Goal: Task Accomplishment & Management: Complete application form

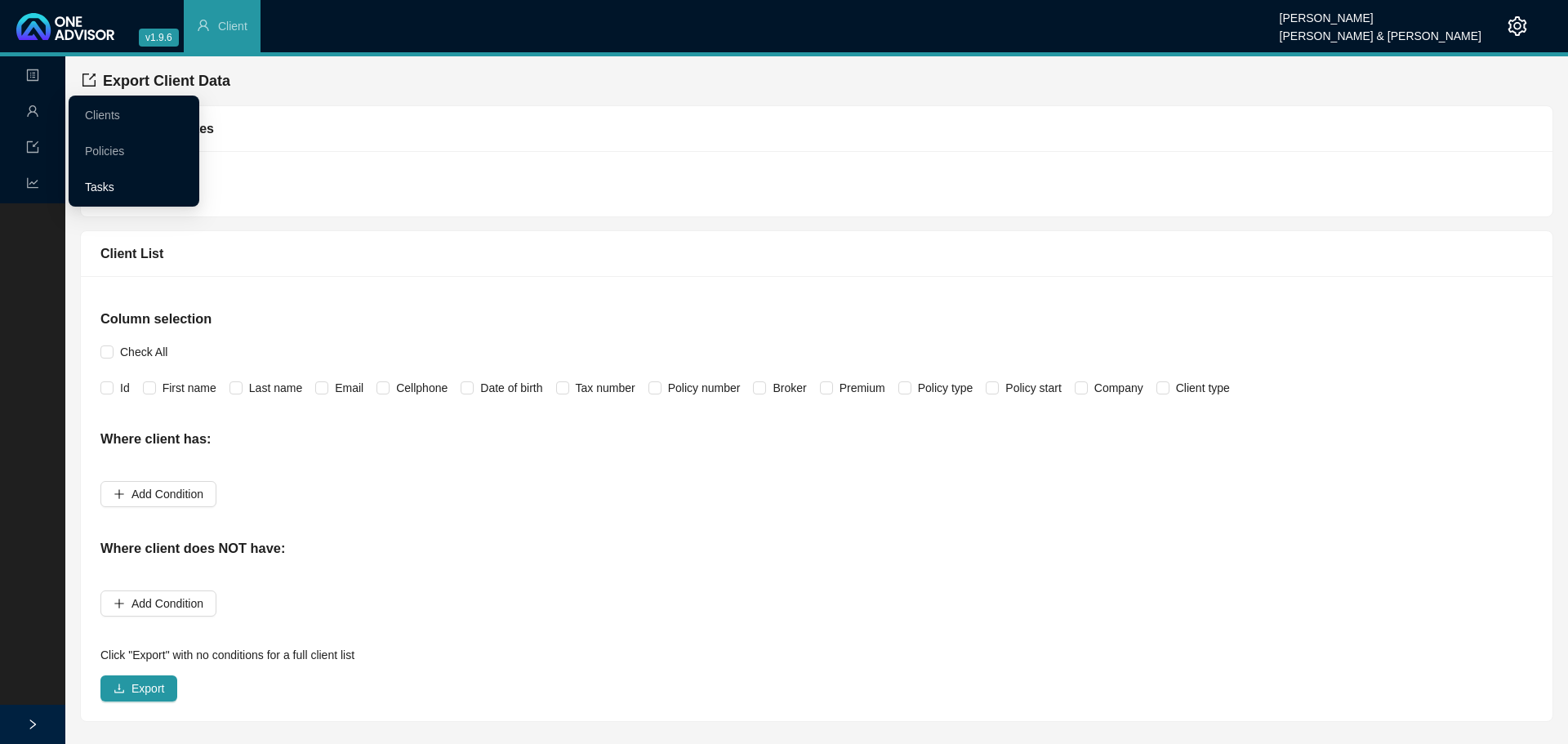
drag, startPoint x: 121, startPoint y: 186, endPoint x: 129, endPoint y: 185, distance: 8.1
click at [114, 186] on link "Tasks" at bounding box center [100, 186] width 30 height 13
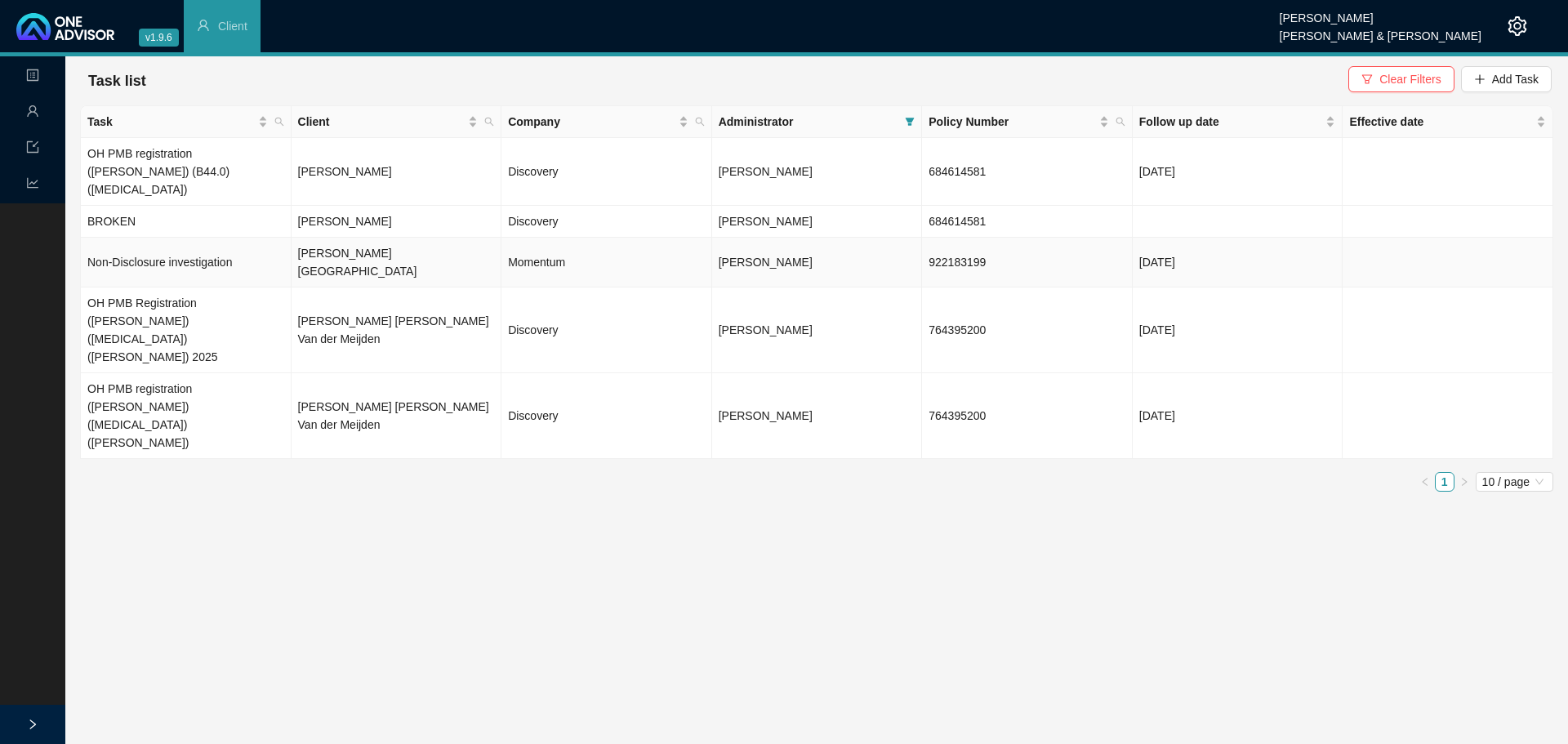
click at [141, 241] on td "Non-Disclosure investigation" at bounding box center [186, 263] width 211 height 50
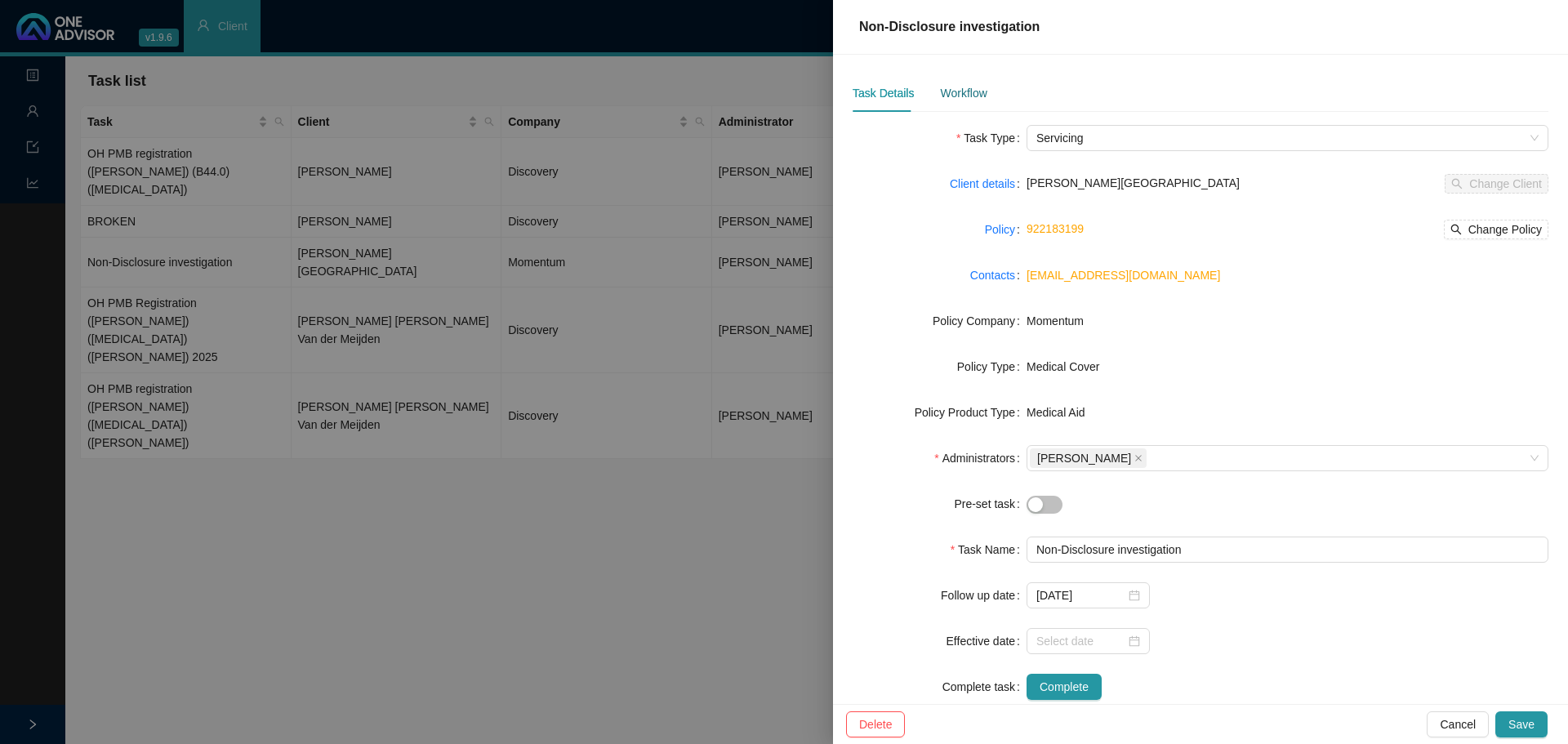
click at [962, 97] on div "Workflow" at bounding box center [963, 93] width 46 height 18
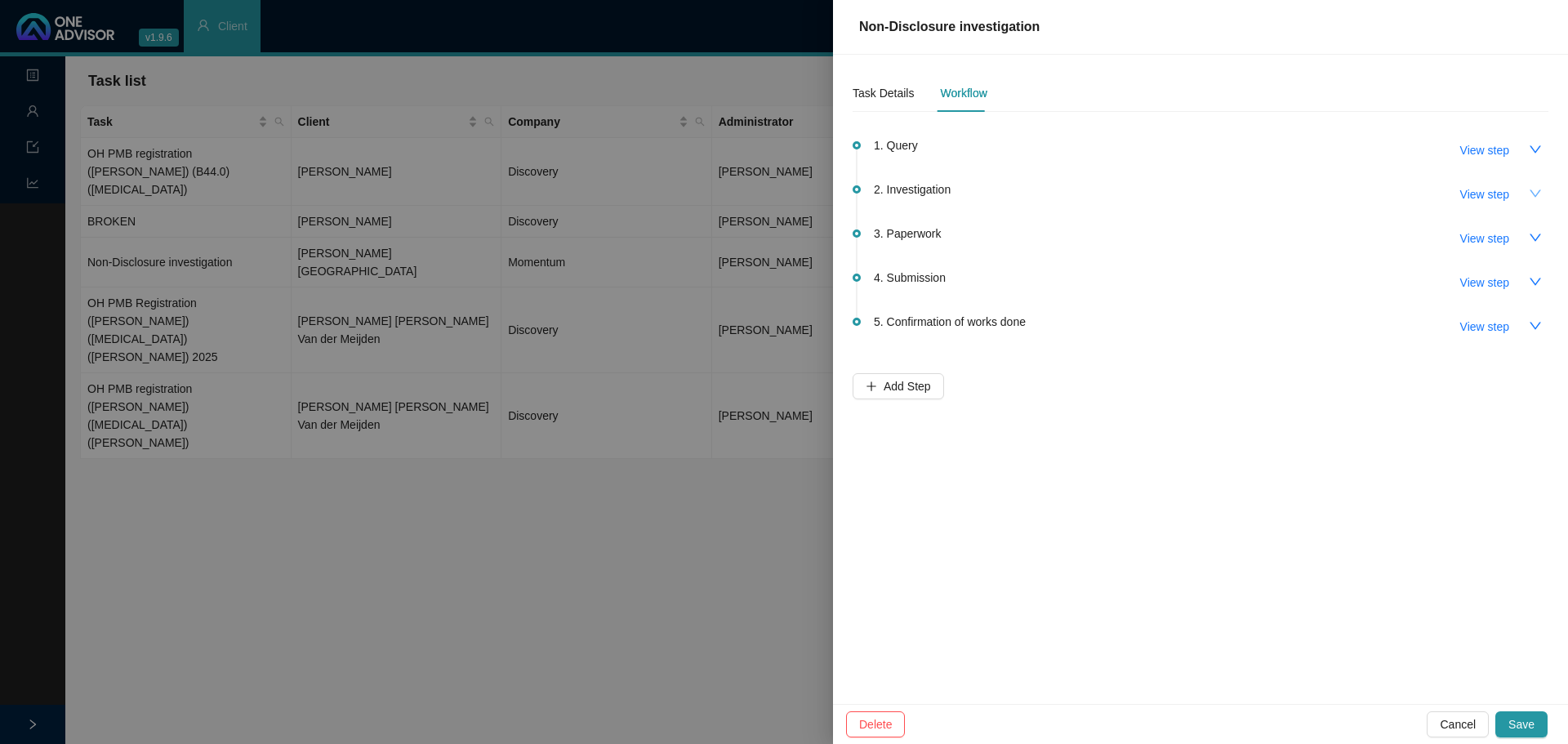
click at [1527, 194] on button "button" at bounding box center [1535, 193] width 26 height 26
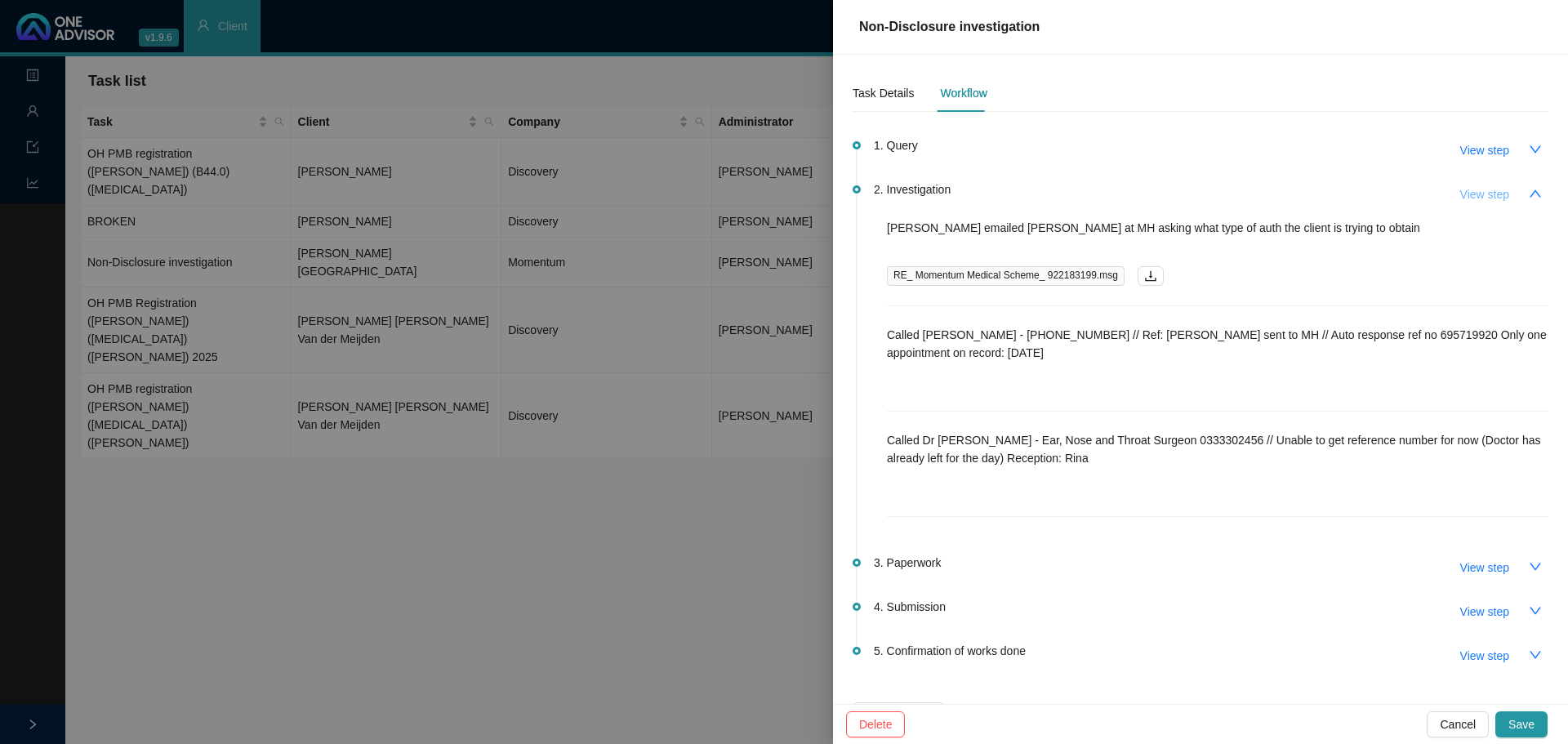
click at [1484, 195] on span "View step" at bounding box center [1484, 194] width 49 height 18
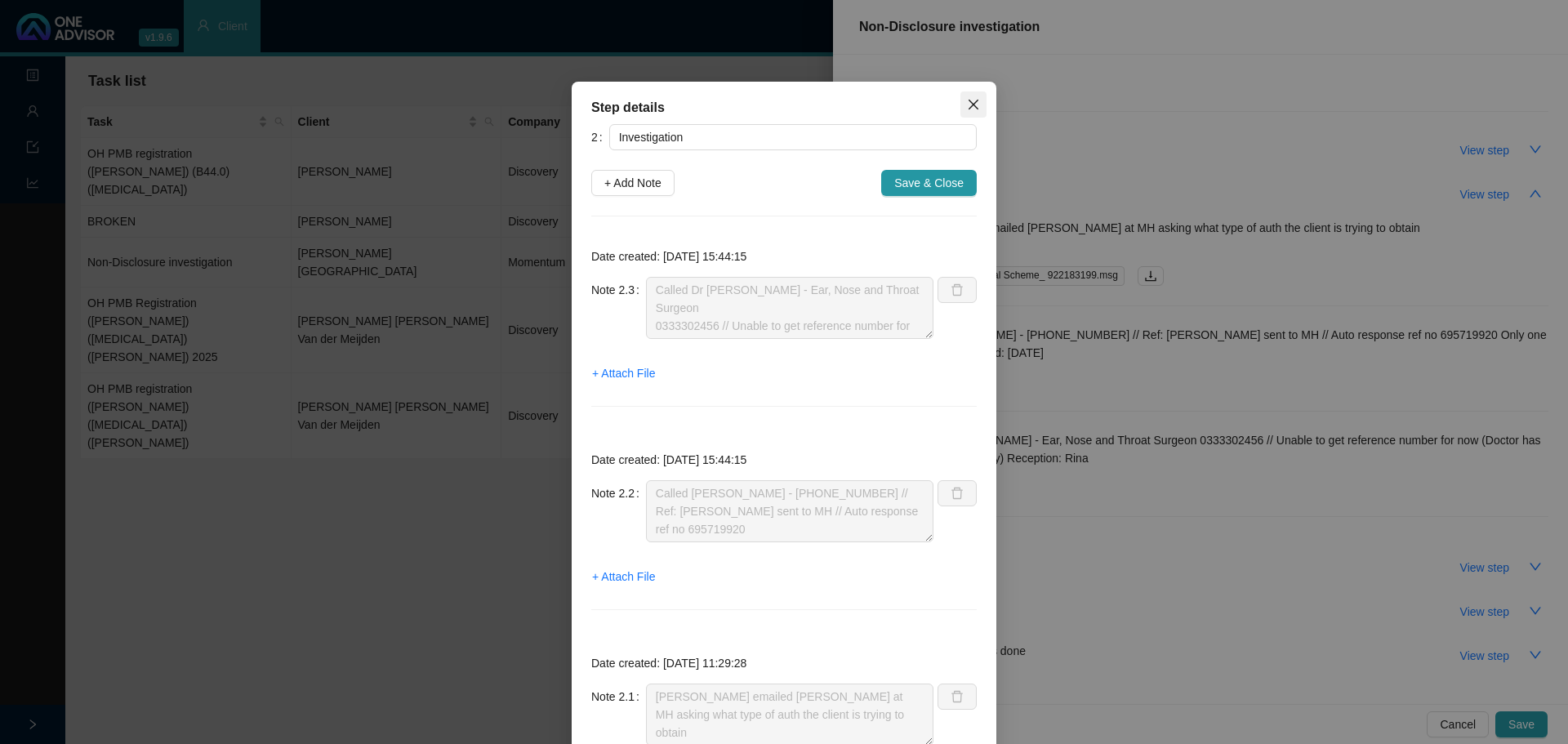
click at [969, 101] on icon "close" at bounding box center [973, 105] width 13 height 13
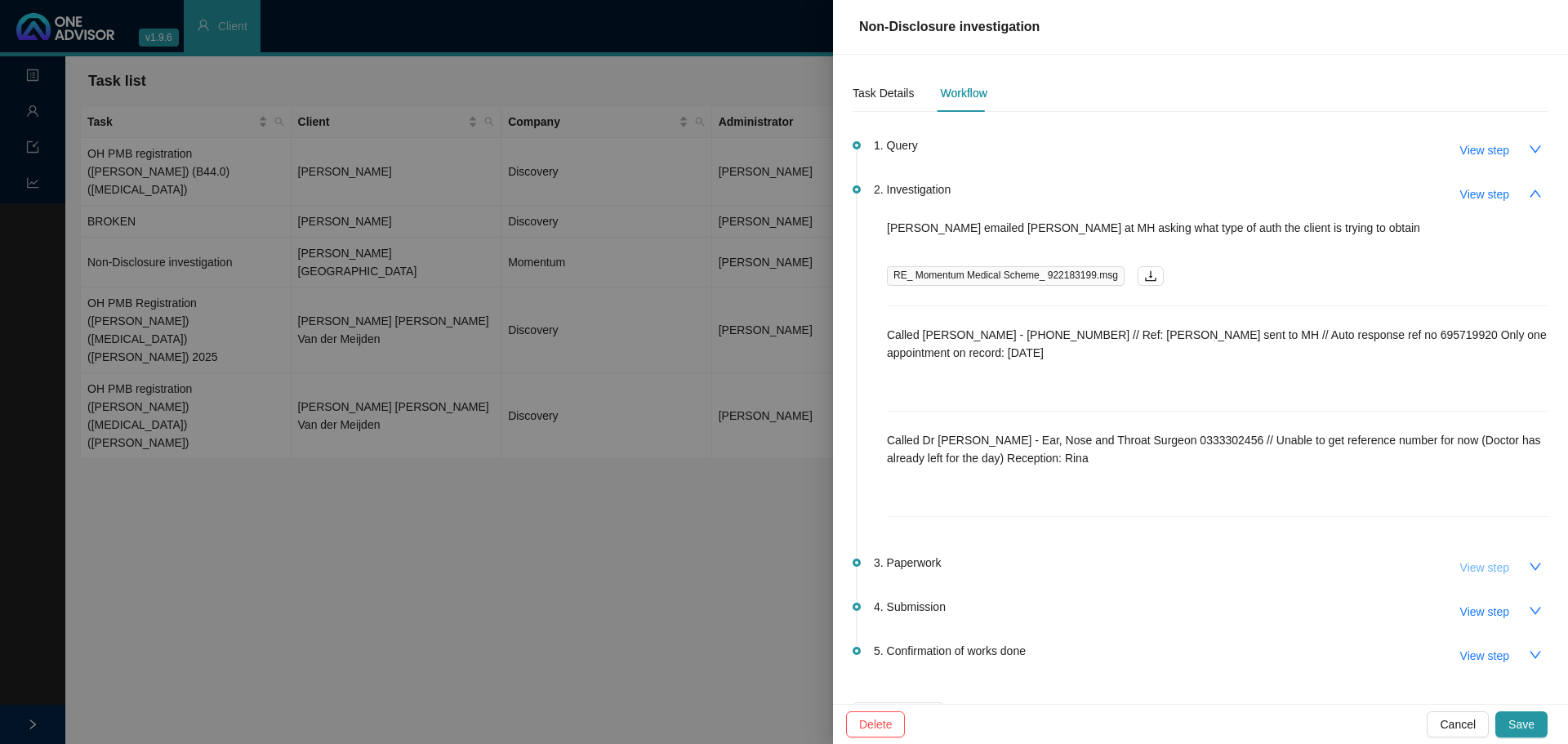
click at [1472, 563] on span "View step" at bounding box center [1484, 567] width 49 height 18
type input "Paperwork"
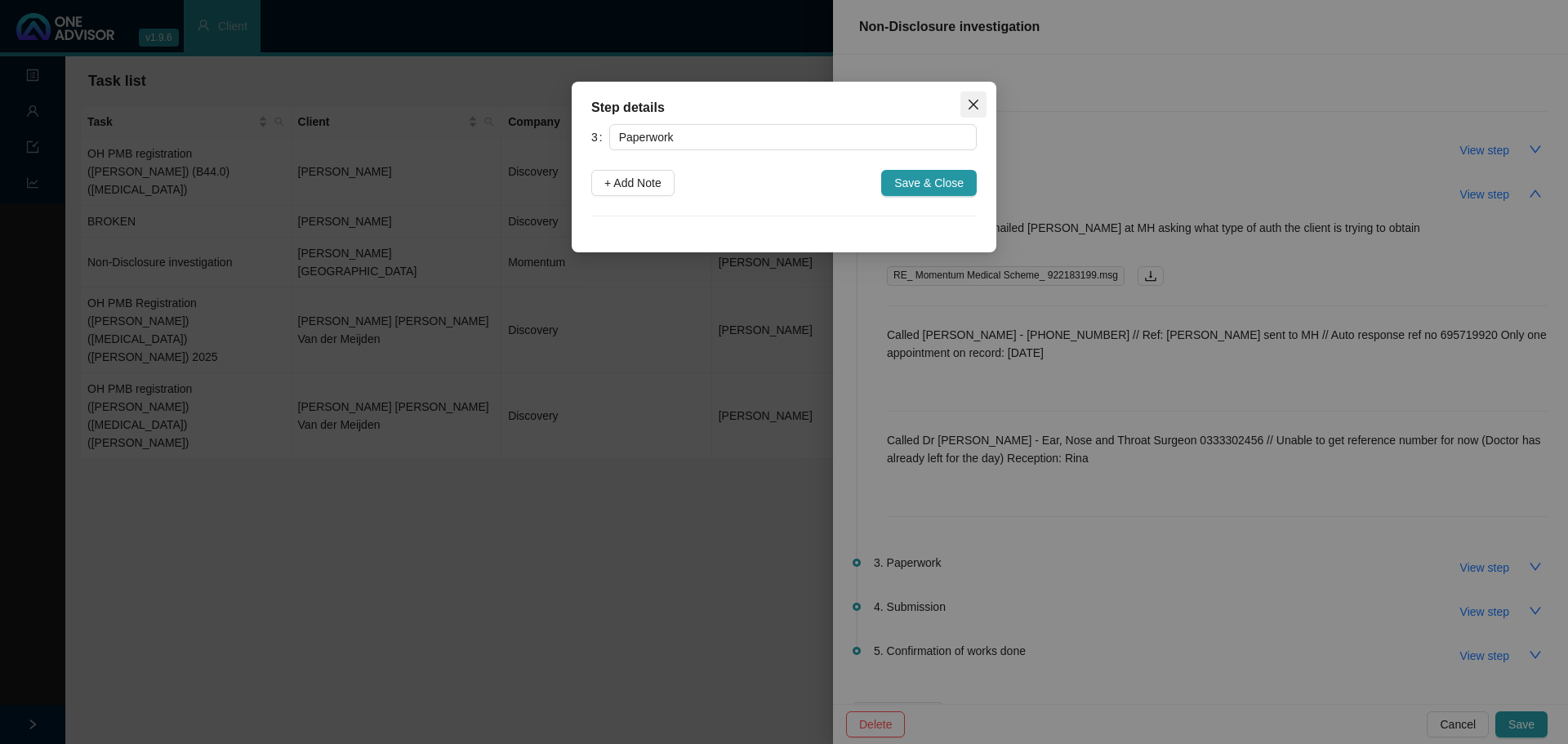
click at [970, 97] on button "Close" at bounding box center [973, 105] width 26 height 26
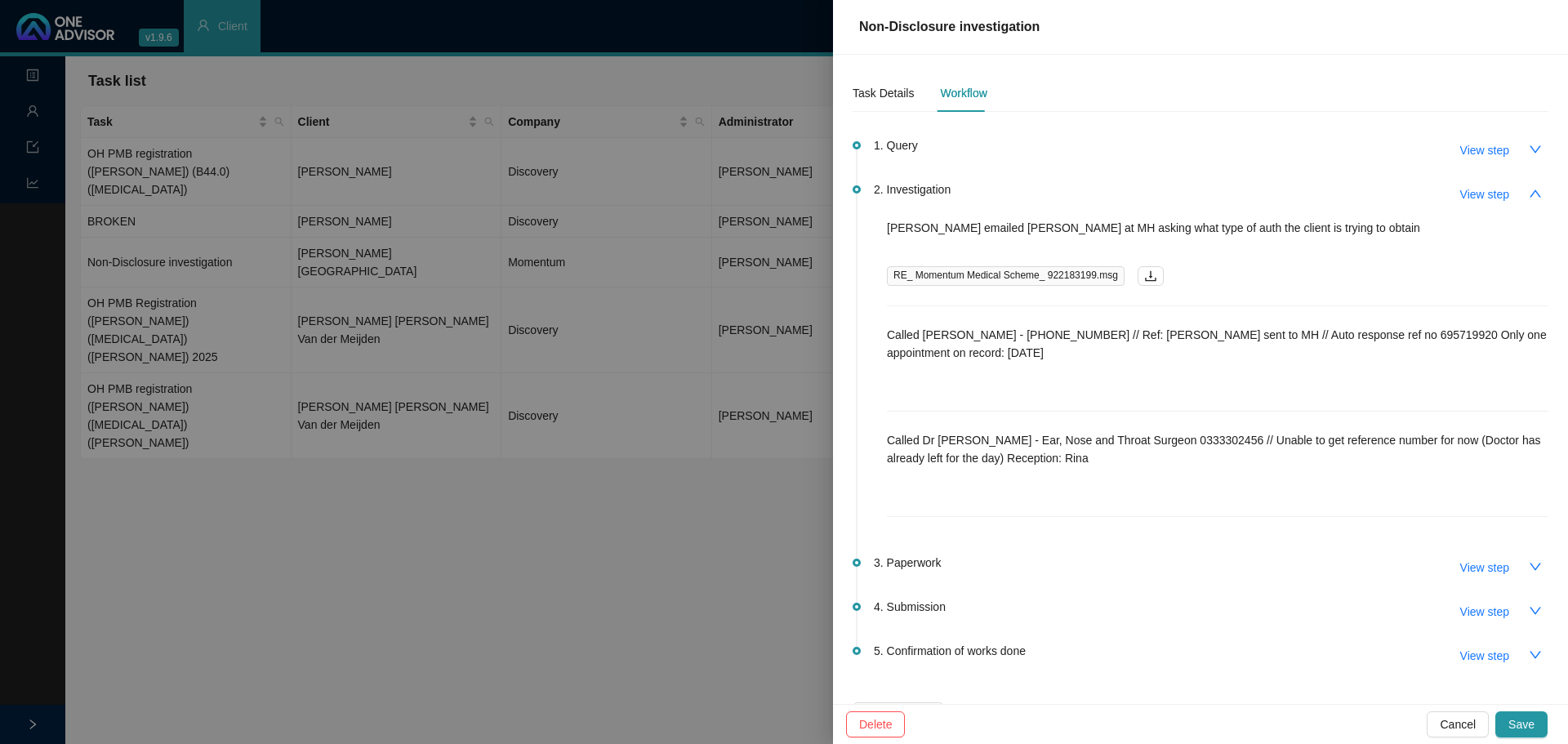
scroll to position [45, 0]
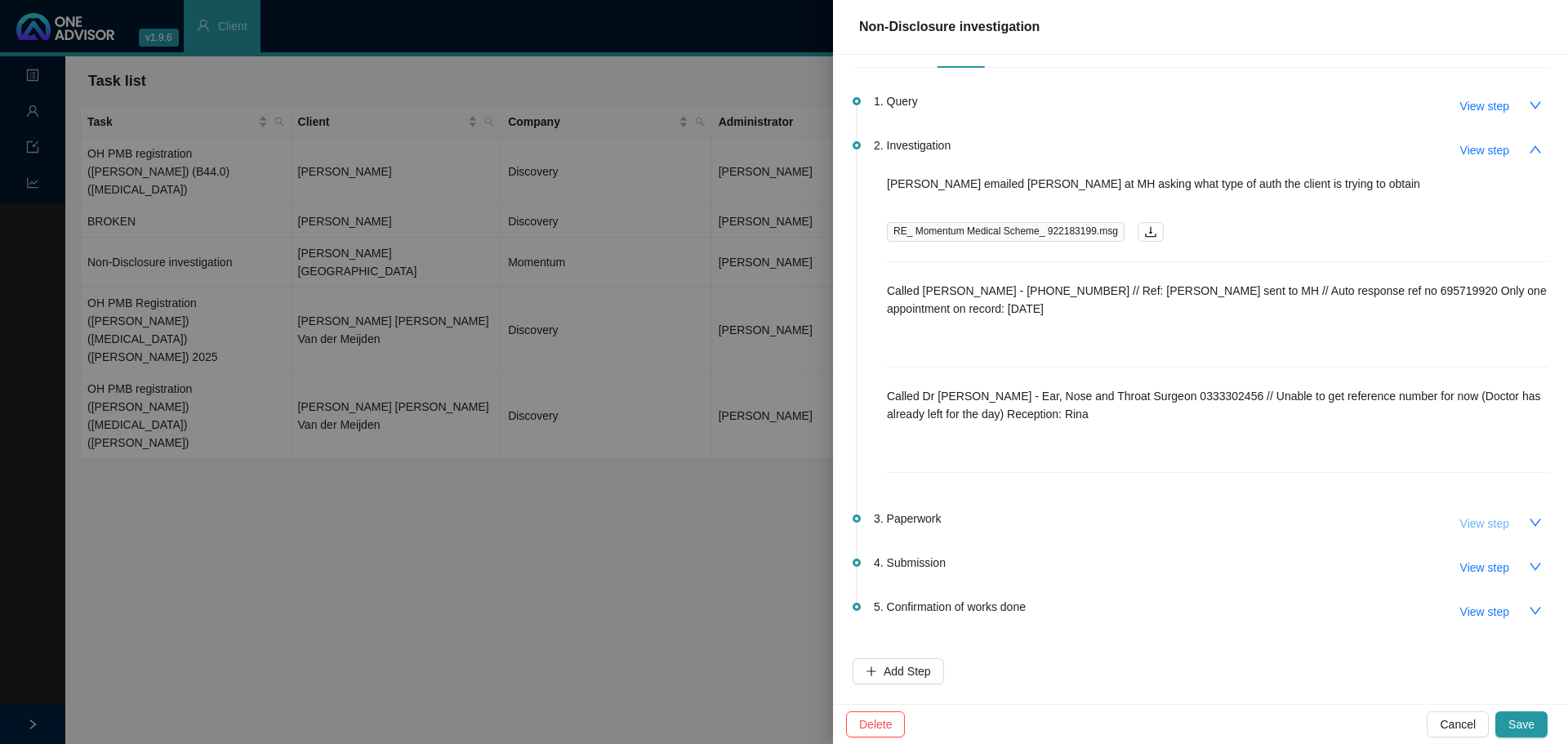
click at [1484, 518] on span "View step" at bounding box center [1484, 522] width 49 height 18
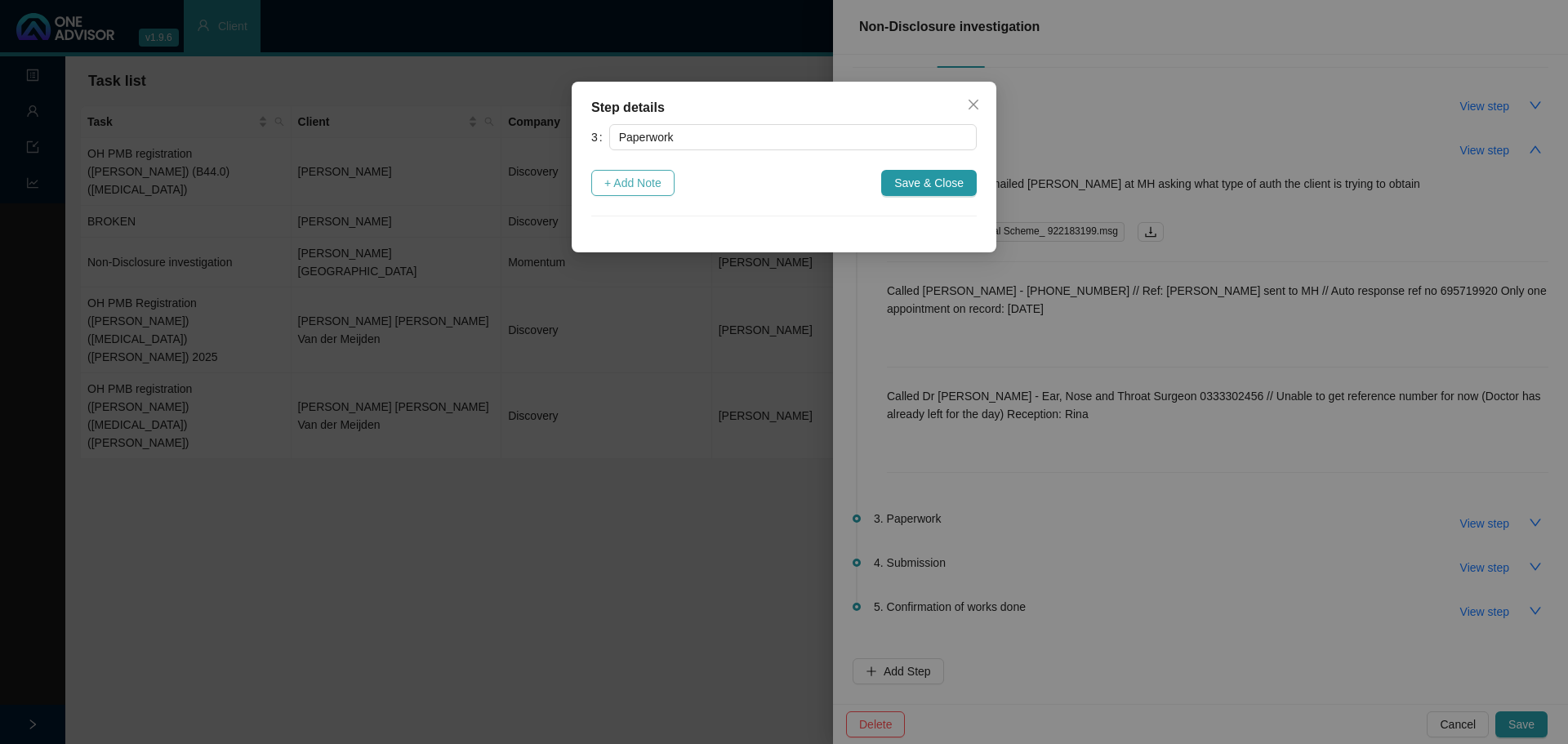
click at [639, 186] on span "+ Add Note" at bounding box center [633, 182] width 58 height 18
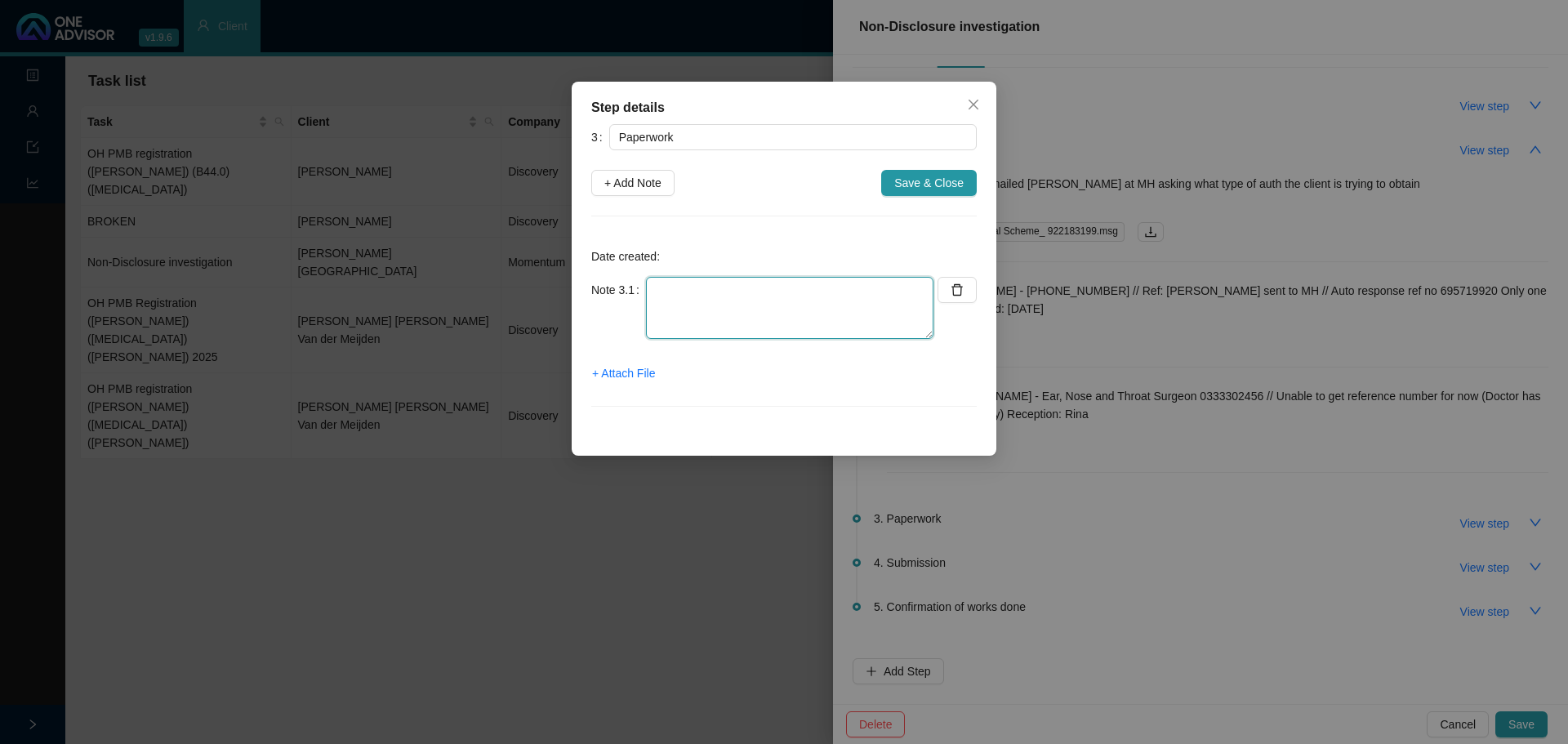
click at [675, 301] on textarea at bounding box center [790, 307] width 288 height 62
type textarea "Received"
click at [740, 293] on textarea "Received" at bounding box center [790, 307] width 288 height 62
click at [970, 113] on button "Close" at bounding box center [973, 105] width 26 height 26
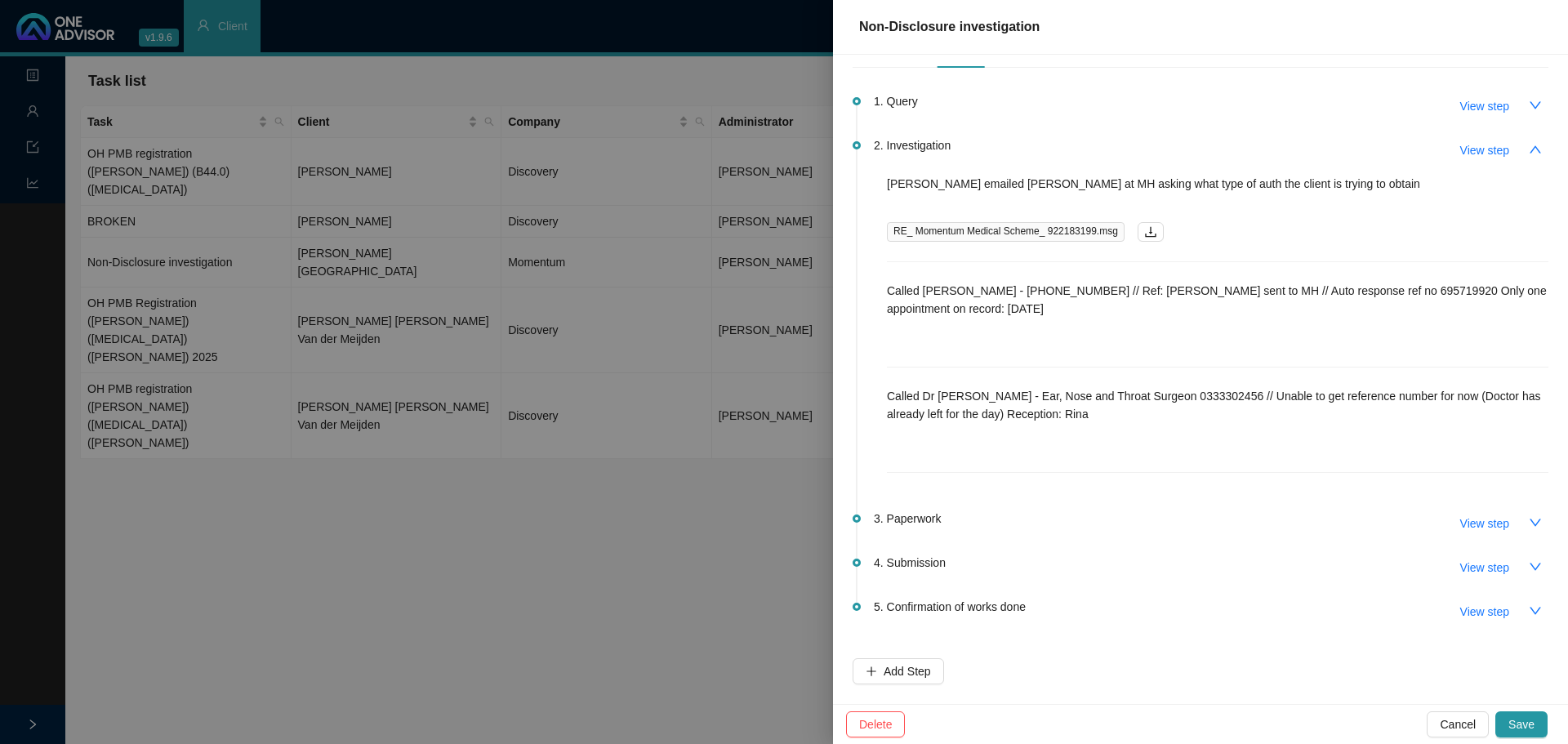
click at [1464, 527] on span "View step" at bounding box center [1484, 522] width 49 height 18
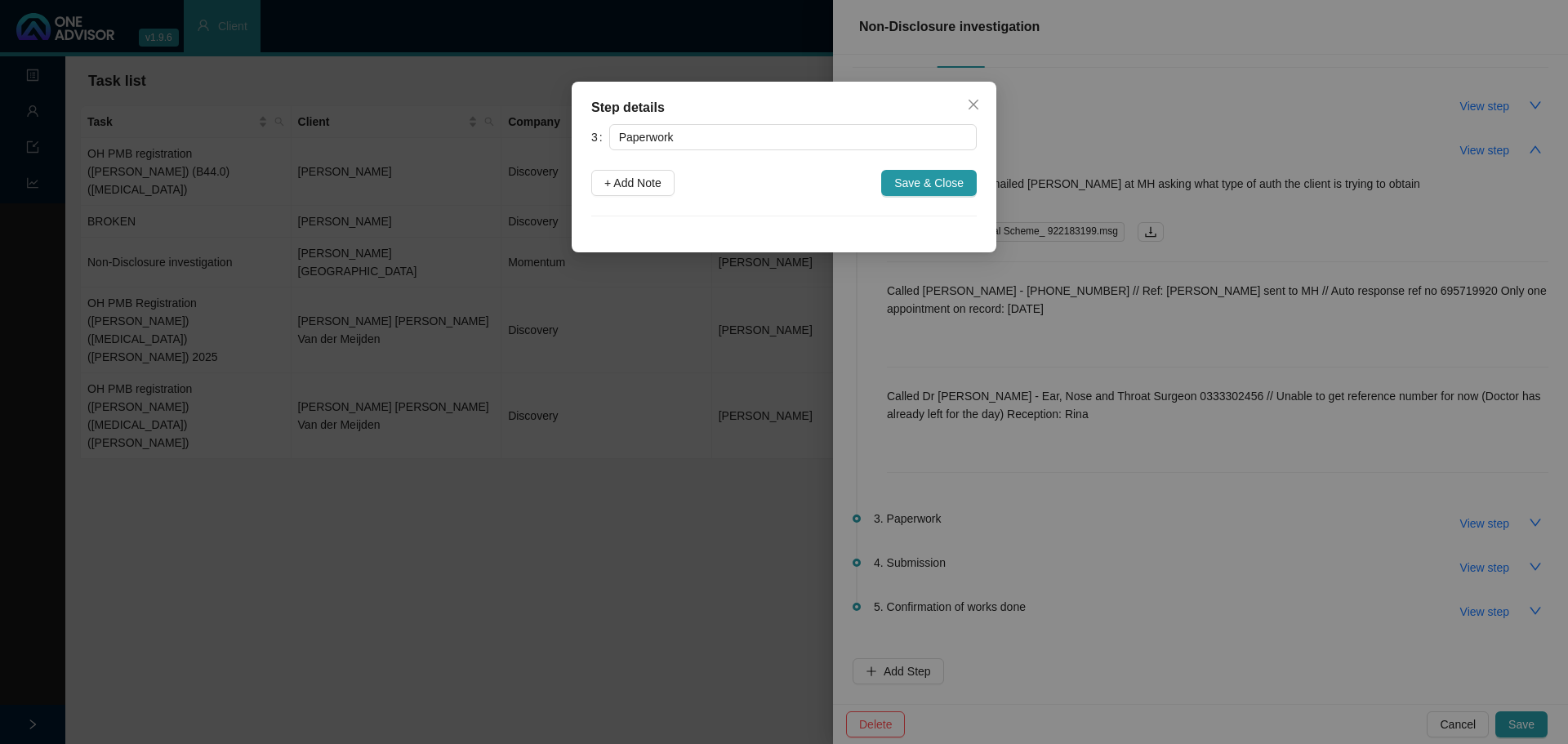
drag, startPoint x: 638, startPoint y: 186, endPoint x: 714, endPoint y: 187, distance: 76.0
click at [643, 185] on span "+ Add Note" at bounding box center [633, 182] width 58 height 18
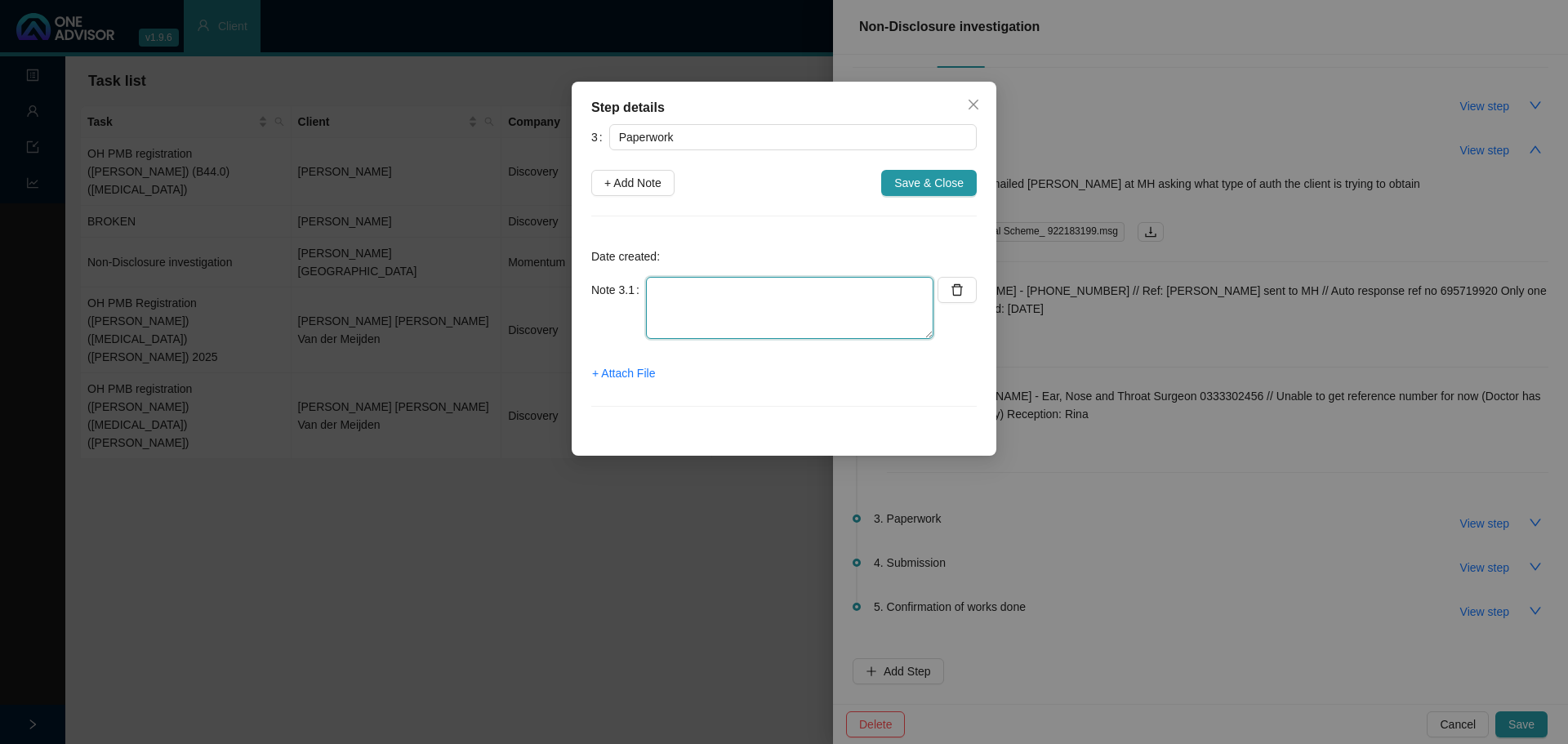
click at [698, 297] on textarea at bounding box center [790, 307] width 288 height 62
type textarea "Received"
click at [624, 371] on span "+ Attach File" at bounding box center [623, 372] width 63 height 18
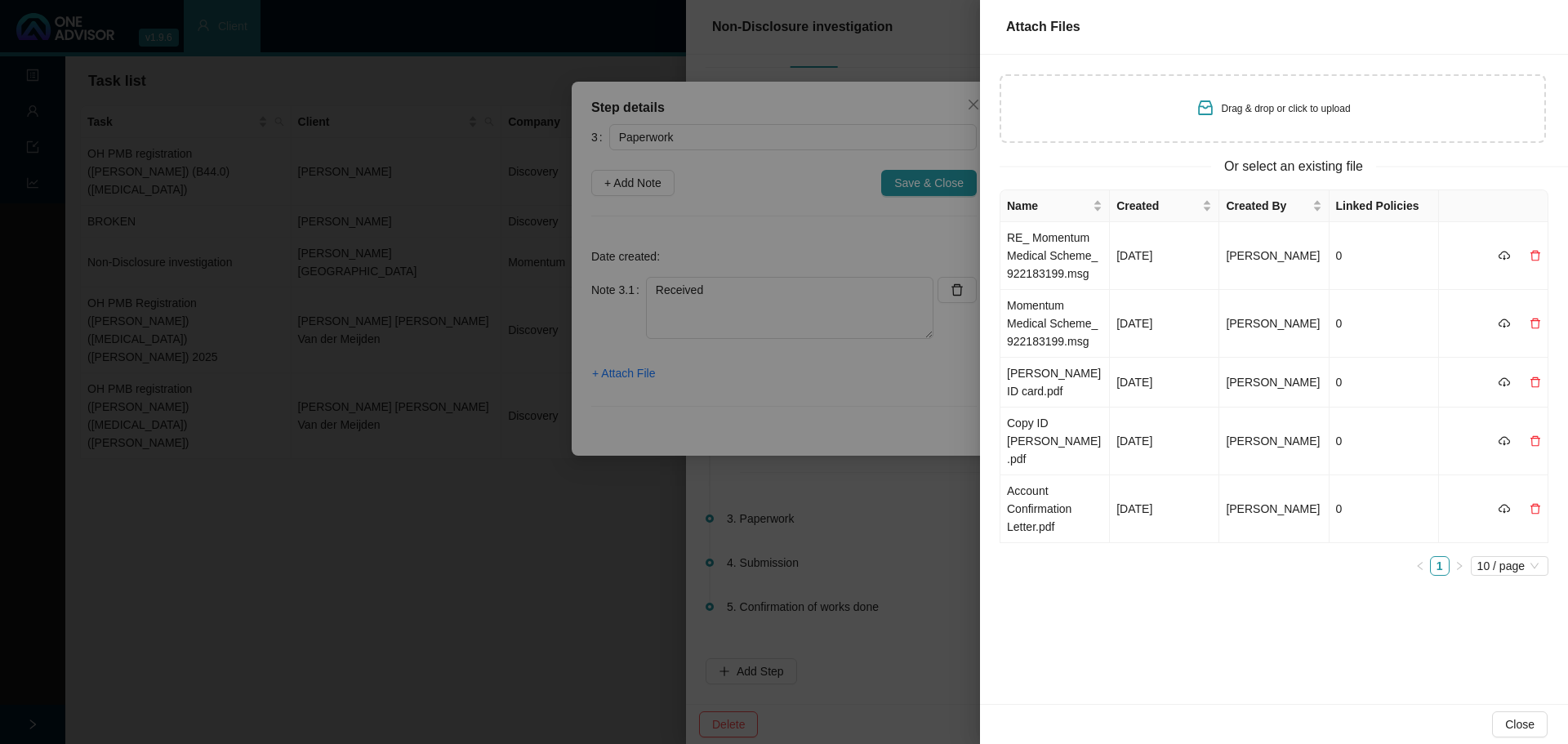
click at [1356, 108] on div "Drag & drop or click to upload" at bounding box center [1272, 109] width 546 height 69
type input "C:\fakepath\Non disclosure .pdf"
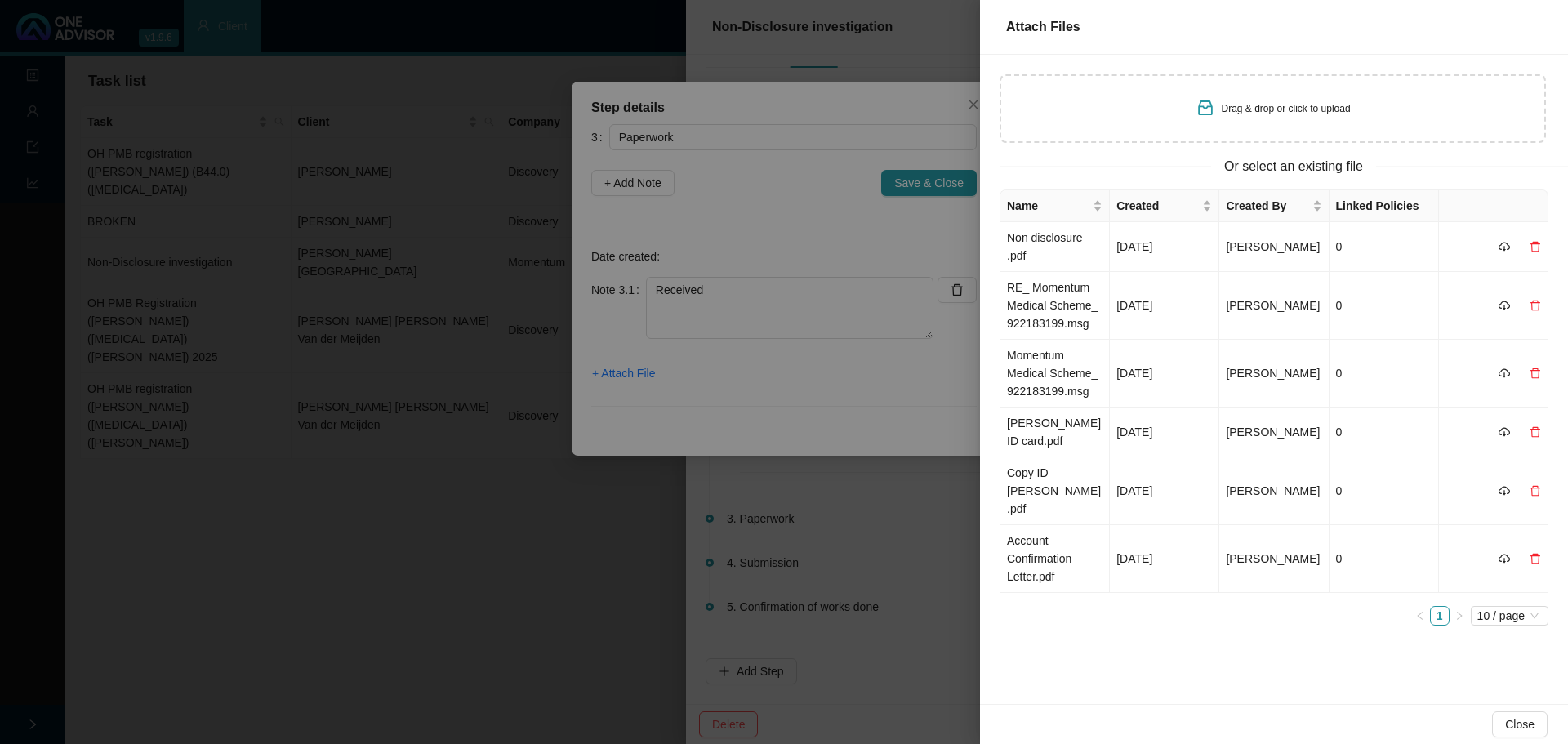
click at [744, 312] on div at bounding box center [784, 372] width 1568 height 744
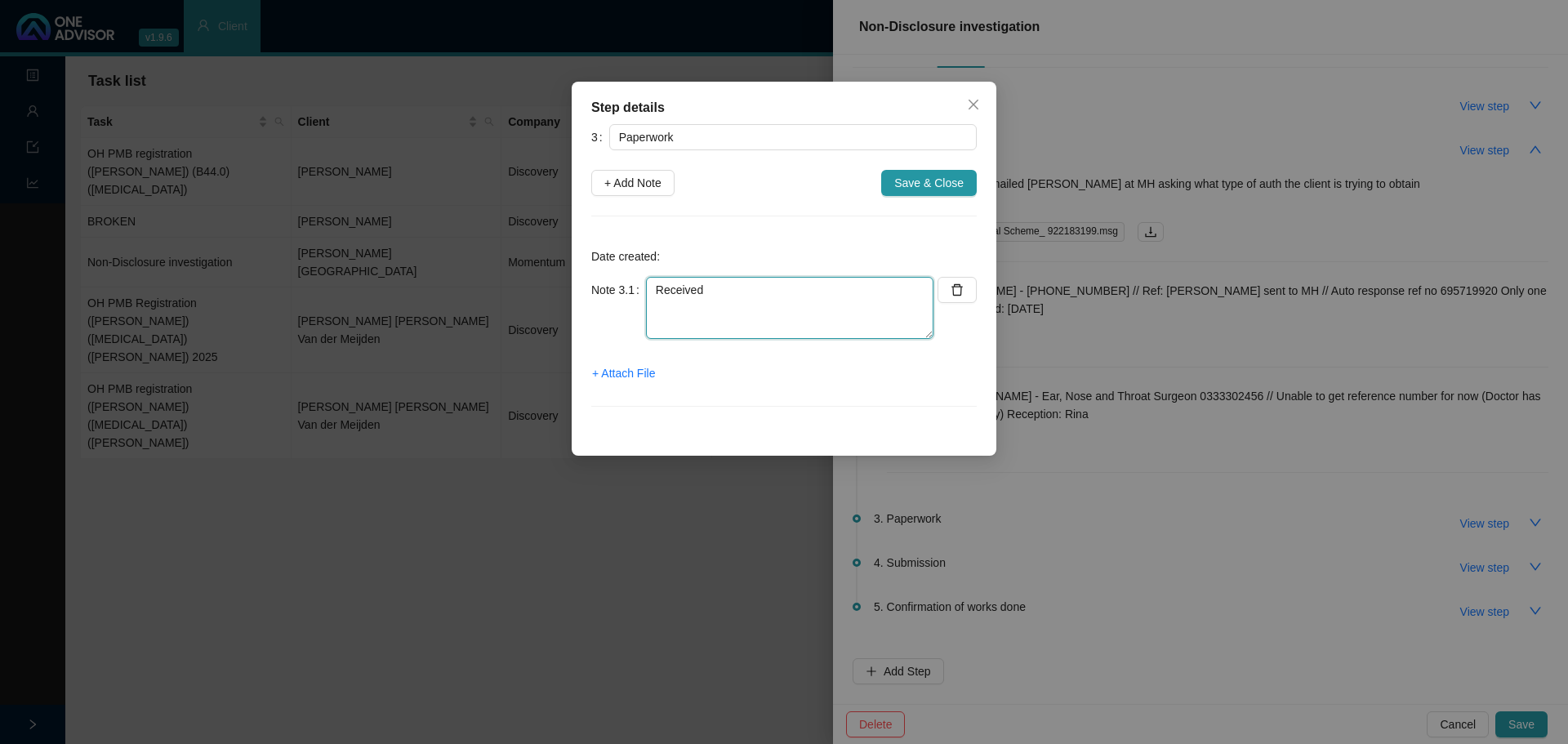
click at [728, 283] on textarea "Received" at bounding box center [790, 307] width 288 height 62
drag, startPoint x: 720, startPoint y: 283, endPoint x: 576, endPoint y: 263, distance: 145.4
click at [576, 263] on div "Step details 3 Paperwork + Add Note Save & Close Date created: Note 3.1 Receive…" at bounding box center [784, 268] width 425 height 374
paste textarea "[PERSON_NAME]"
drag, startPoint x: 651, startPoint y: 294, endPoint x: 669, endPoint y: 289, distance: 18.7
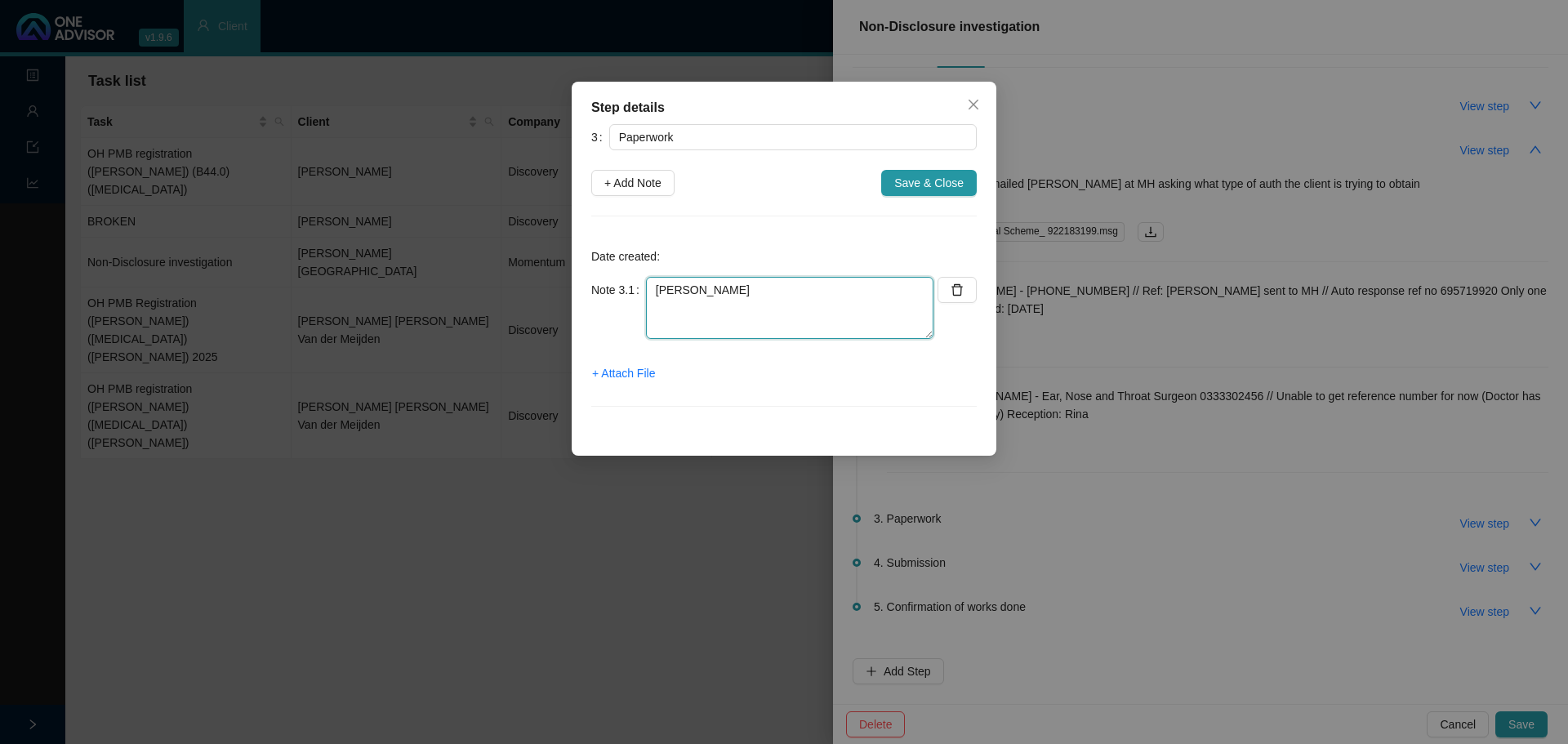
click at [653, 294] on textarea "[PERSON_NAME]" at bounding box center [790, 307] width 288 height 62
drag, startPoint x: 782, startPoint y: 290, endPoint x: 623, endPoint y: 284, distance: 159.1
click at [623, 284] on div "Note 3.1 Received Non-disclosure ([PERSON_NAME]" at bounding box center [762, 307] width 342 height 62
click at [659, 289] on textarea "([PERSON_NAME]" at bounding box center [790, 307] width 288 height 62
click at [762, 314] on textarea "Received Clinical History Report [PERSON_NAME]" at bounding box center [790, 307] width 288 height 62
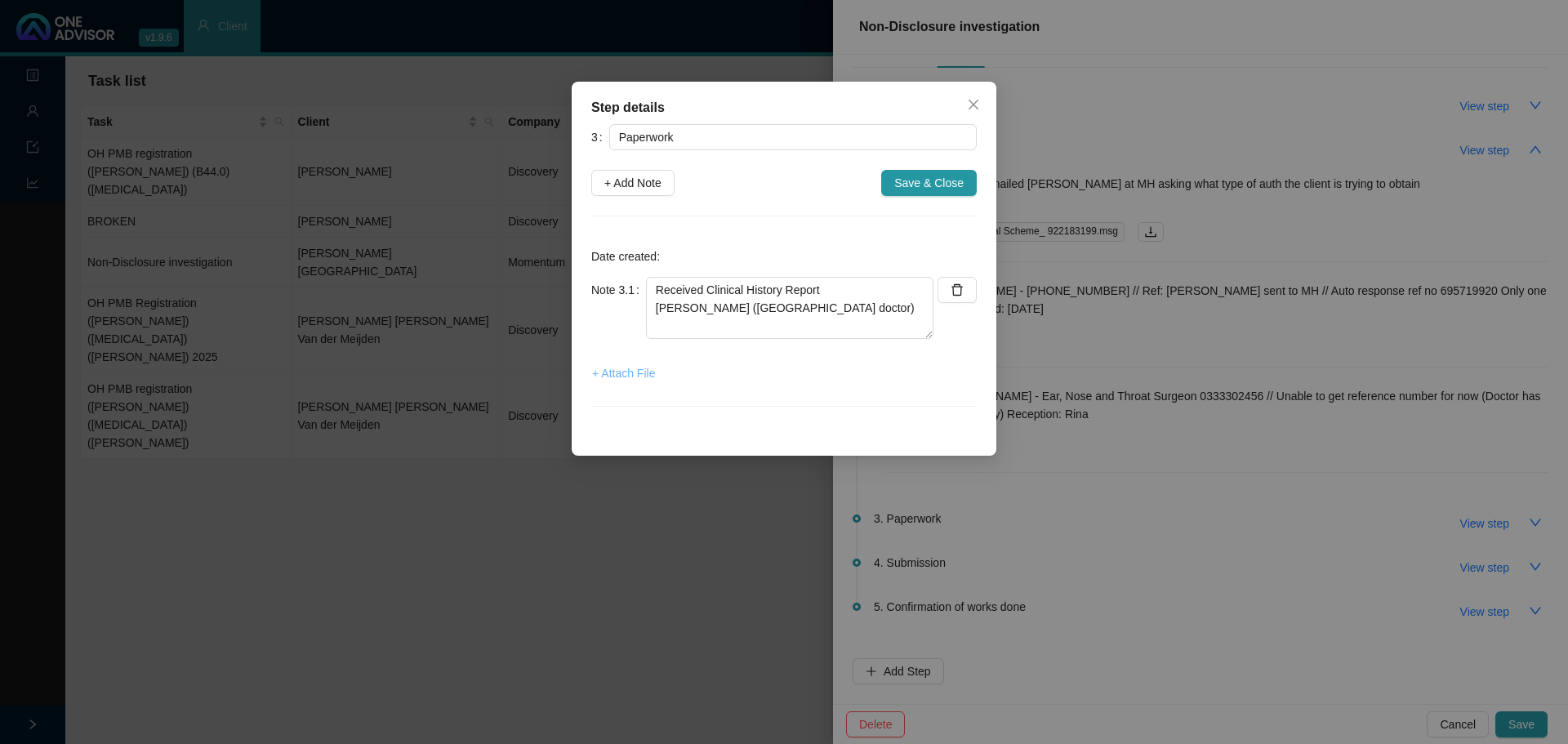
click at [623, 369] on span "+ Attach File" at bounding box center [623, 372] width 63 height 18
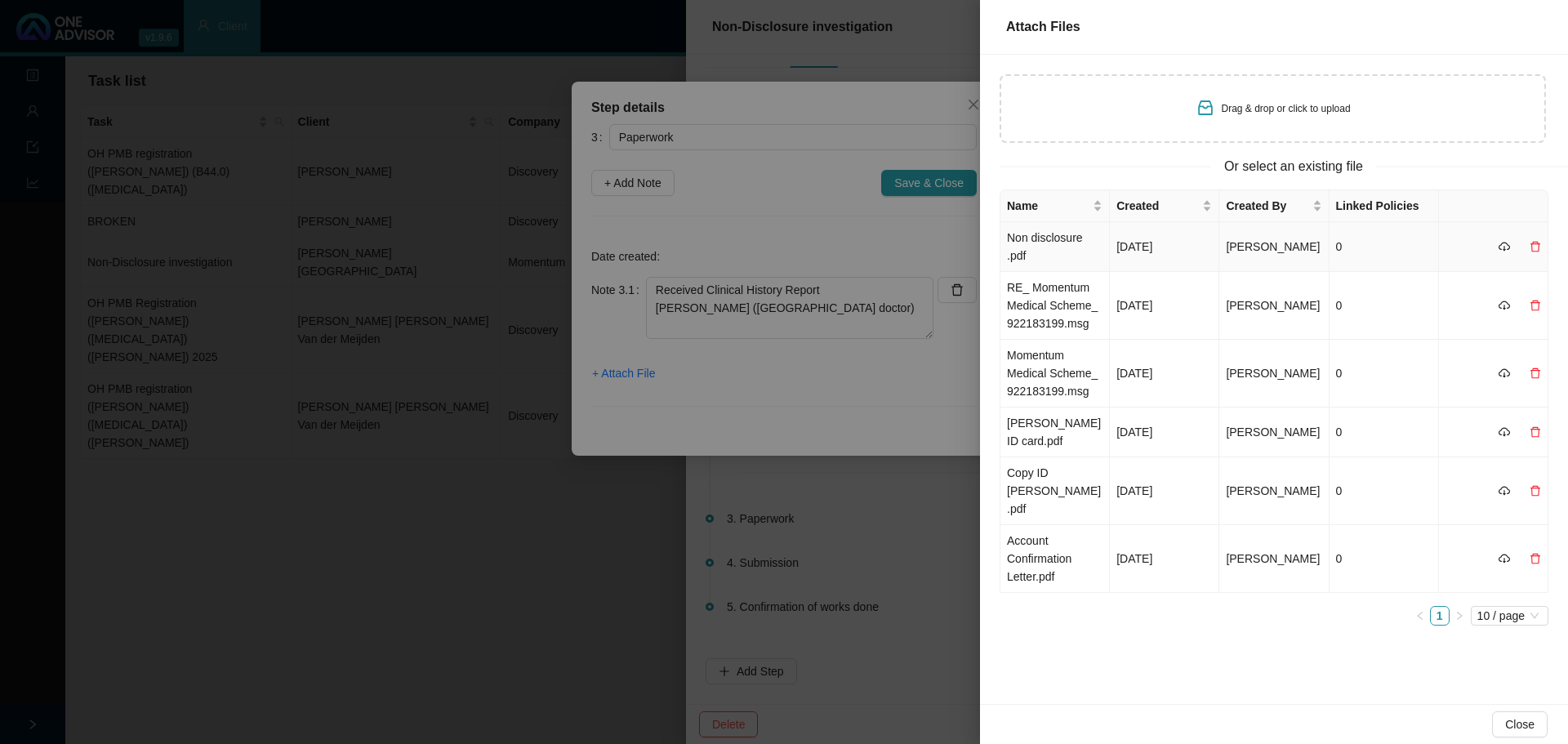
click at [1103, 249] on td "Non disclosure .pdf" at bounding box center [1055, 247] width 109 height 50
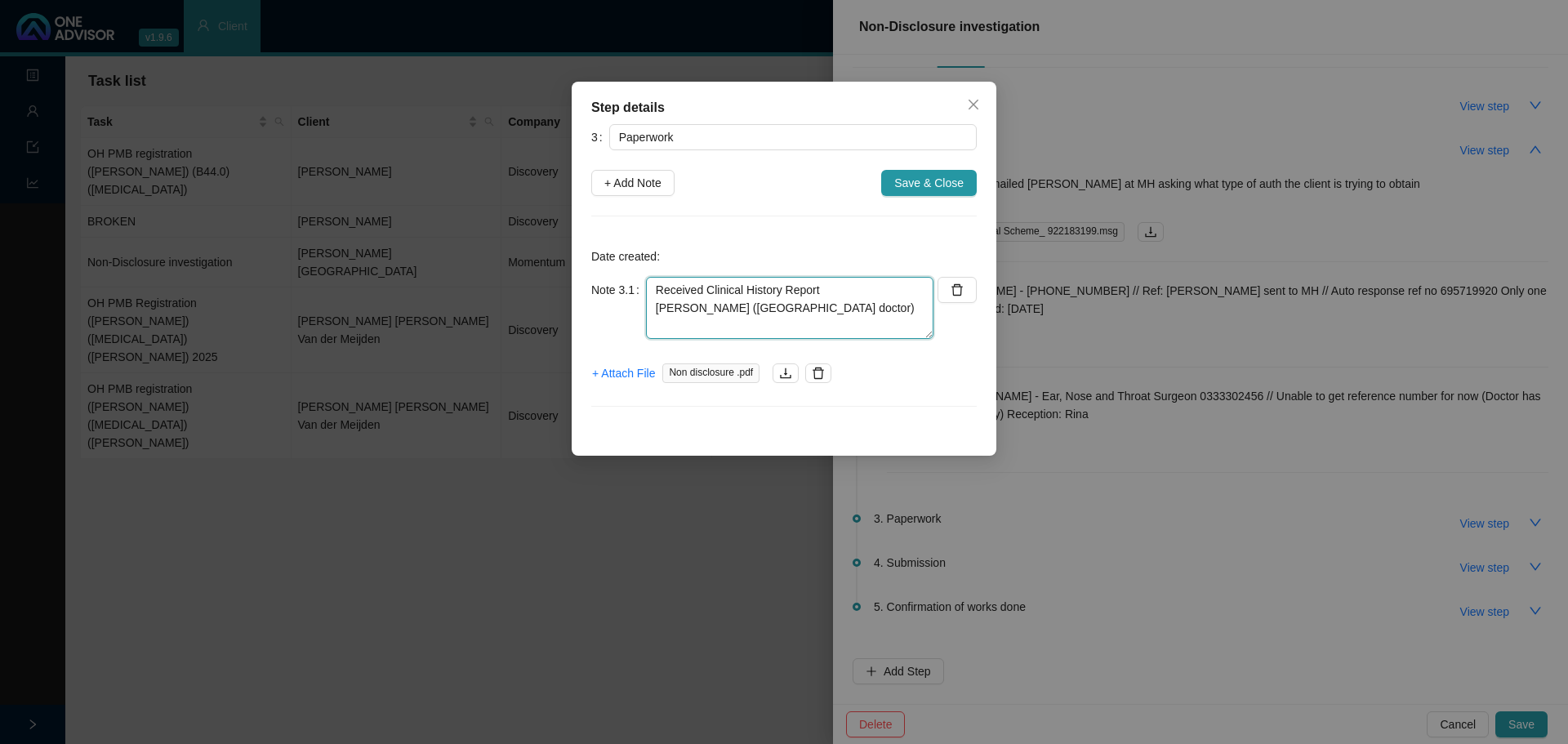
click at [830, 316] on textarea "Received Clinical History Report [PERSON_NAME] ([GEOGRAPHIC_DATA] doctor)" at bounding box center [790, 307] width 288 height 62
click at [639, 369] on span "+ Attach File" at bounding box center [623, 372] width 63 height 18
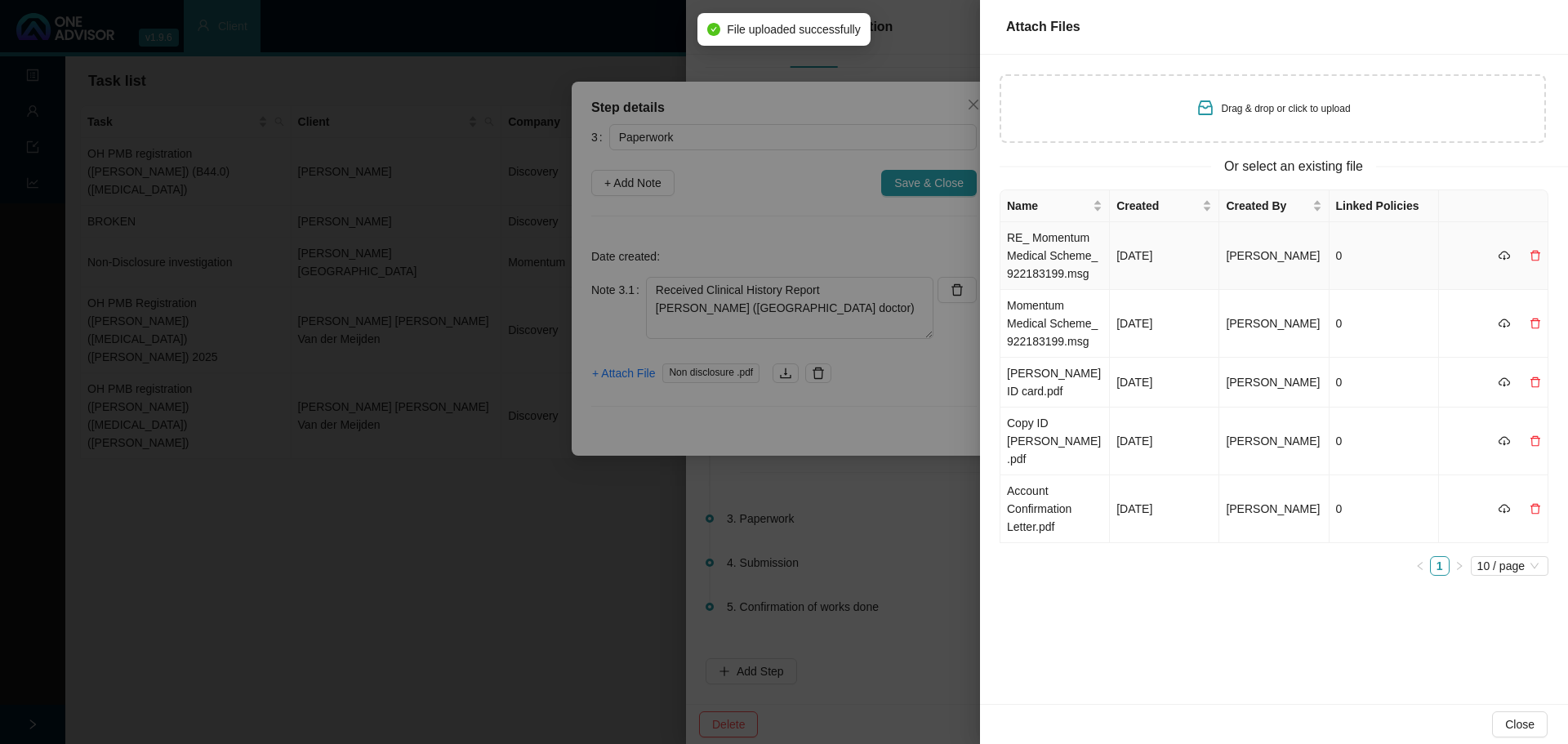
click at [1095, 248] on td "RE_ Momentum Medical Scheme_ 922183199.msg" at bounding box center [1055, 255] width 109 height 68
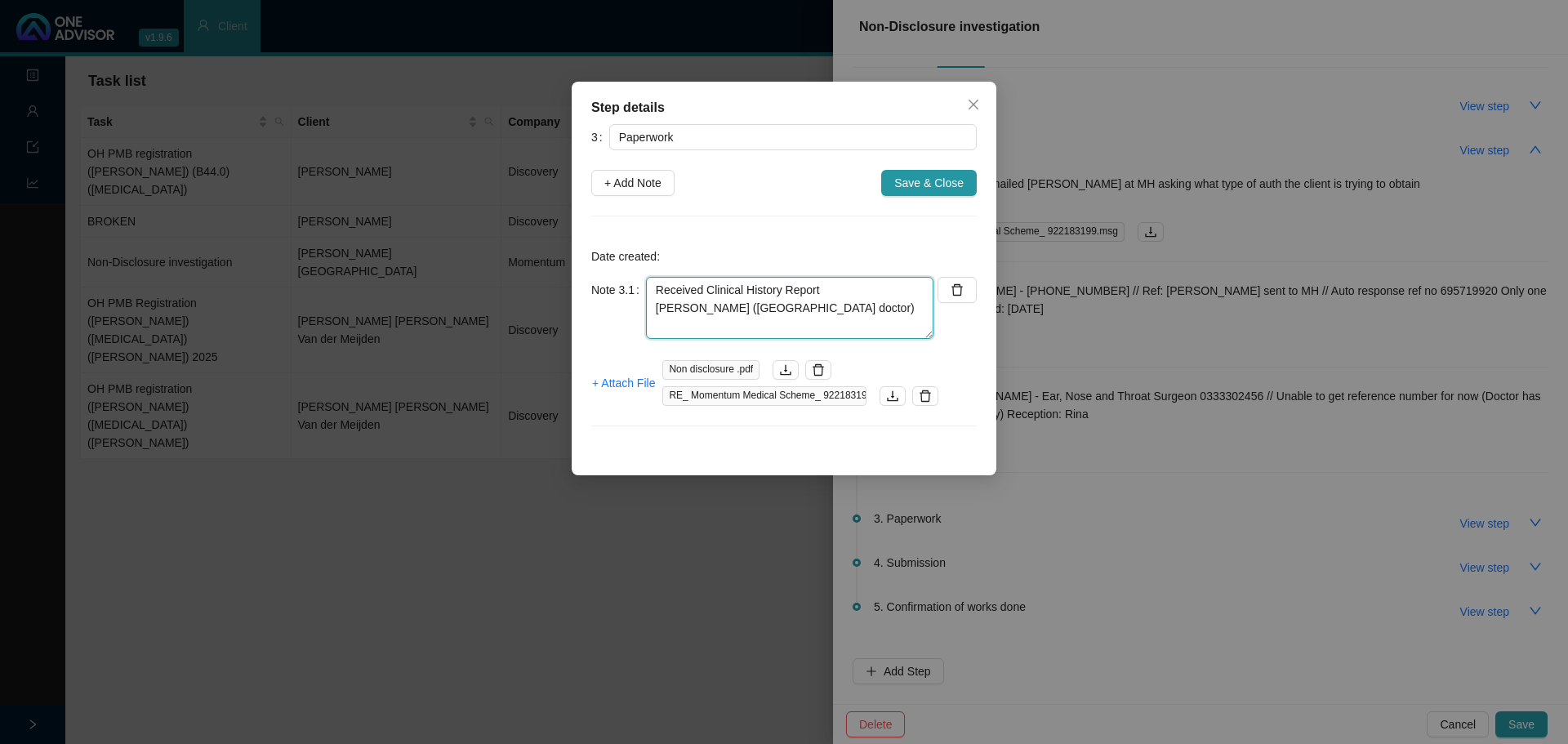
click at [702, 285] on textarea "Received Clinical History Report [PERSON_NAME] ([GEOGRAPHIC_DATA] doctor)" at bounding box center [790, 307] width 288 height 62
click at [775, 304] on textarea "Received from Client: Clinical History Report [PERSON_NAME] ([GEOGRAPHIC_DATA] …" at bounding box center [790, 307] width 288 height 62
click at [719, 329] on textarea "Received from Client: Clinical History Report from [PERSON_NAME] (UK doctor)" at bounding box center [790, 307] width 288 height 62
click at [653, 311] on textarea "Received from Client: Clinical History Report from [PERSON_NAME] (UK doctor)" at bounding box center [790, 307] width 288 height 62
click at [721, 325] on textarea "Received from Client: - Clinical History Report from [PERSON_NAME] (UK doctor)" at bounding box center [790, 307] width 288 height 62
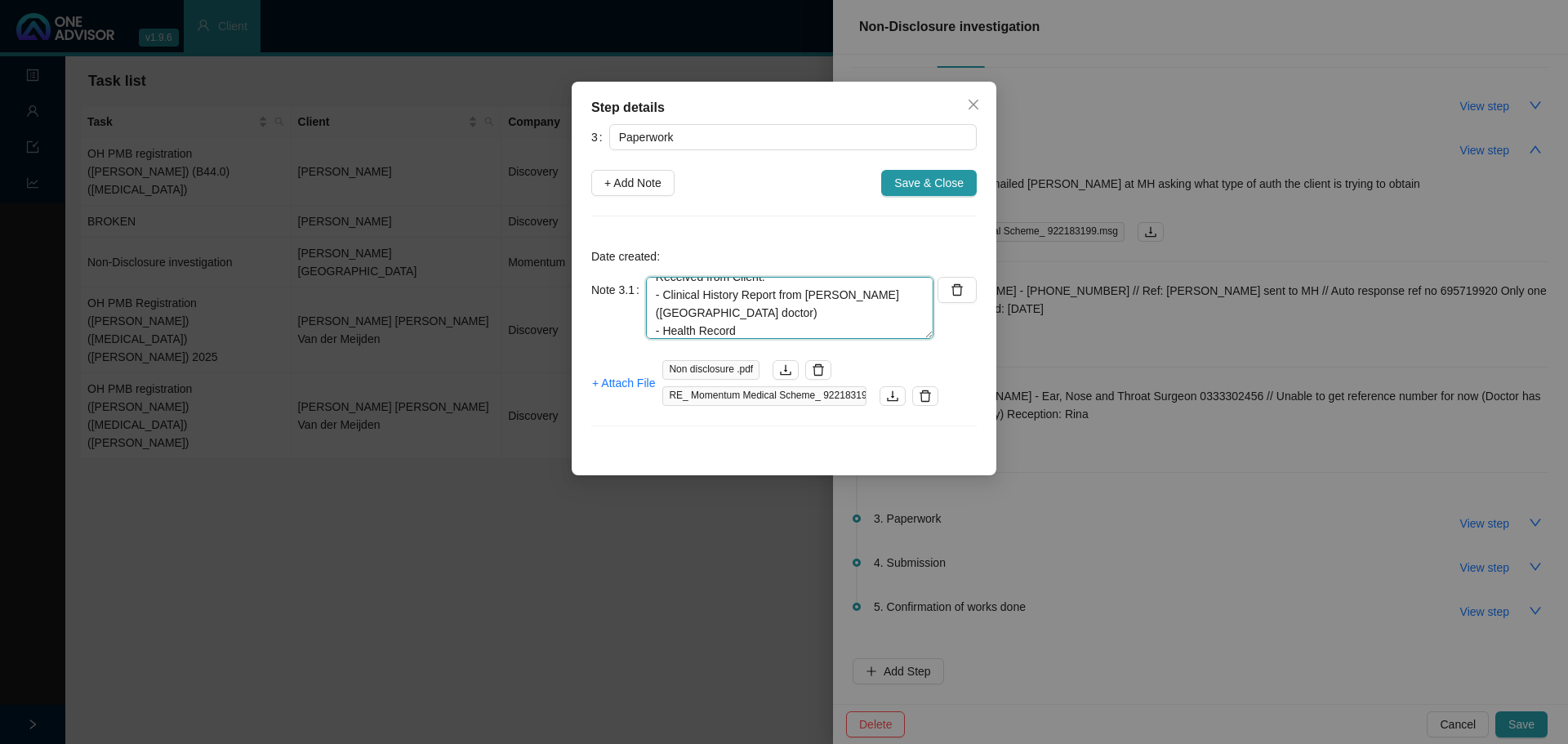
scroll to position [31, 0]
drag, startPoint x: 745, startPoint y: 336, endPoint x: 757, endPoint y: 334, distance: 12.2
click at [746, 336] on textarea "Received from Client: - Clinical History Report from [PERSON_NAME] ([GEOGRAPHIC…" at bounding box center [790, 307] width 288 height 62
drag, startPoint x: 749, startPoint y: 330, endPoint x: 761, endPoint y: 329, distance: 12.0
click at [750, 330] on textarea "Received from Client: - Clinical History Report from [PERSON_NAME] ([GEOGRAPHIC…" at bounding box center [790, 307] width 288 height 62
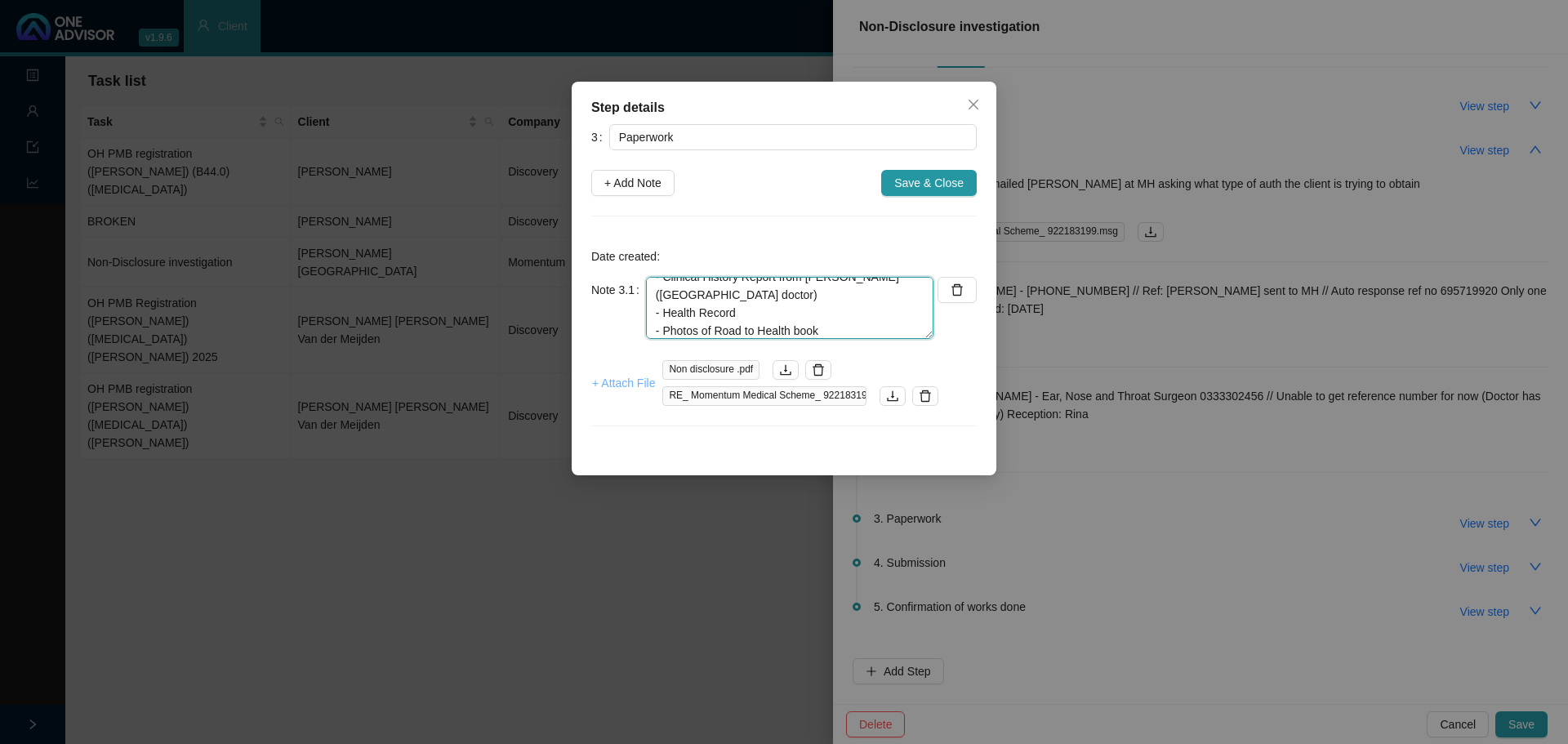
type textarea "Received from Client: - Clinical History Report from [PERSON_NAME] ([GEOGRAPHIC…"
click at [624, 381] on span "+ Attach File" at bounding box center [623, 382] width 63 height 18
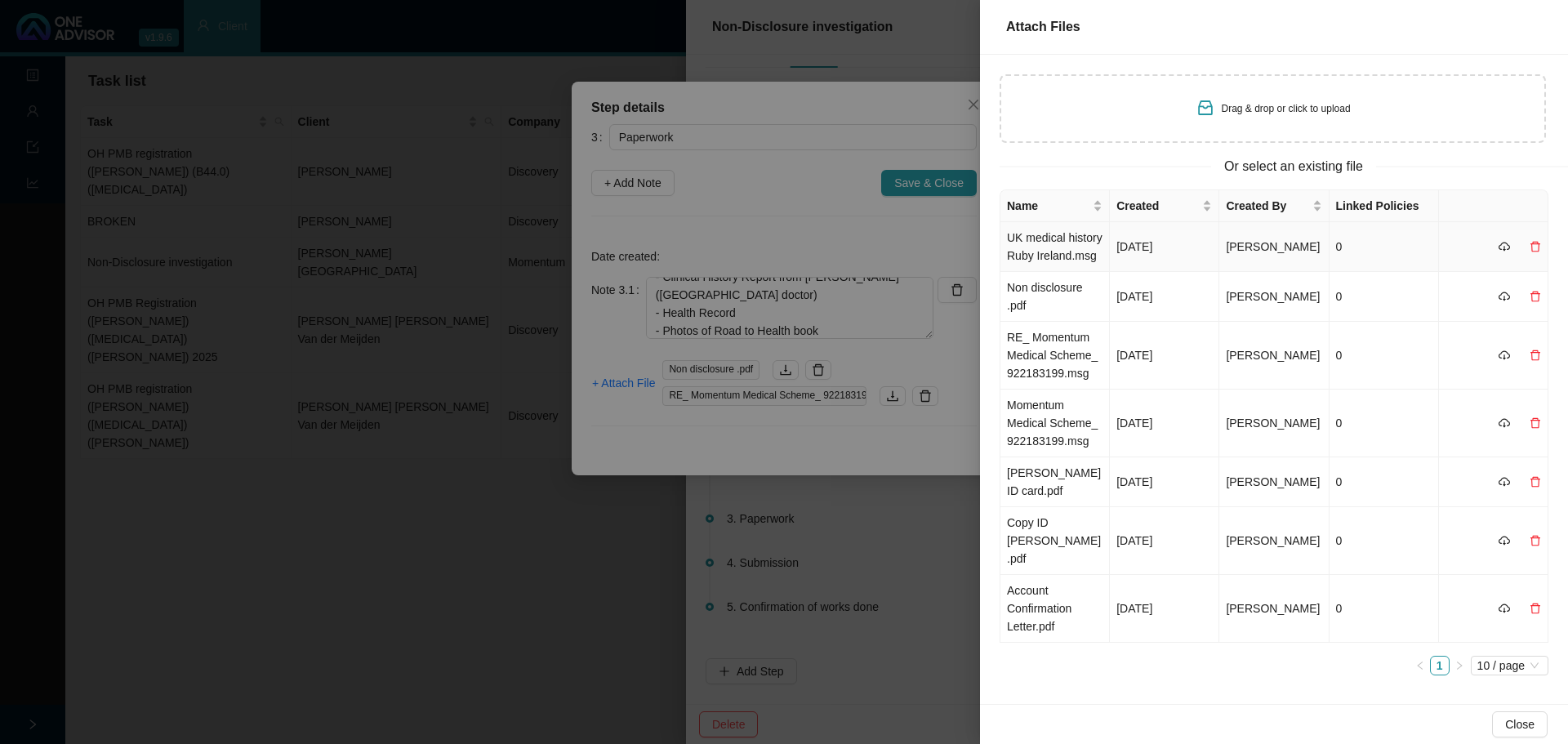
click at [1081, 250] on td "UK medical history Ruby Ireland.msg" at bounding box center [1055, 247] width 109 height 50
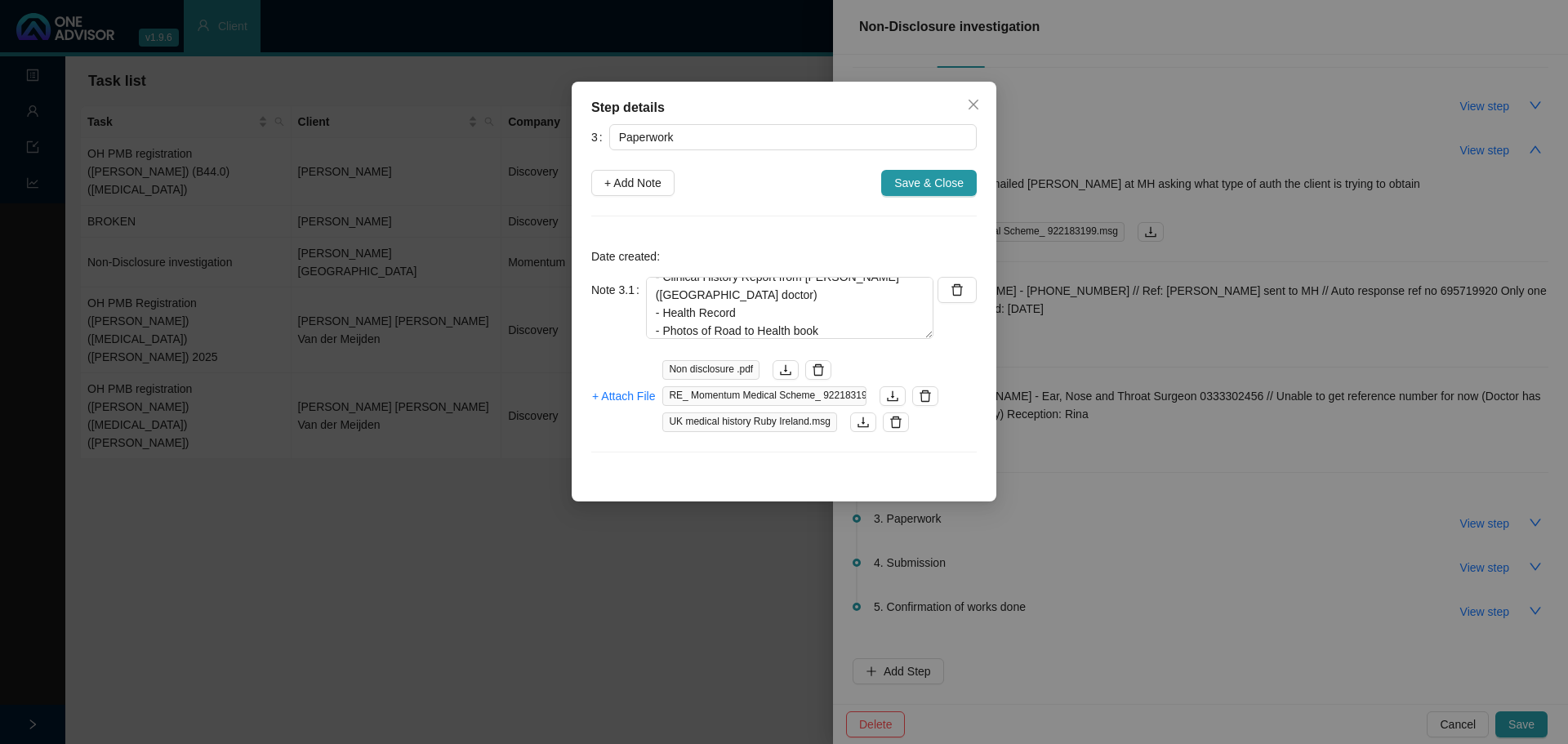
scroll to position [36, 0]
click at [624, 400] on span "+ Attach File" at bounding box center [623, 395] width 63 height 18
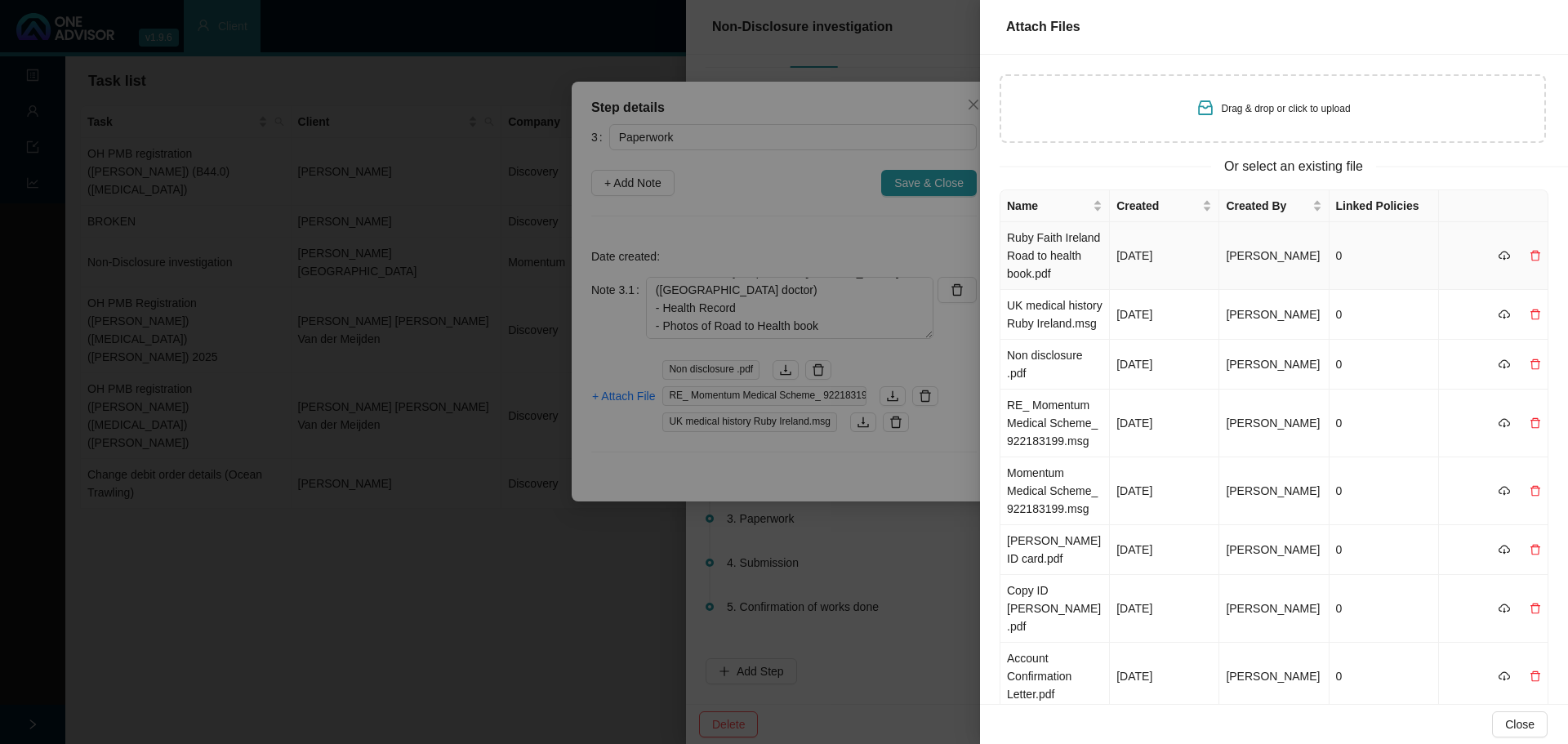
click at [1068, 258] on td "Ruby Faith Ireland Road to health book.pdf" at bounding box center [1055, 255] width 109 height 68
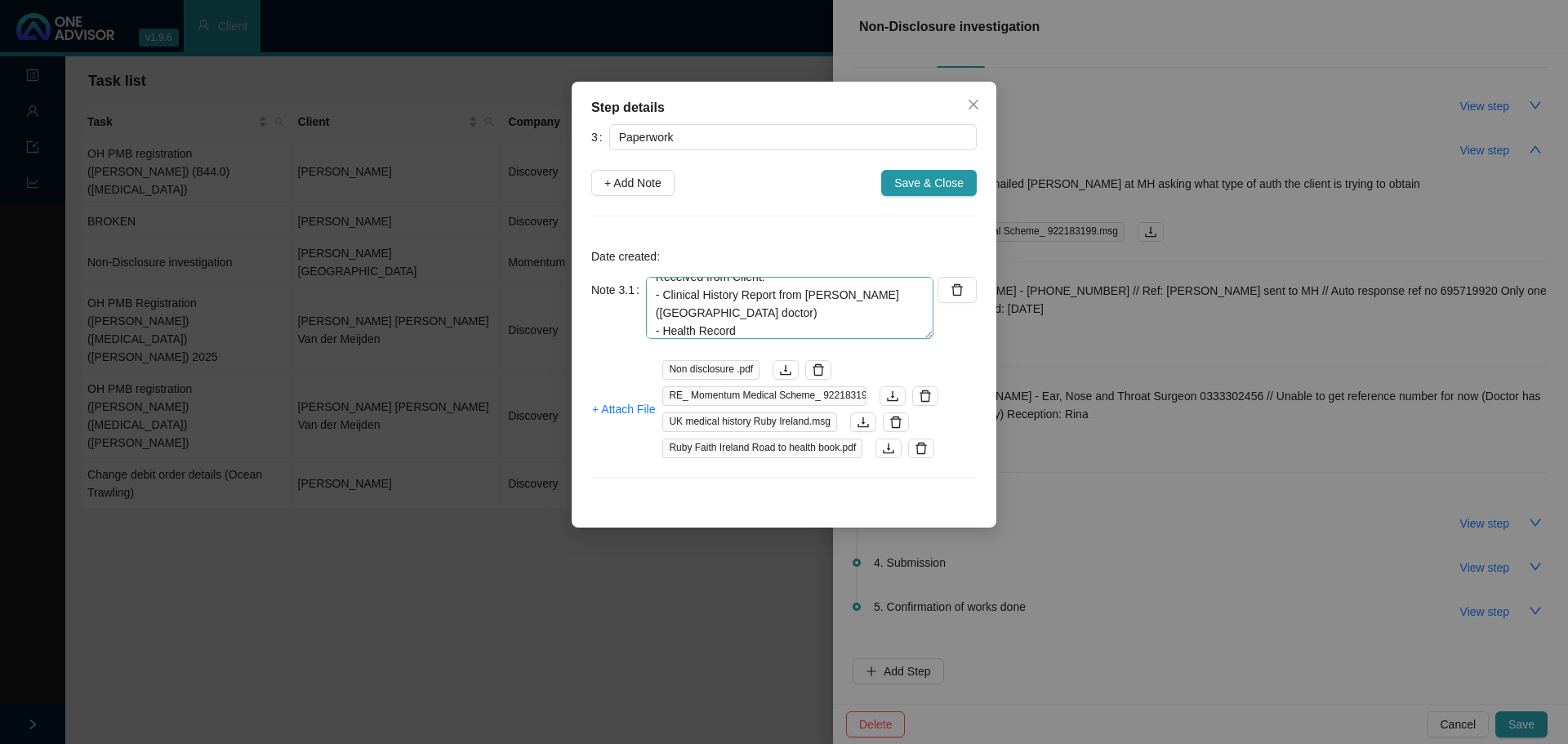
scroll to position [0, 0]
click at [918, 180] on span "Save & Close" at bounding box center [929, 182] width 70 height 18
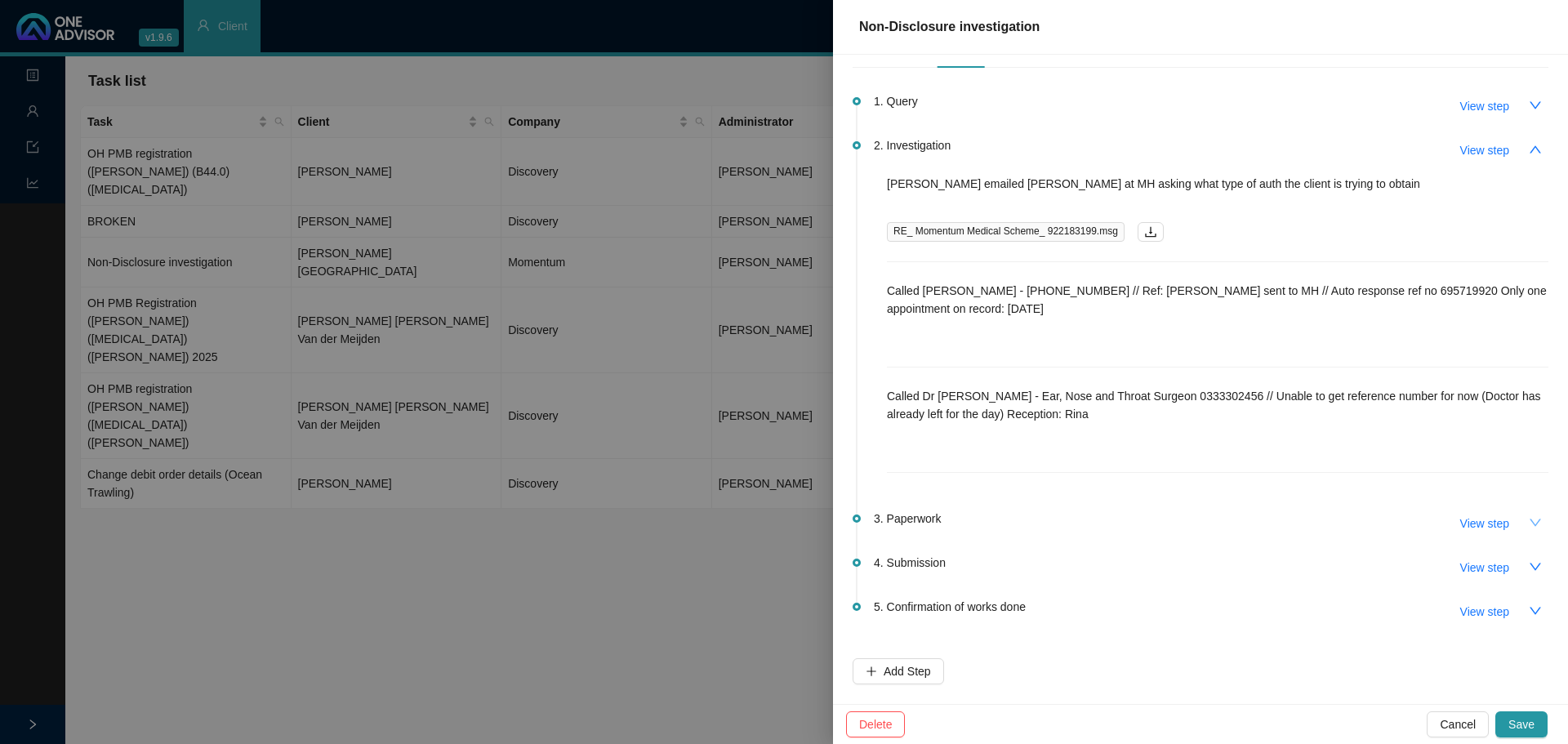
click at [1529, 522] on icon "down" at bounding box center [1535, 522] width 11 height 7
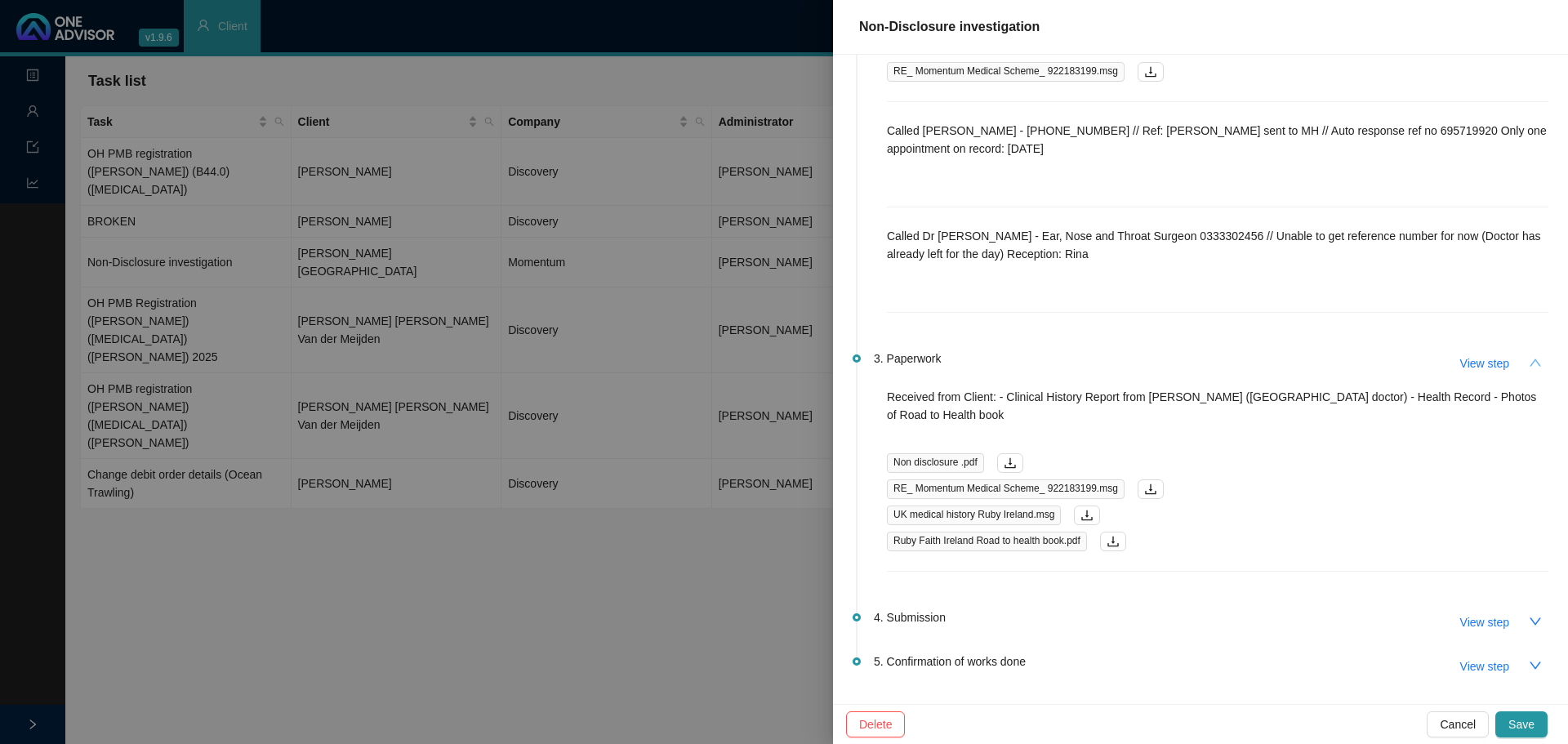
scroll to position [208, 0]
click at [1524, 725] on span "Save" at bounding box center [1521, 724] width 26 height 18
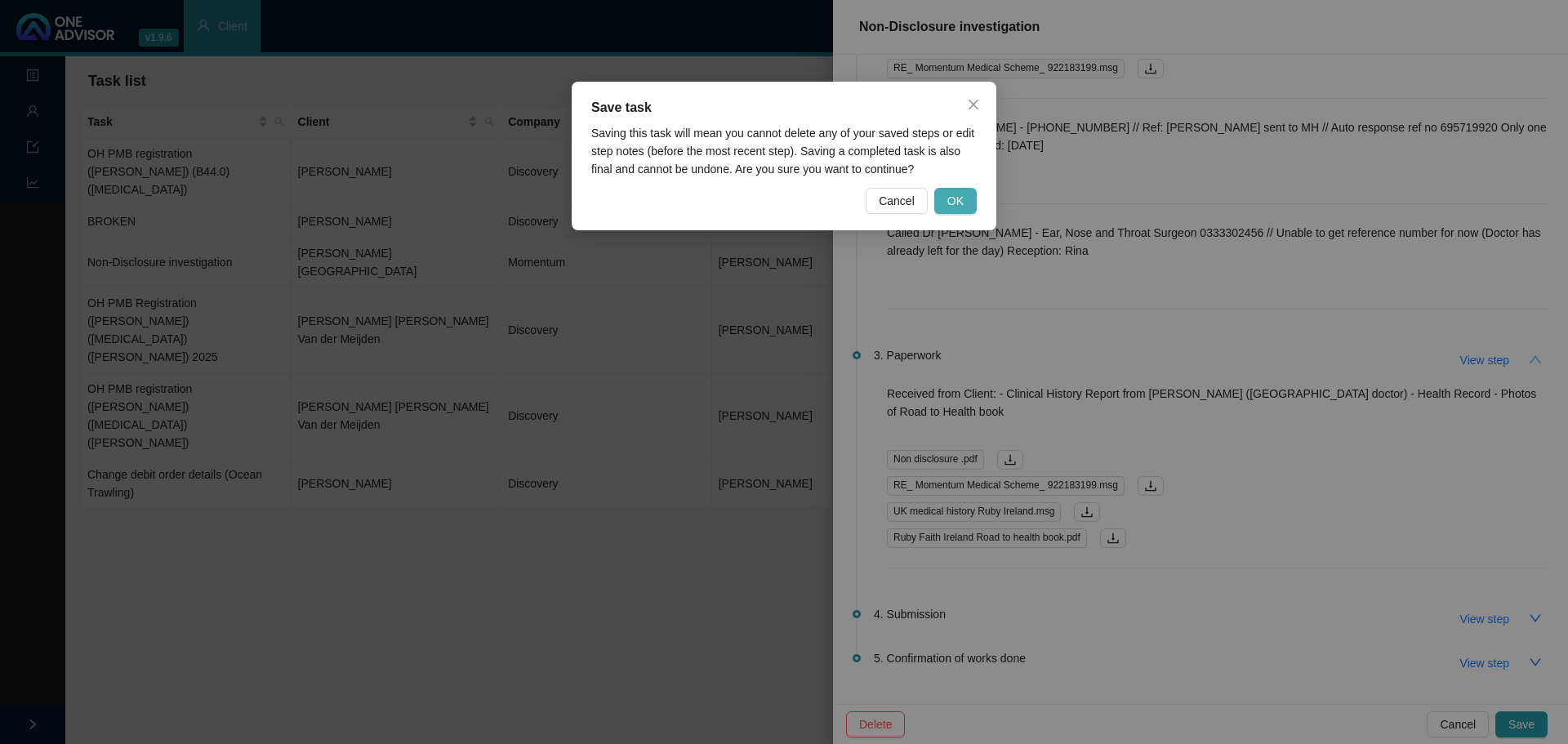
click at [954, 197] on span "OK" at bounding box center [956, 200] width 17 height 18
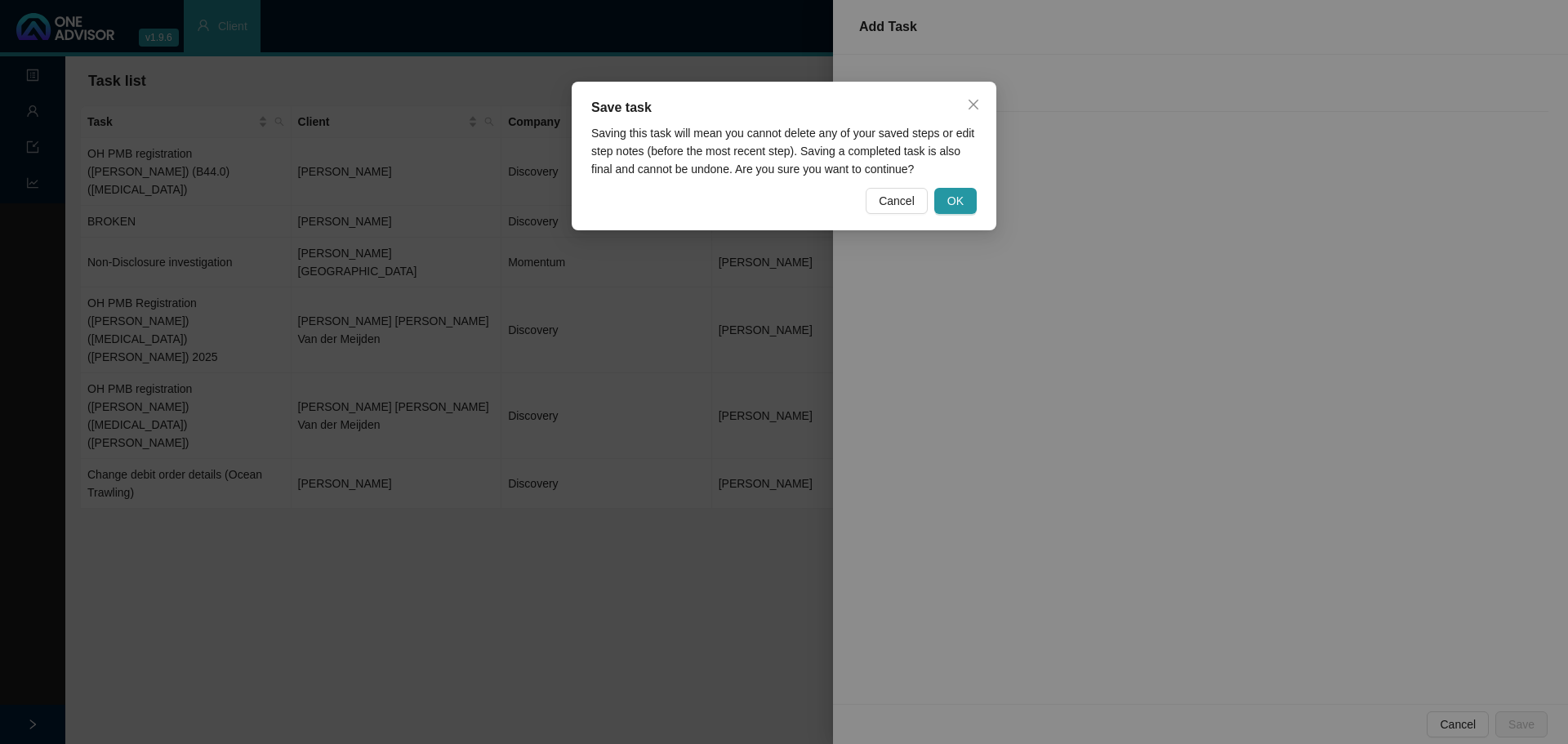
scroll to position [0, 0]
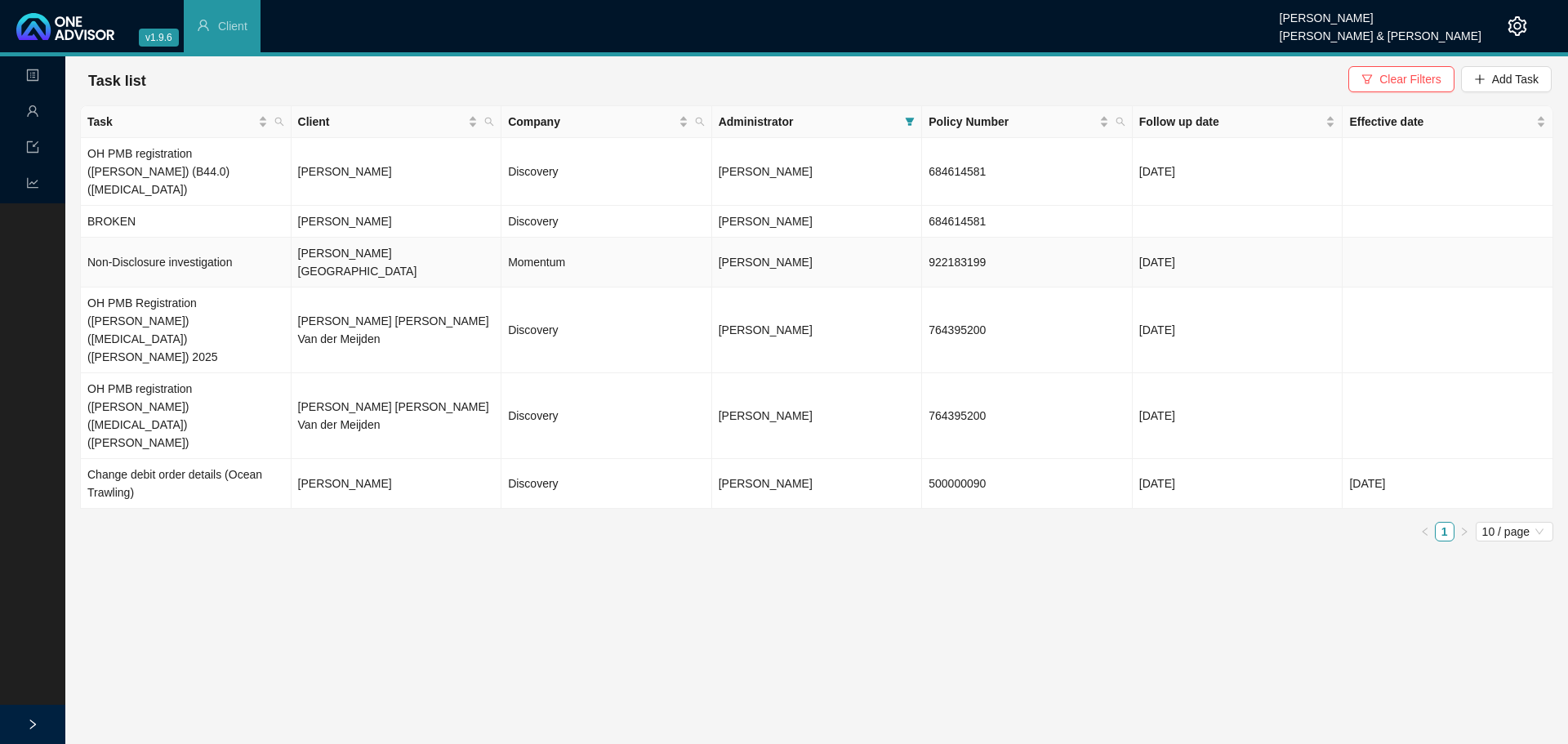
click at [163, 237] on td "Non-Disclosure investigation" at bounding box center [186, 263] width 211 height 50
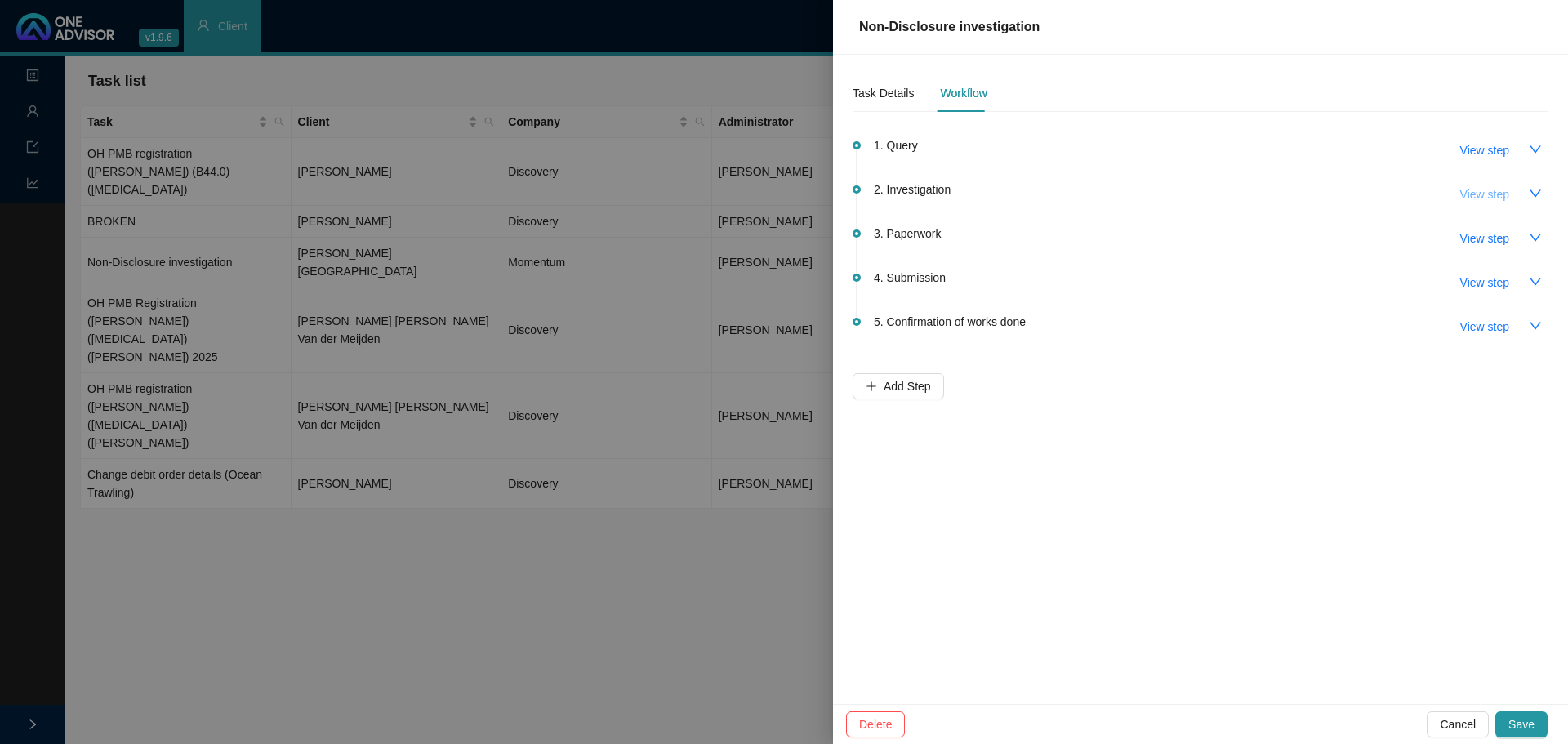
click at [1480, 197] on span "View step" at bounding box center [1484, 194] width 49 height 18
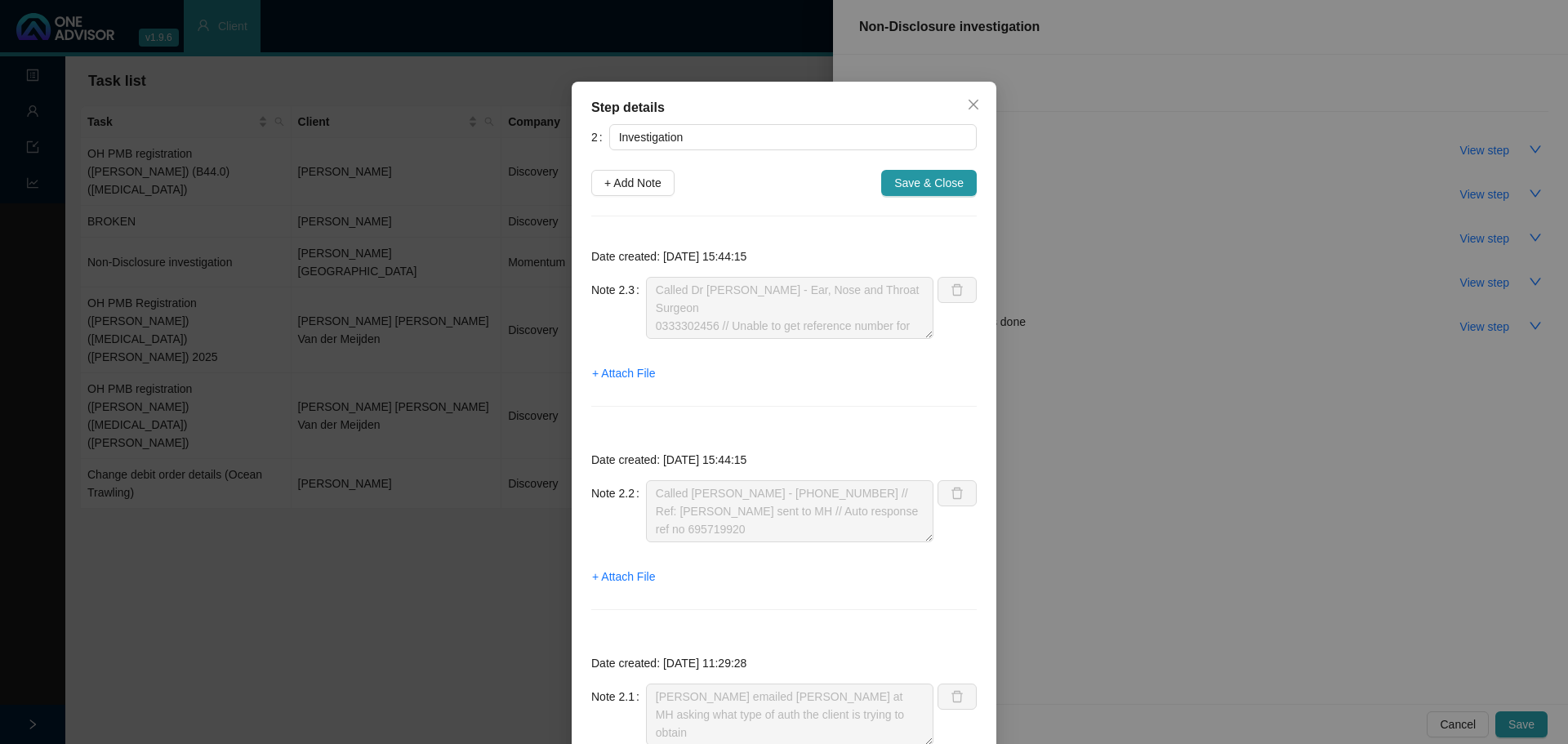
scroll to position [138, 0]
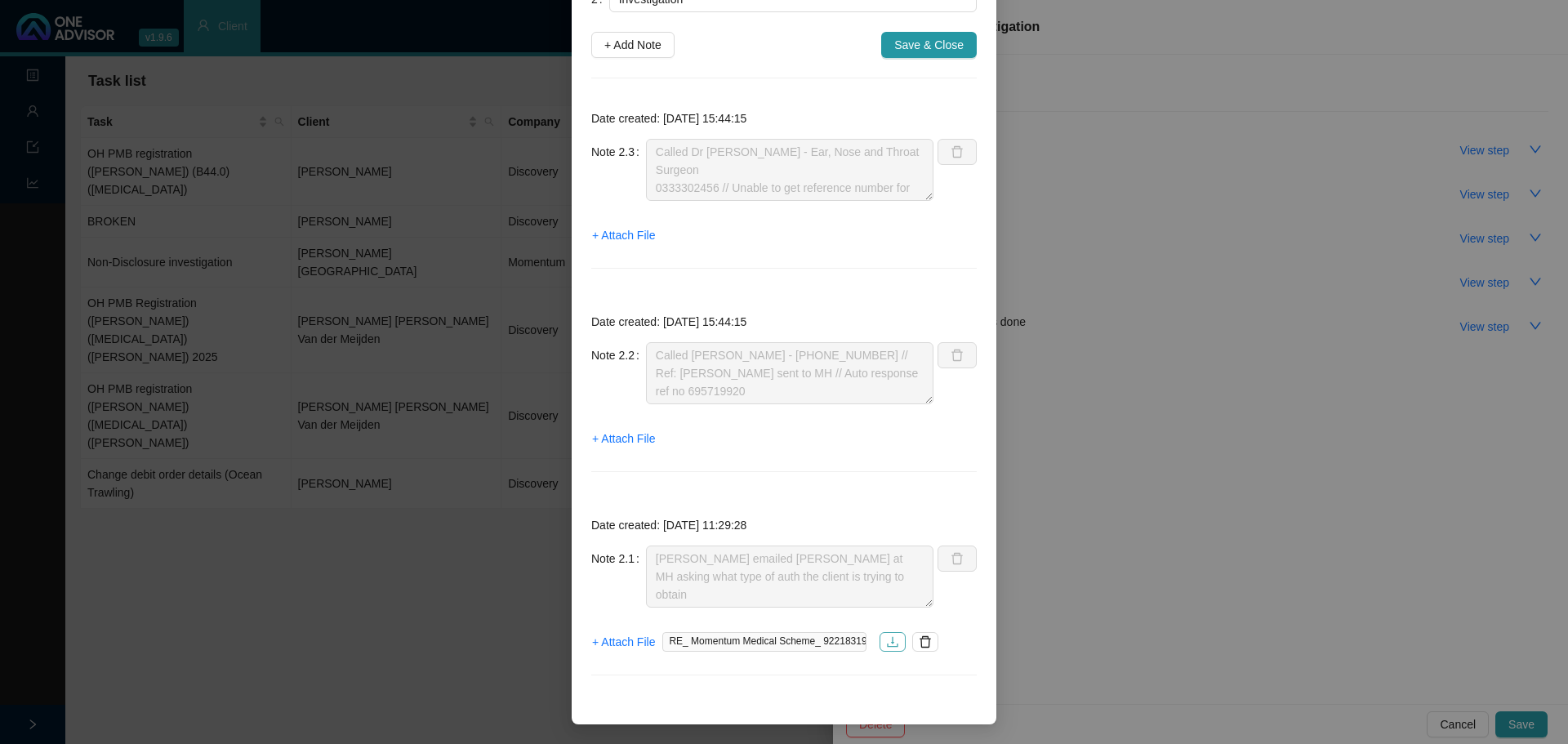
click at [886, 636] on icon "download" at bounding box center [893, 642] width 13 height 13
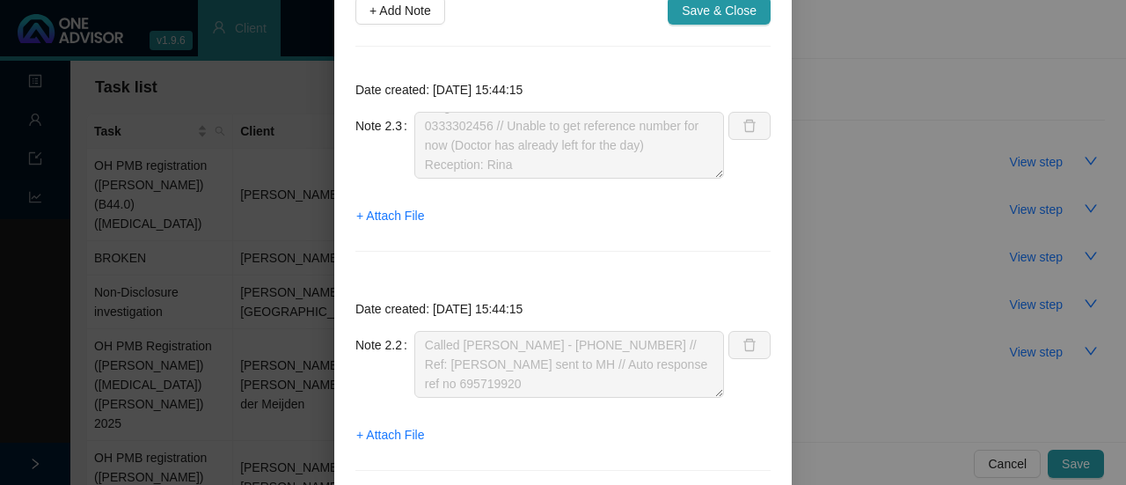
scroll to position [22, 0]
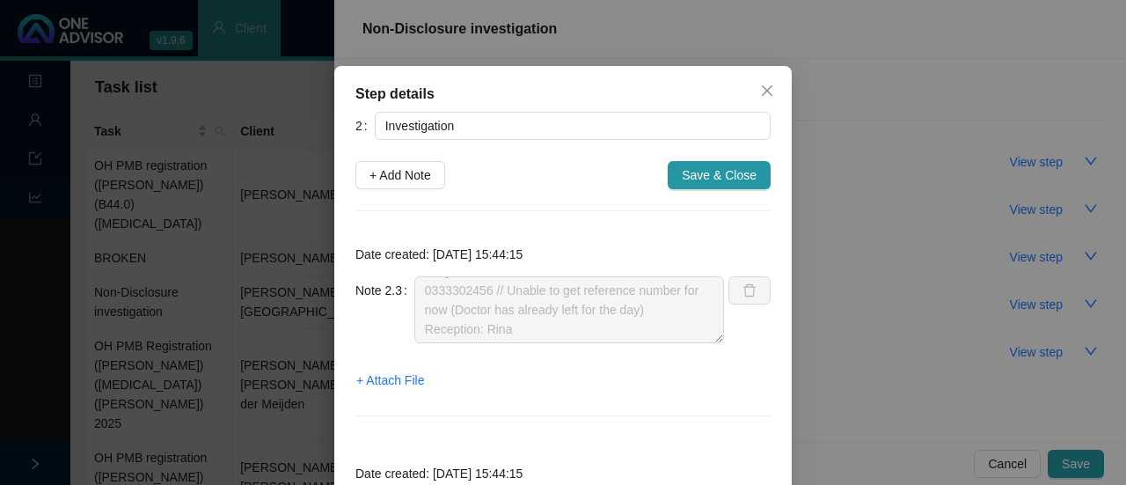
click at [708, 171] on span "Save & Close" at bounding box center [719, 174] width 75 height 19
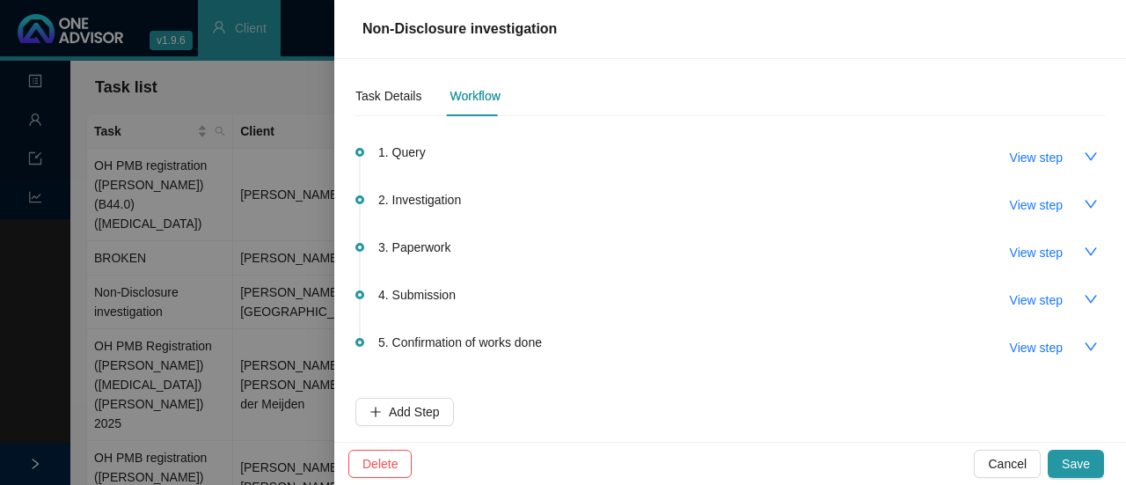
scroll to position [6, 0]
click at [1024, 252] on span "View step" at bounding box center [1036, 250] width 53 height 19
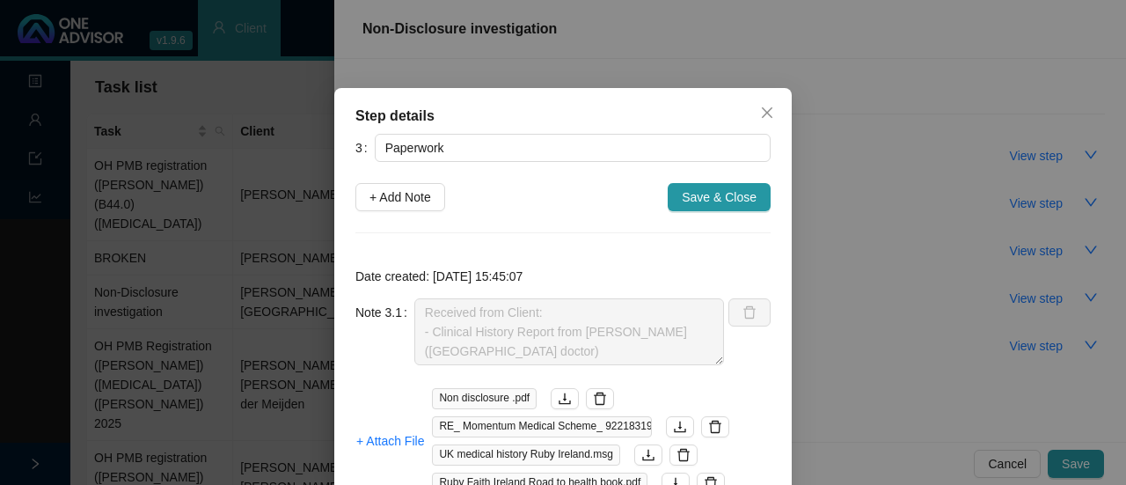
scroll to position [39, 0]
click at [718, 200] on span "Save & Close" at bounding box center [719, 196] width 75 height 19
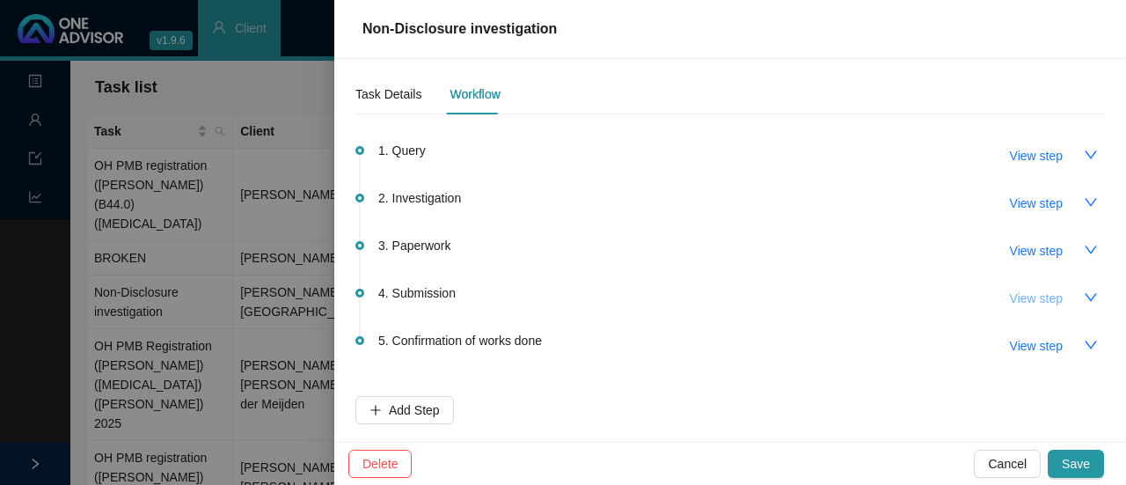
click at [1021, 293] on span "View step" at bounding box center [1036, 298] width 53 height 19
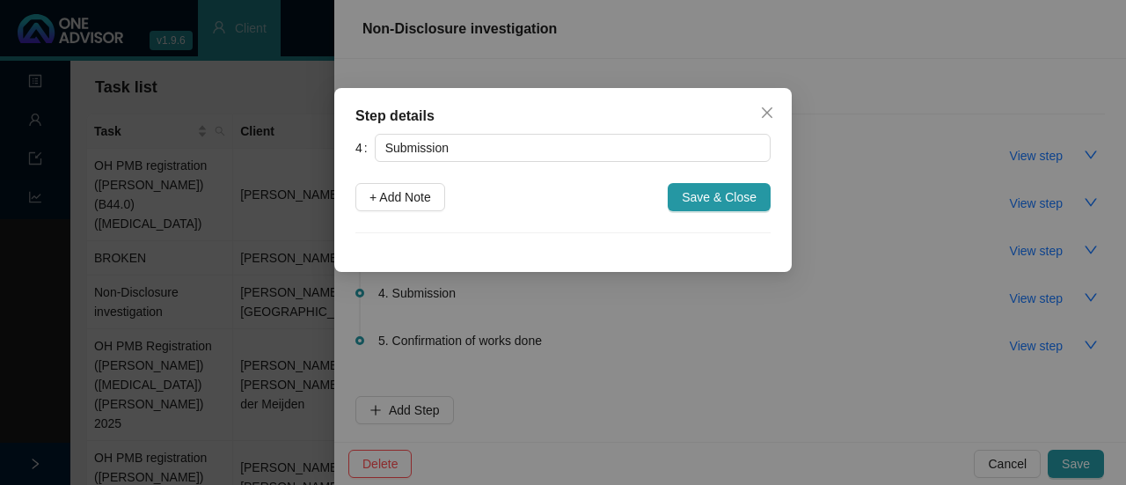
drag, startPoint x: 405, startPoint y: 202, endPoint x: 467, endPoint y: 200, distance: 62.5
click at [404, 201] on span "+ Add Note" at bounding box center [401, 196] width 62 height 19
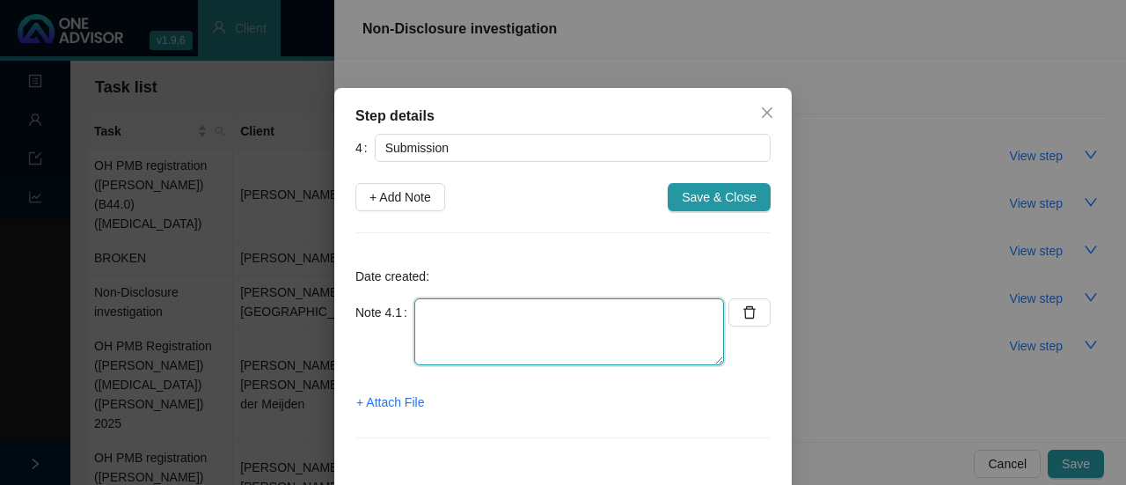
drag, startPoint x: 458, startPoint y: 330, endPoint x: 519, endPoint y: 313, distance: 63.8
click at [462, 330] on textarea at bounding box center [569, 331] width 310 height 67
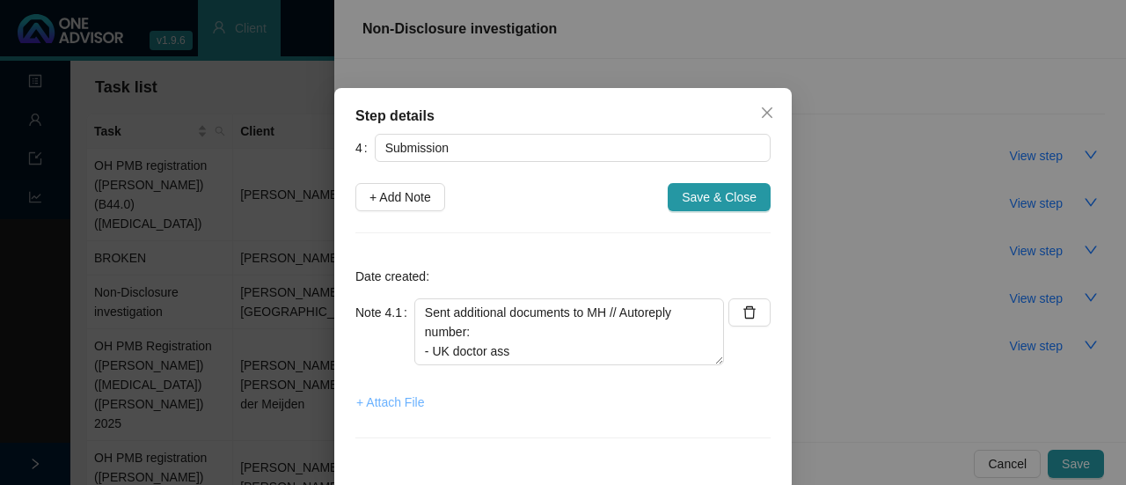
click at [395, 405] on span "+ Attach File" at bounding box center [390, 401] width 68 height 19
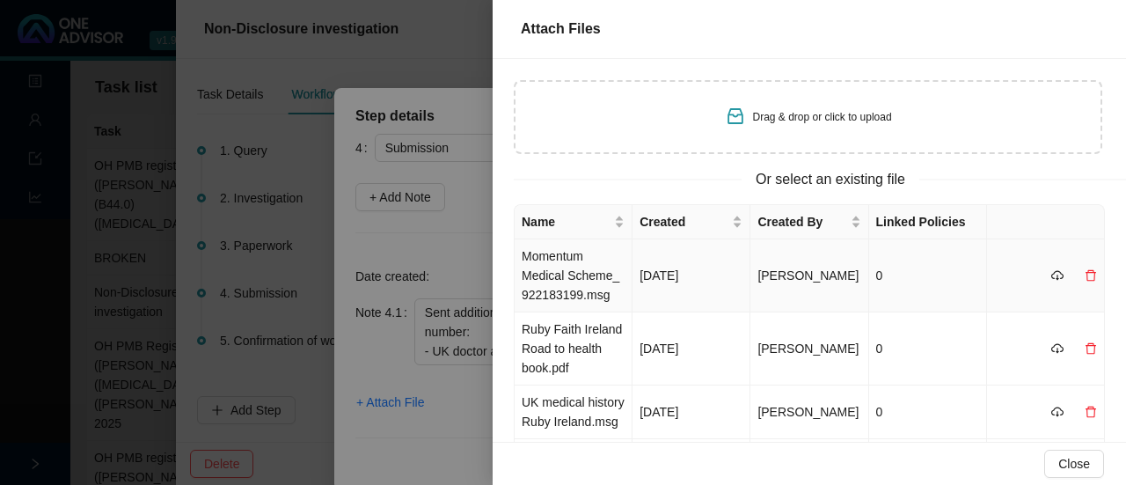
drag, startPoint x: 551, startPoint y: 273, endPoint x: 568, endPoint y: 256, distance: 24.3
click at [549, 271] on td "Momentum Medical Scheme_ 922183199.msg" at bounding box center [574, 275] width 118 height 73
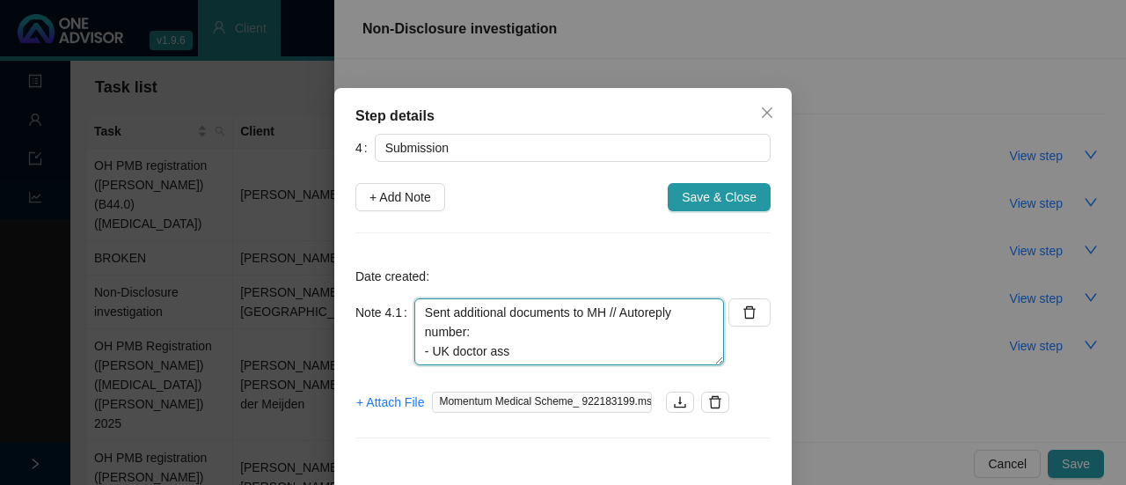
click at [560, 348] on textarea "Sent additional documents to MH // Autoreply number: - UK doctor ass" at bounding box center [569, 331] width 310 height 67
drag, startPoint x: 503, startPoint y: 352, endPoint x: 405, endPoint y: 349, distance: 98.6
click at [405, 349] on div "Note 4.1 Sent additional documents to MH // Autoreply number: - UK doctor ass" at bounding box center [540, 331] width 369 height 67
paste textarea "Form from UK doctor - Health record - Road to Health (photos of book)"
click at [581, 353] on textarea "Sent additional documents to MH // Autoreply number: - Form from UK doctor - He…" at bounding box center [569, 331] width 310 height 67
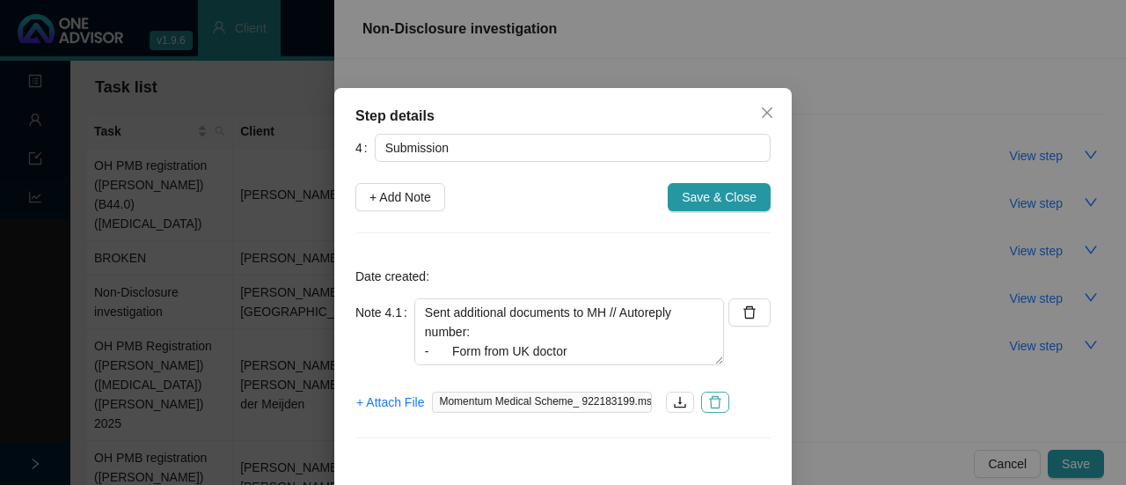
click at [713, 404] on icon "delete" at bounding box center [716, 402] width 12 height 12
click at [391, 403] on span "+ Attach File" at bounding box center [390, 401] width 68 height 19
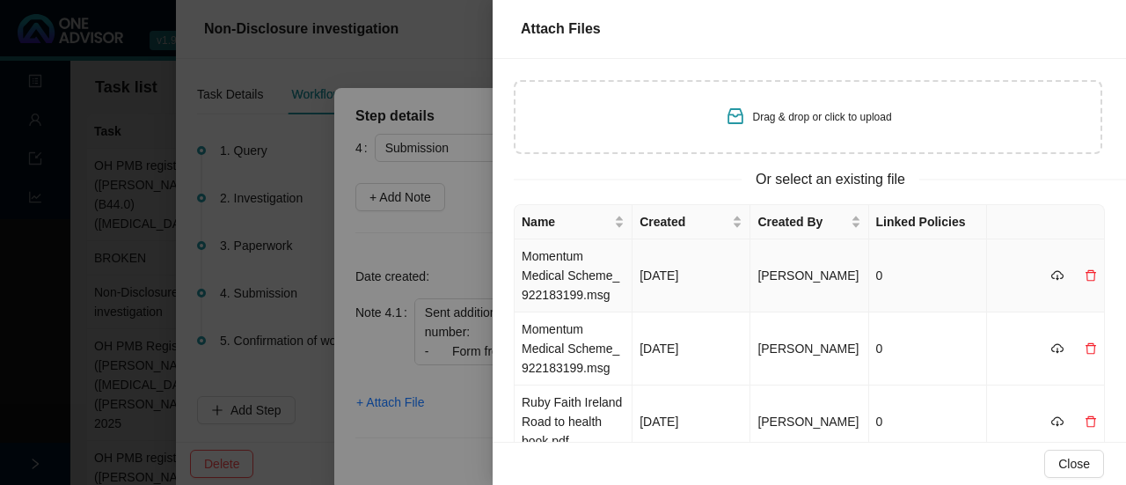
click at [601, 280] on td "Momentum Medical Scheme_ 922183199.msg" at bounding box center [574, 275] width 118 height 73
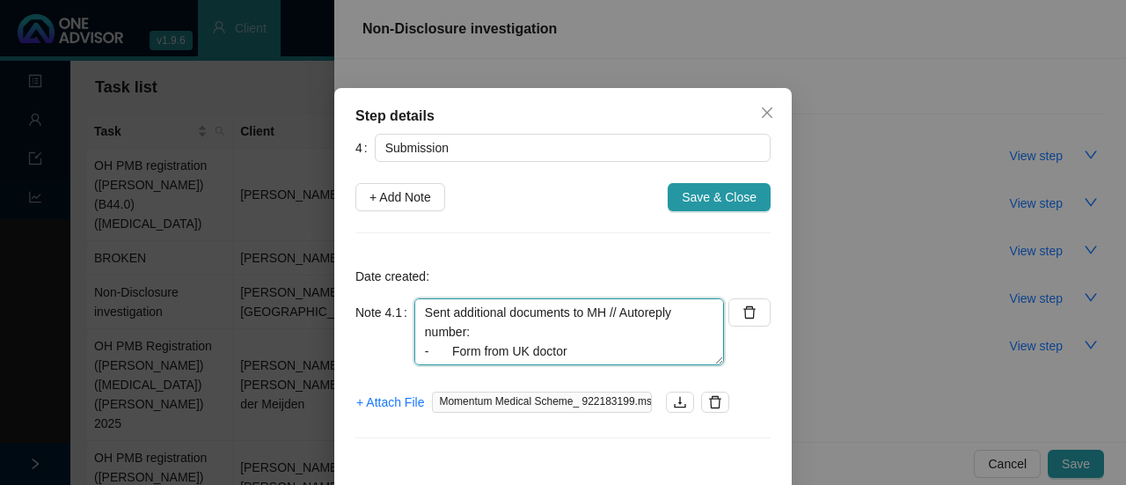
click at [481, 335] on textarea "Sent additional documents to MH // Autoreply number: - Form from UK doctor - He…" at bounding box center [569, 331] width 310 height 67
paste textarea "695888153"
drag, startPoint x: 465, startPoint y: 331, endPoint x: 512, endPoint y: 321, distance: 48.5
click at [466, 331] on textarea "Sent additional documents to MH // Autoreply number:695888153 - Form from UK do…" at bounding box center [569, 331] width 310 height 67
click at [477, 329] on textarea "Sent additional documents to MH // Autoreply number:695888153 - Form from UK do…" at bounding box center [569, 331] width 310 height 67
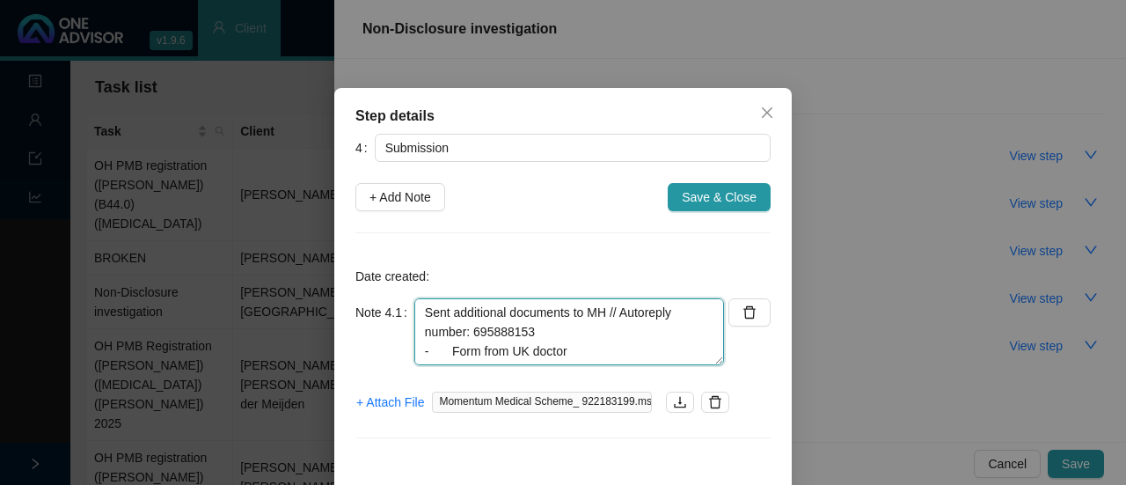
click at [549, 327] on textarea "Sent additional documents to MH // Autoreply number: 695888153 - Form from UK d…" at bounding box center [569, 331] width 310 height 67
click at [586, 349] on textarea "Sent additional documents to MH // Autoreply number: 695888153. - Form from UK …" at bounding box center [569, 331] width 310 height 67
paste textarea "[PERSON_NAME]"
drag, startPoint x: 566, startPoint y: 349, endPoint x: 577, endPoint y: 348, distance: 11.6
click at [570, 348] on textarea "Sent additional documents to MH // Autoreply number: 695888153. - Form from UK …" at bounding box center [569, 331] width 310 height 67
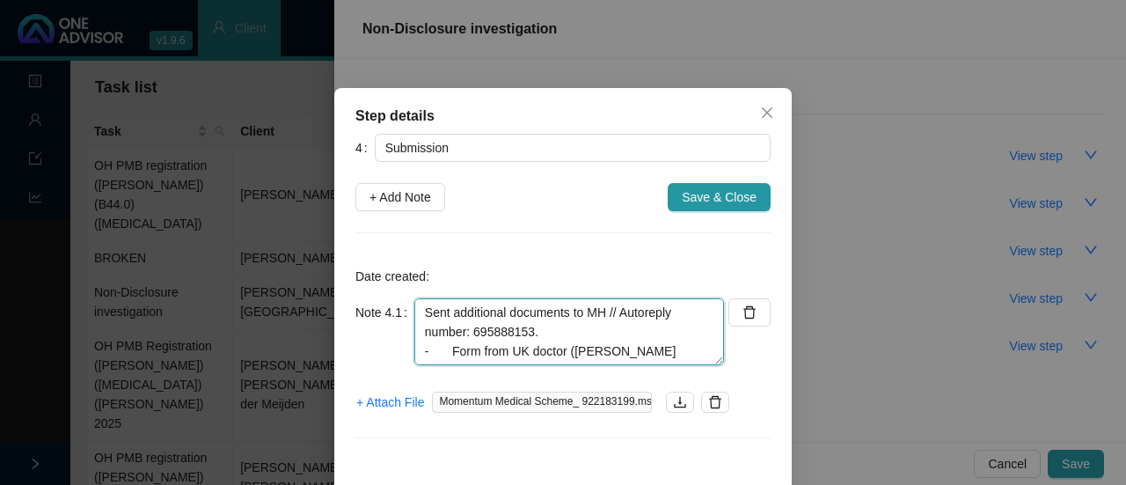
click at [650, 353] on textarea "Sent additional documents to MH // Autoreply number: 695888153. - Form from UK …" at bounding box center [569, 331] width 310 height 67
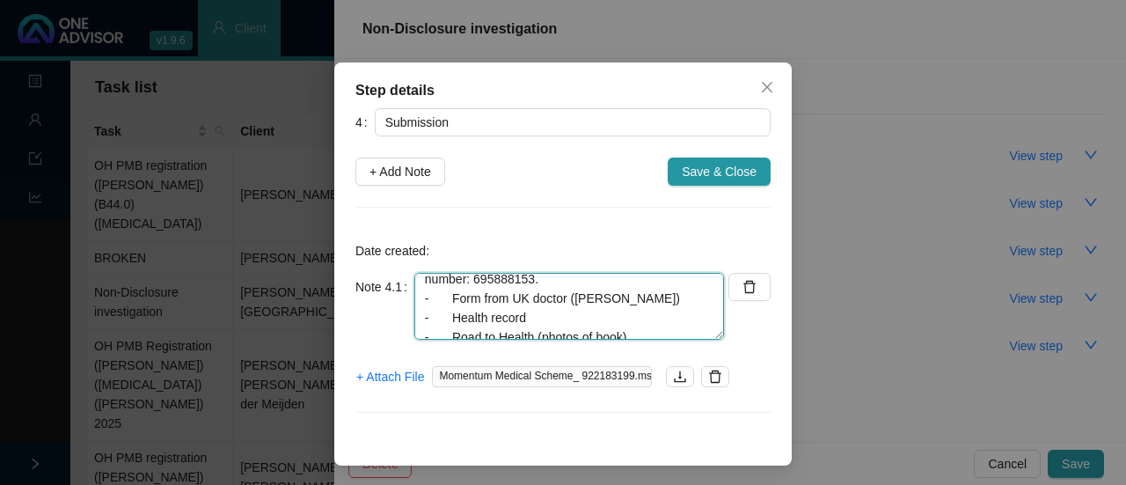
scroll to position [0, 0]
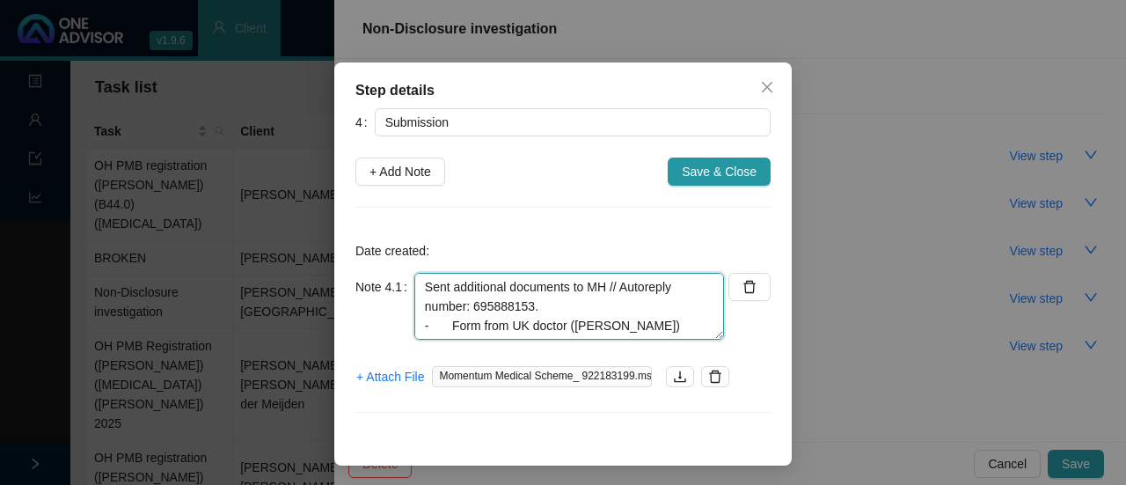
type textarea "Sent additional documents to MH // Autoreply number: 695888153. - Form from UK …"
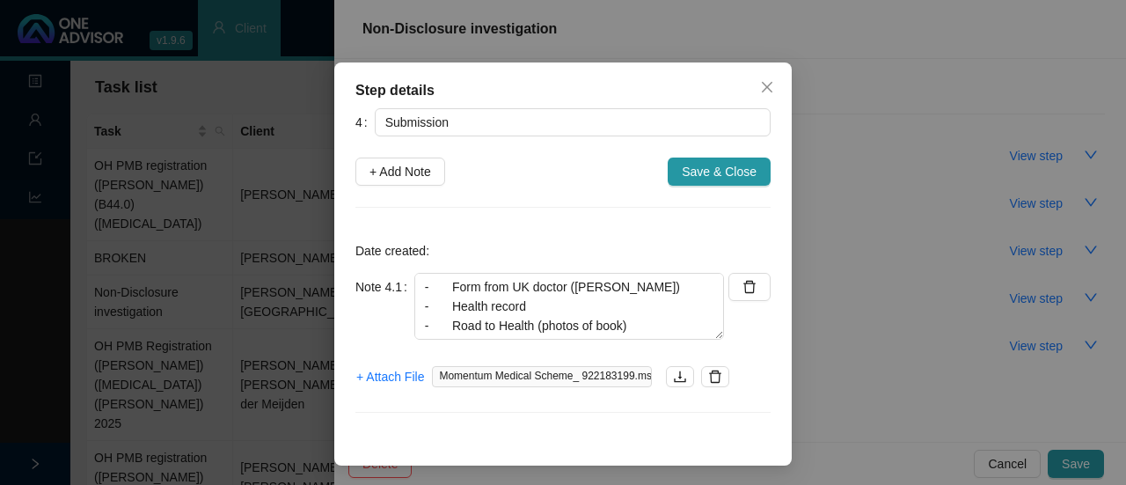
scroll to position [58, 0]
click at [375, 373] on span "+ Attach File" at bounding box center [390, 376] width 68 height 19
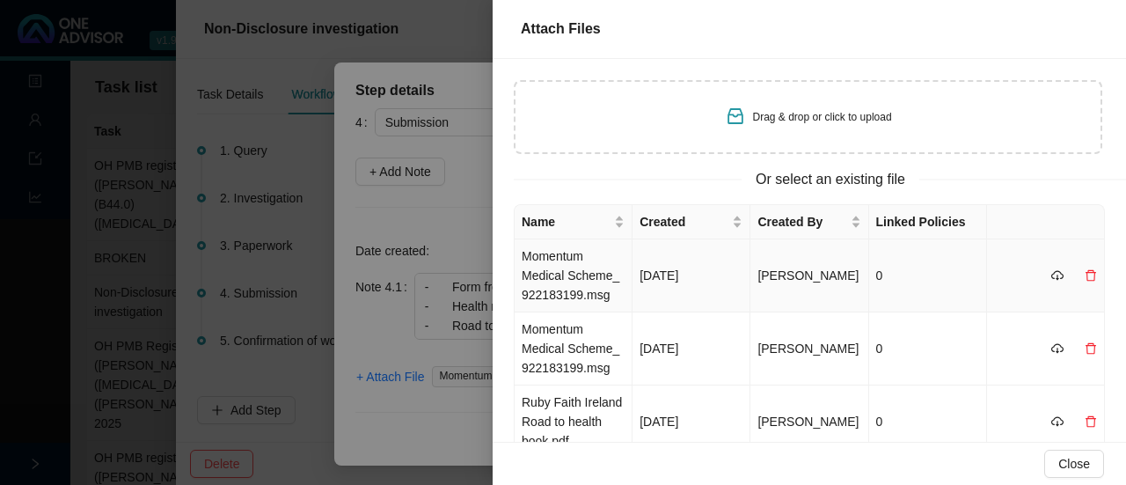
click at [575, 284] on td "Momentum Medical Scheme_ 922183199.msg" at bounding box center [574, 275] width 118 height 73
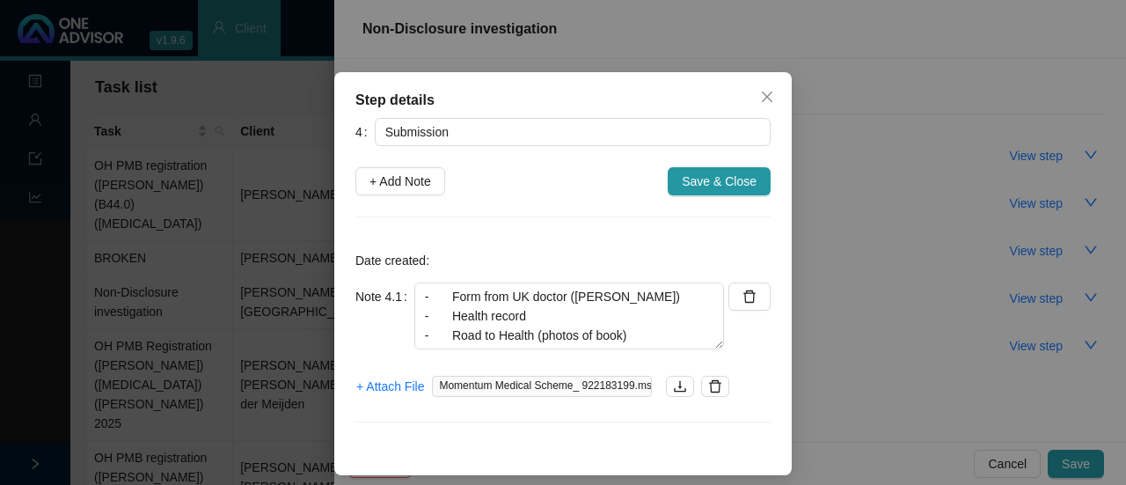
scroll to position [26, 0]
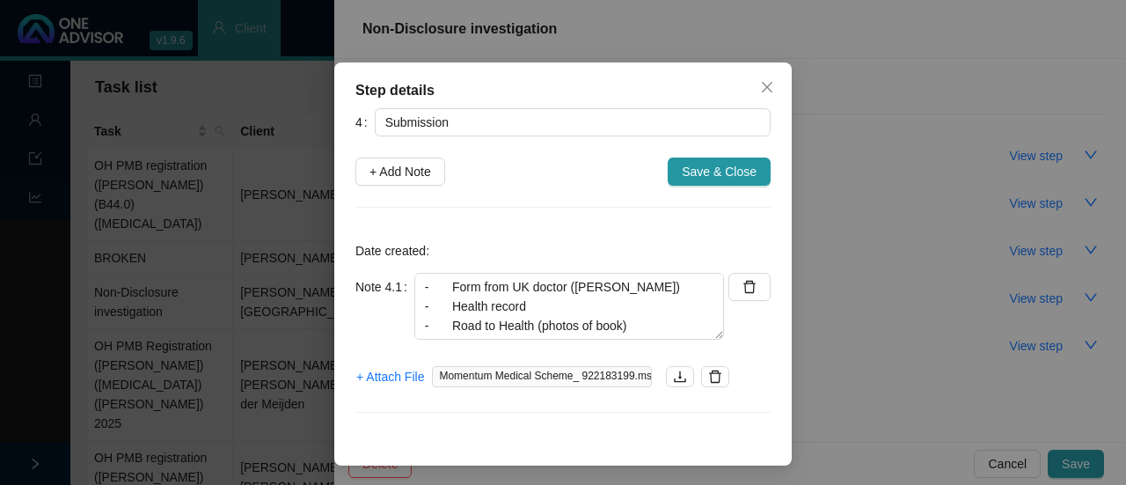
click at [708, 377] on icon "delete" at bounding box center [715, 377] width 14 height 14
click at [389, 379] on span "+ Attach File" at bounding box center [390, 376] width 68 height 19
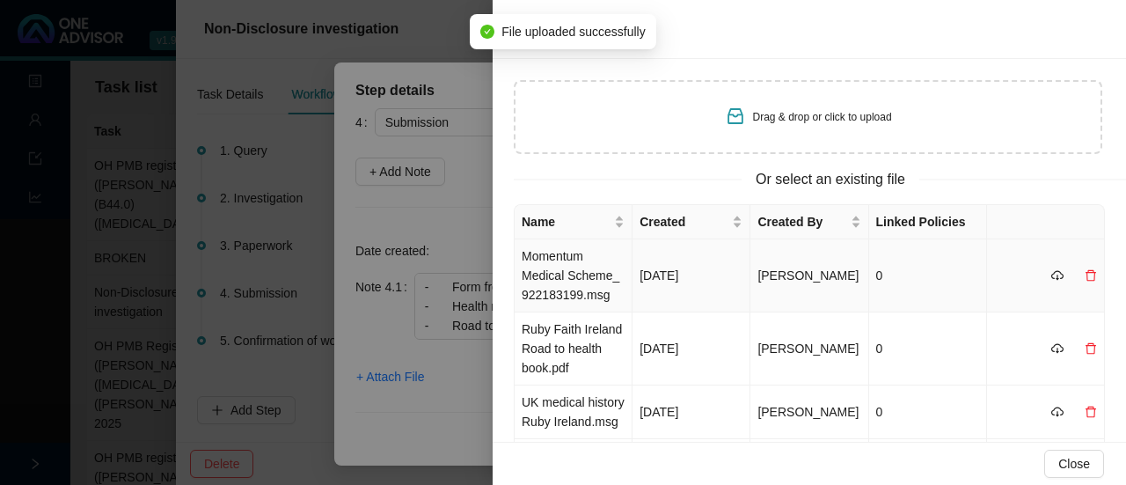
click at [564, 291] on td "Momentum Medical Scheme_ 922183199.msg" at bounding box center [574, 275] width 118 height 73
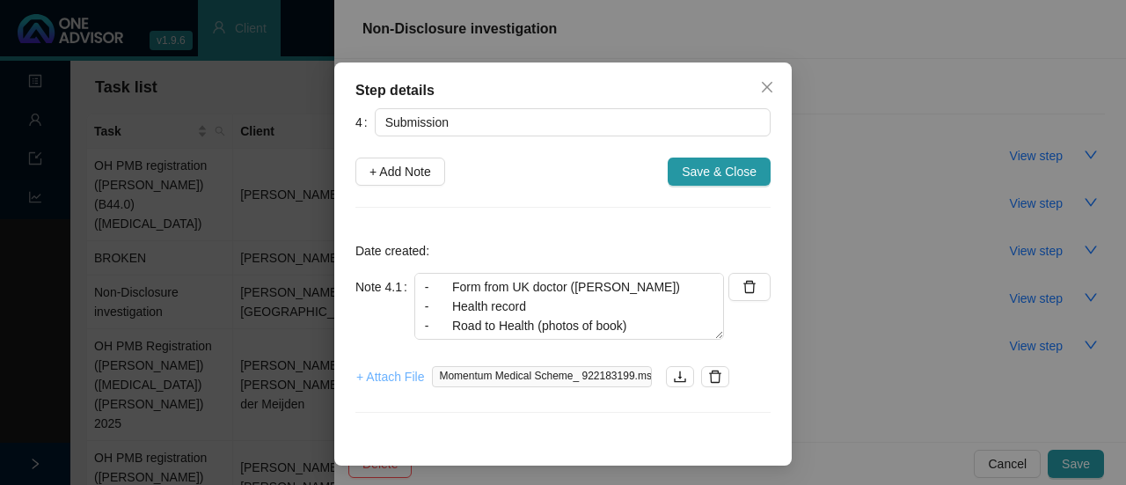
click at [389, 381] on span "+ Attach File" at bounding box center [390, 376] width 68 height 19
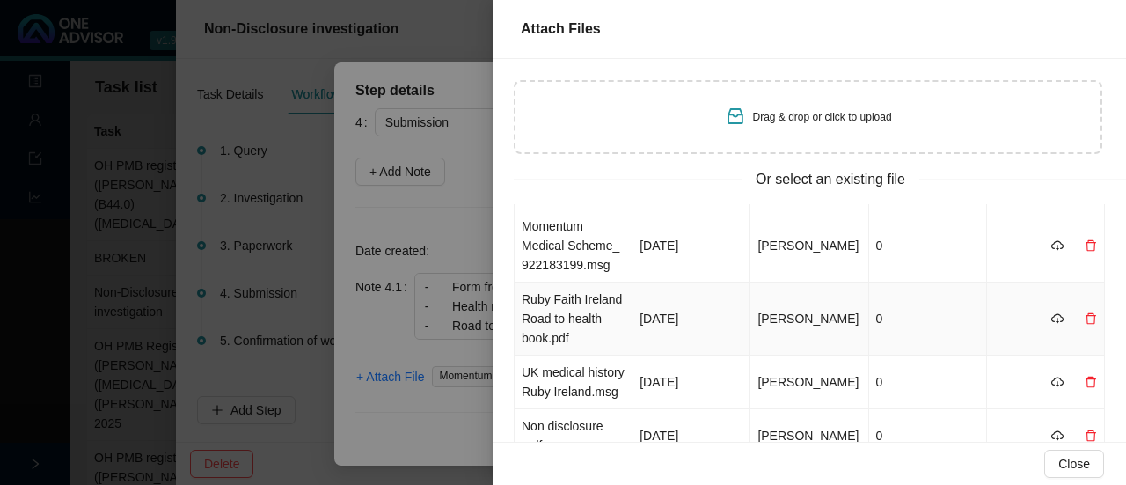
scroll to position [88, 0]
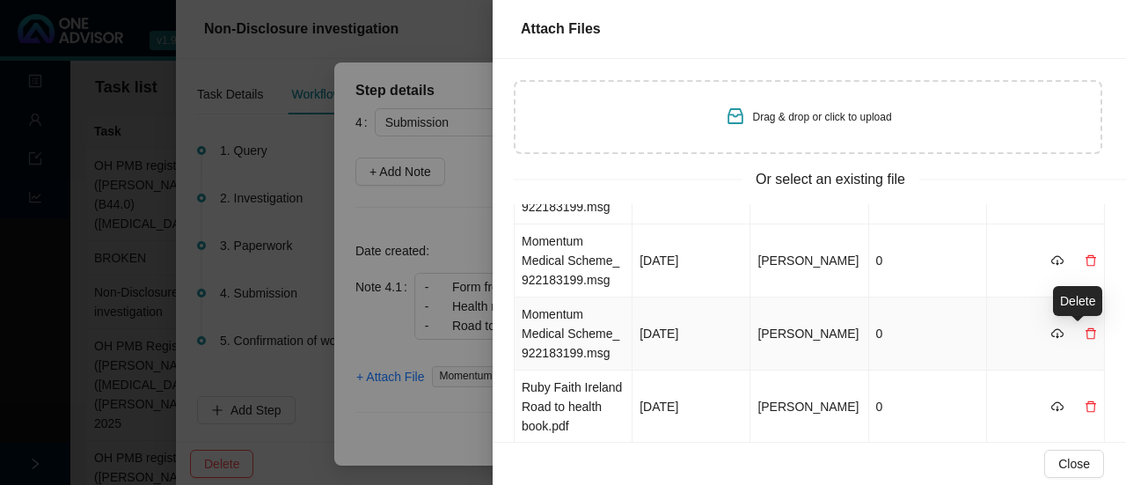
click at [1086, 330] on icon "delete" at bounding box center [1091, 333] width 11 height 11
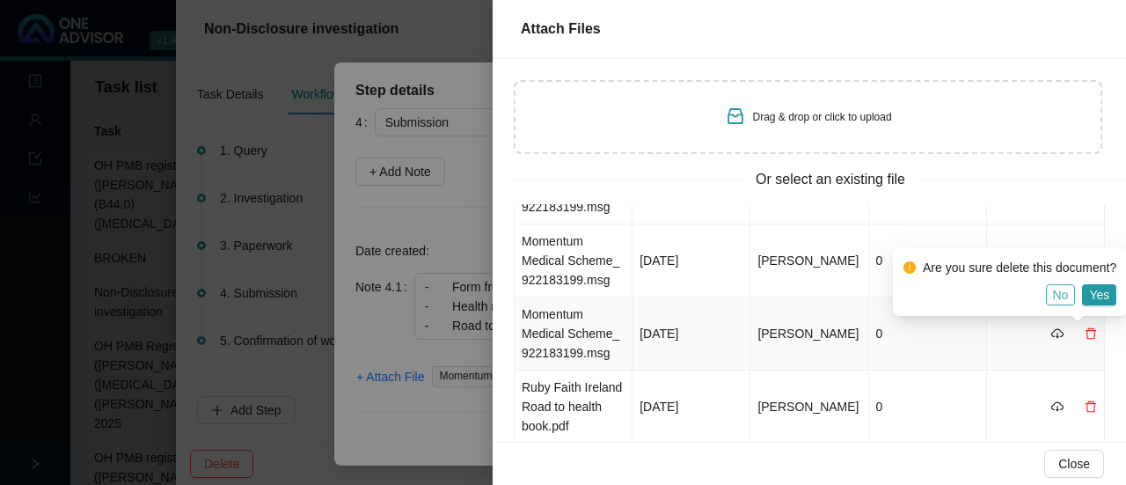
click at [1058, 300] on span "No" at bounding box center [1061, 294] width 16 height 19
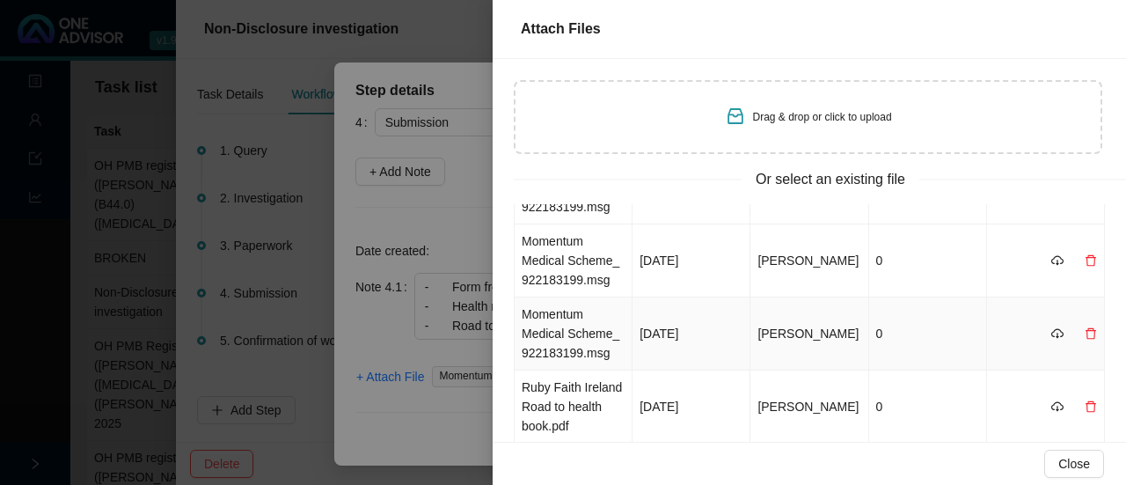
scroll to position [0, 0]
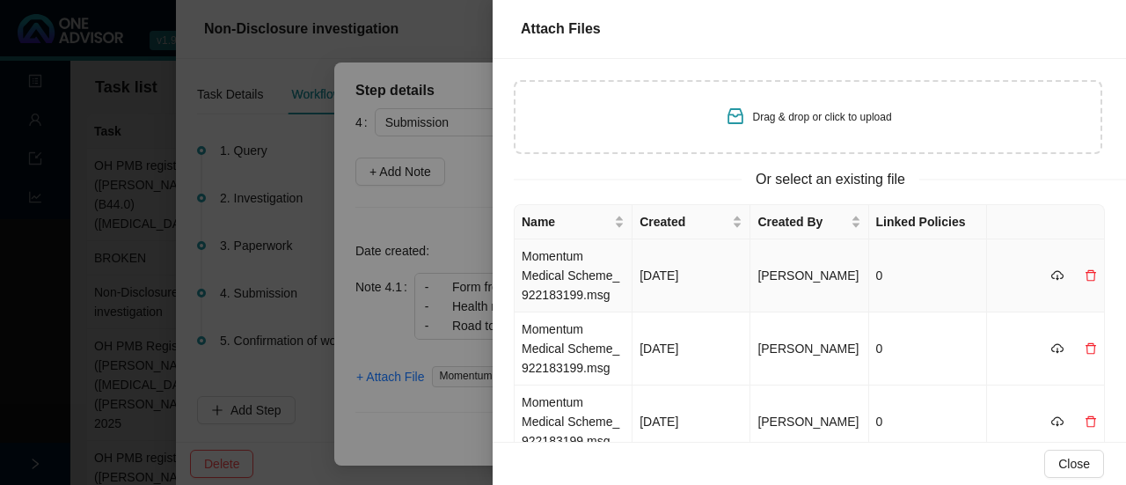
click at [611, 275] on td "Momentum Medical Scheme_ 922183199.msg" at bounding box center [574, 275] width 118 height 73
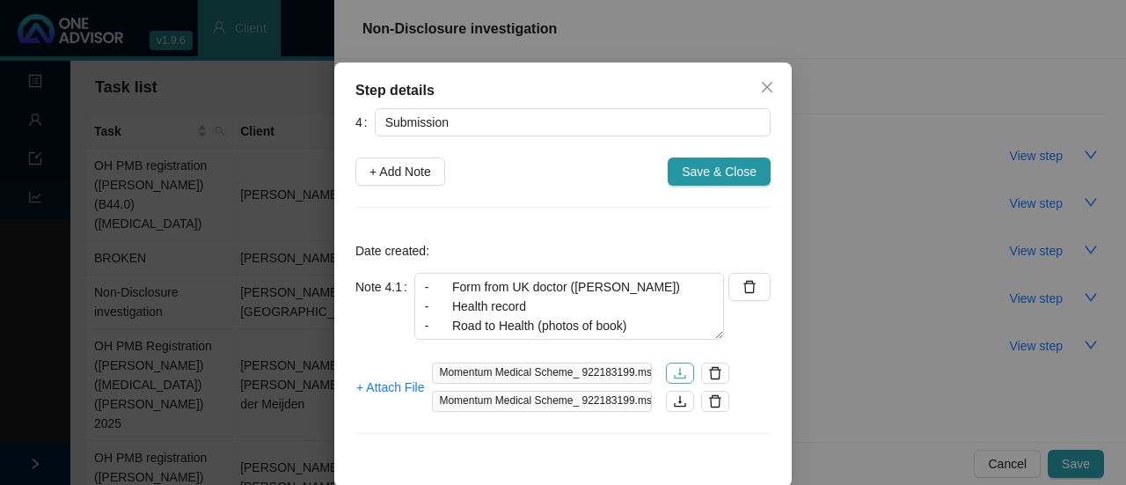
click at [673, 370] on icon "download" at bounding box center [680, 373] width 14 height 14
click at [675, 400] on icon "download" at bounding box center [680, 401] width 11 height 11
click at [714, 399] on icon "delete" at bounding box center [716, 401] width 12 height 12
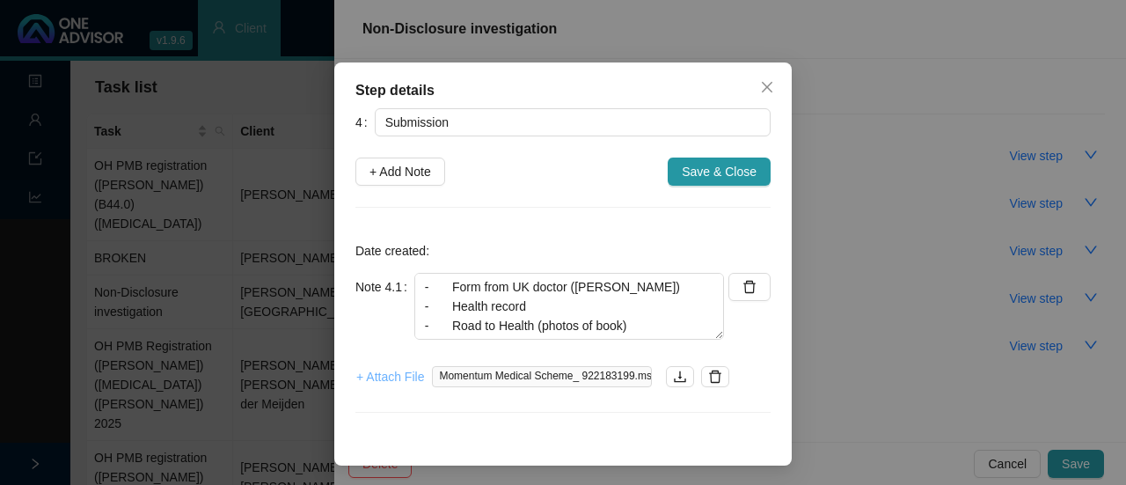
click at [377, 376] on span "+ Attach File" at bounding box center [390, 376] width 68 height 19
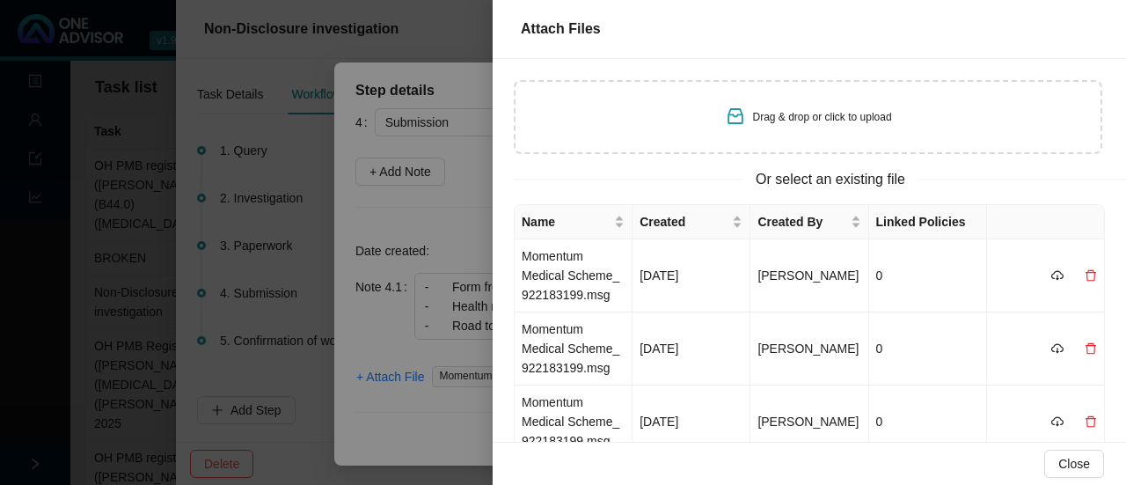
click at [459, 421] on div at bounding box center [563, 242] width 1126 height 485
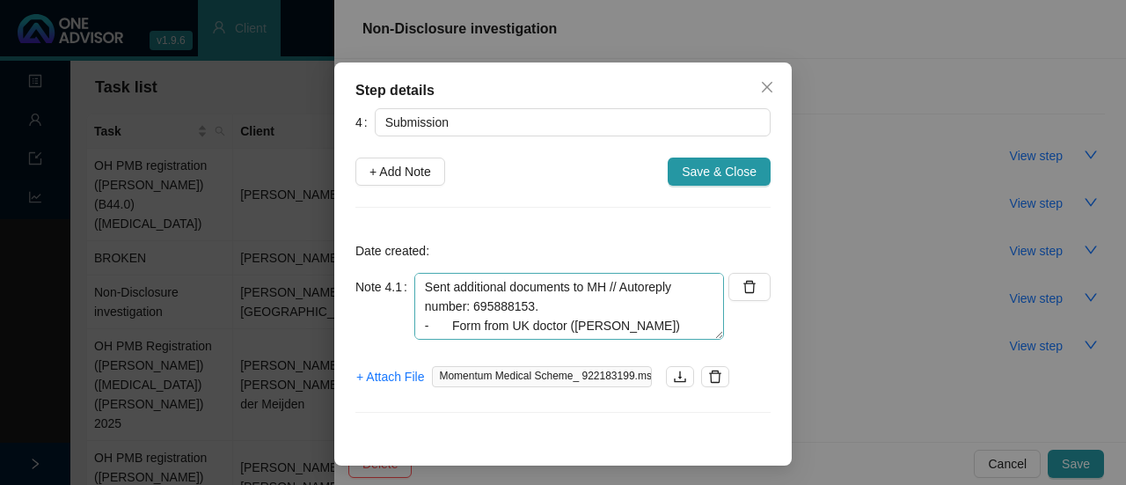
scroll to position [58, 0]
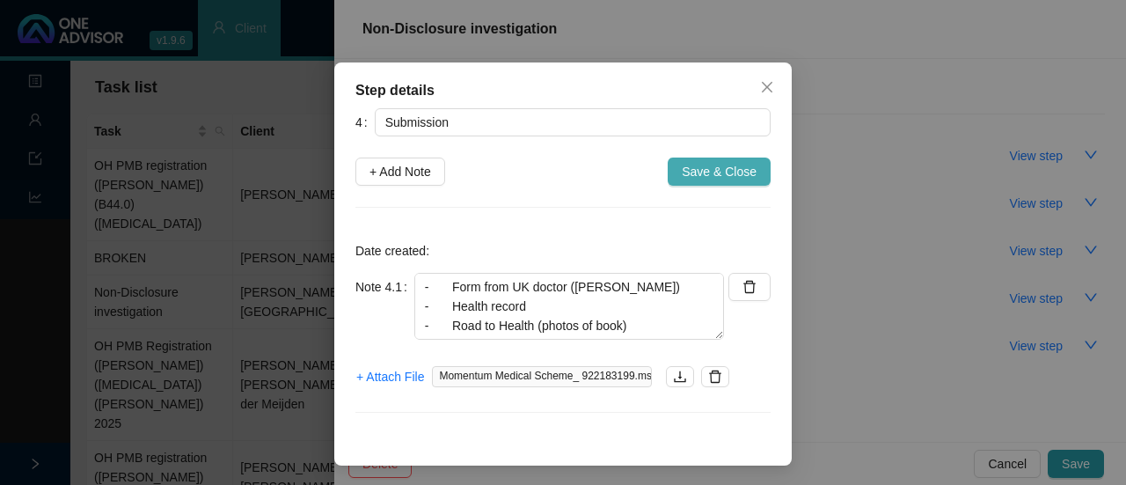
click at [693, 164] on span "Save & Close" at bounding box center [719, 171] width 75 height 19
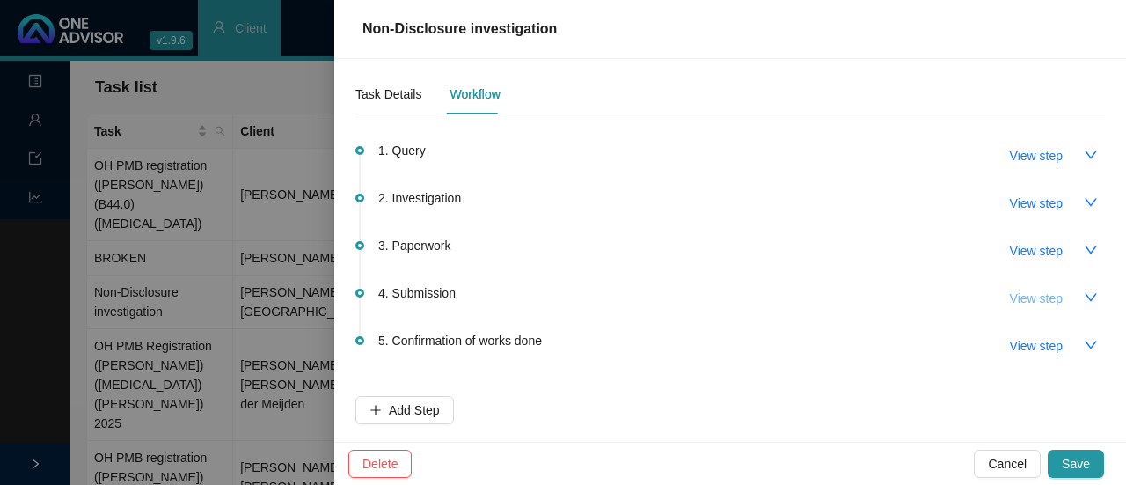
click at [1018, 303] on span "View step" at bounding box center [1036, 298] width 53 height 19
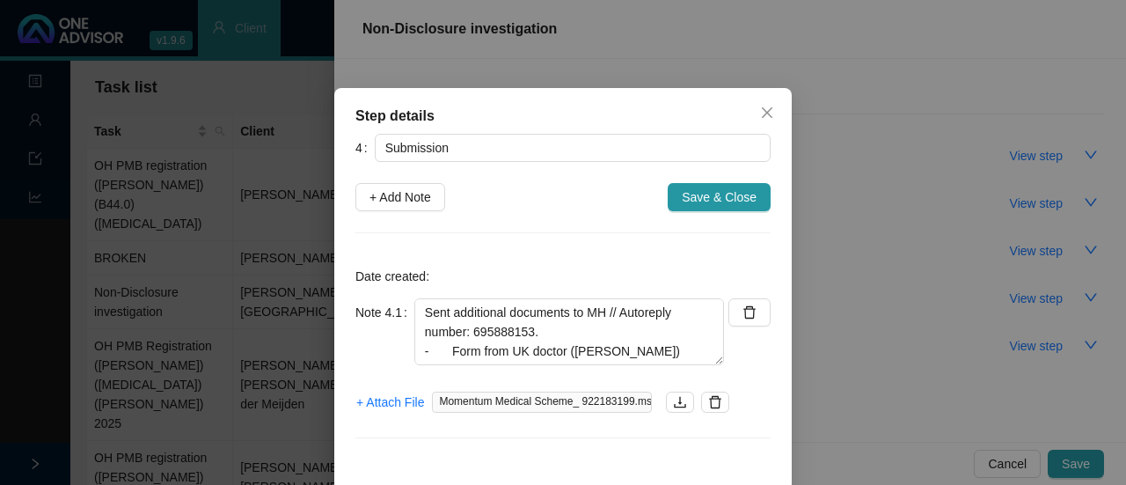
scroll to position [26, 0]
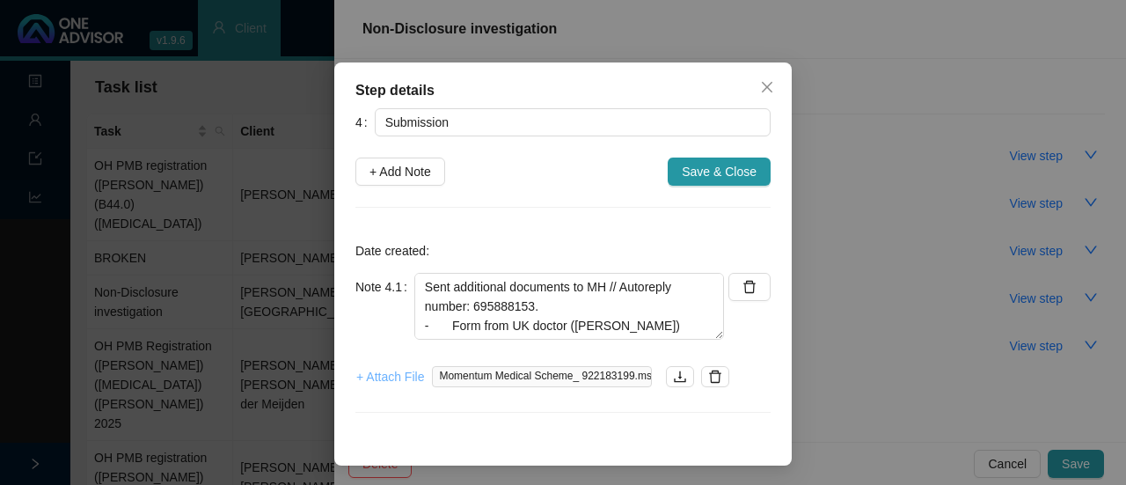
click at [377, 383] on span "+ Attach File" at bounding box center [390, 376] width 68 height 19
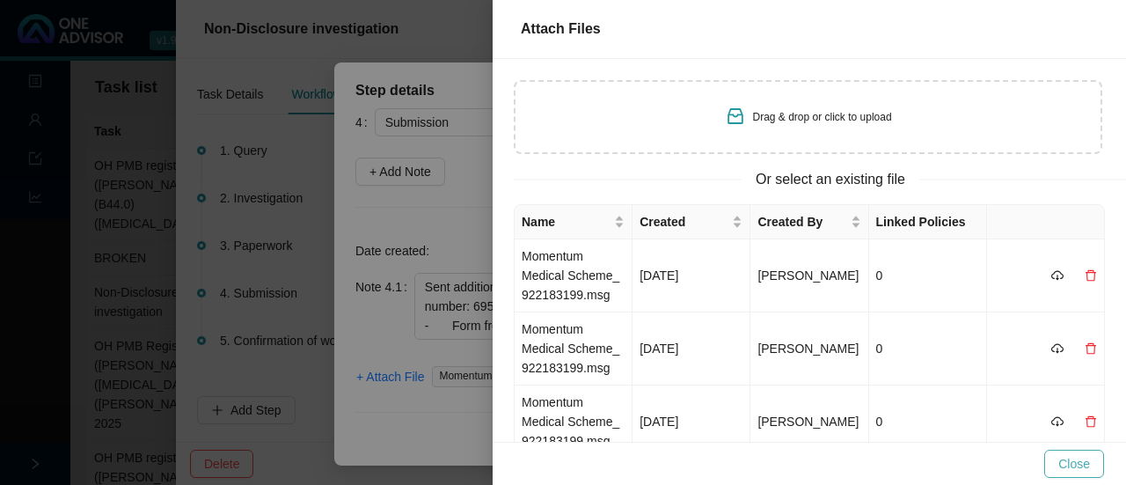
drag, startPoint x: 1069, startPoint y: 465, endPoint x: 965, endPoint y: 436, distance: 107.8
click at [1067, 465] on span "Close" at bounding box center [1075, 463] width 32 height 19
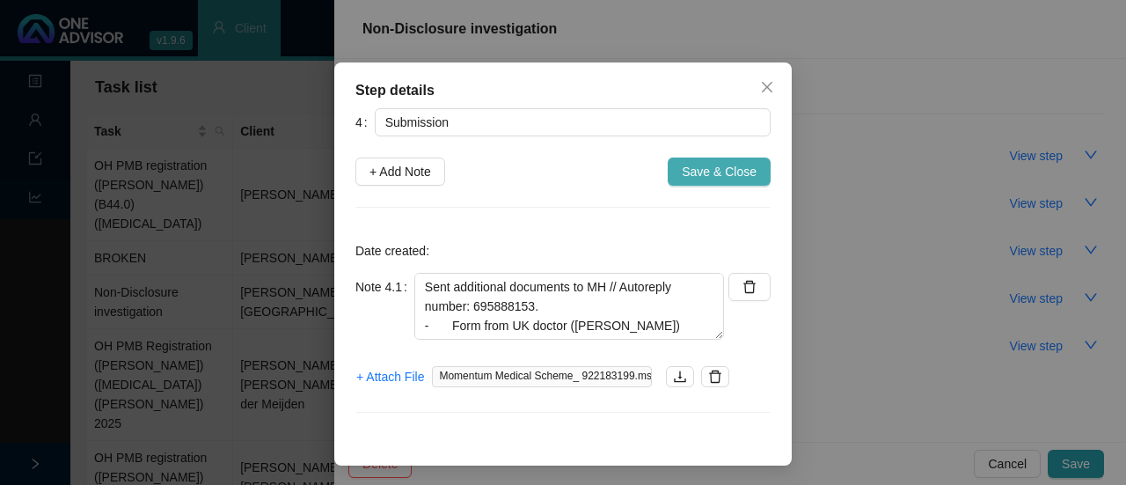
click at [690, 171] on span "Save & Close" at bounding box center [719, 171] width 75 height 19
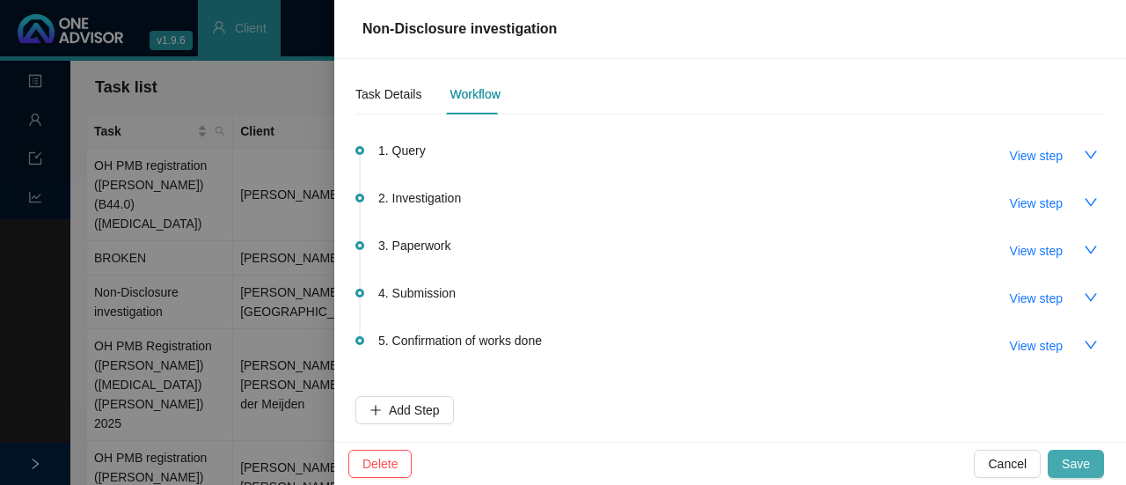
click at [1078, 463] on span "Save" at bounding box center [1076, 463] width 28 height 19
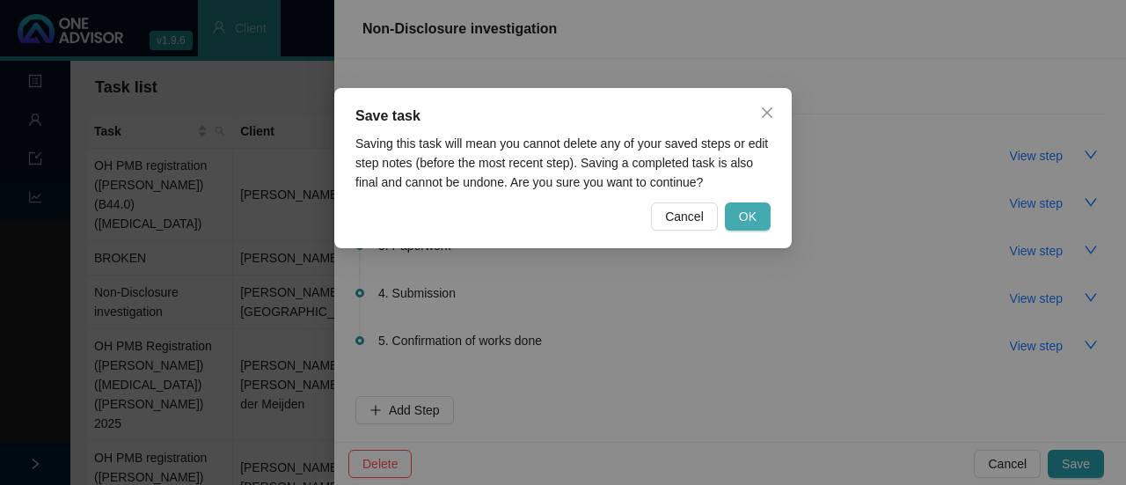
click at [751, 208] on span "OK" at bounding box center [748, 216] width 18 height 19
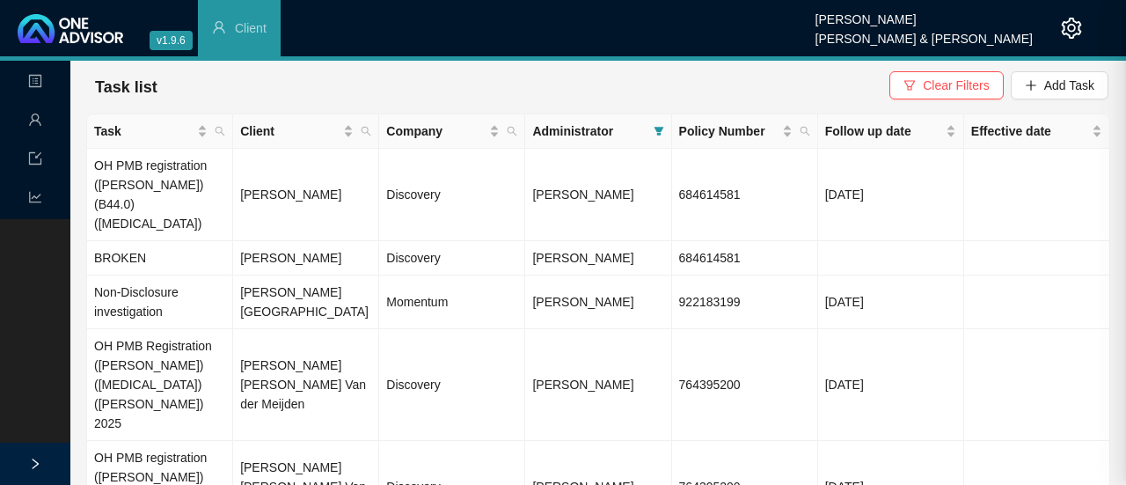
scroll to position [0, 0]
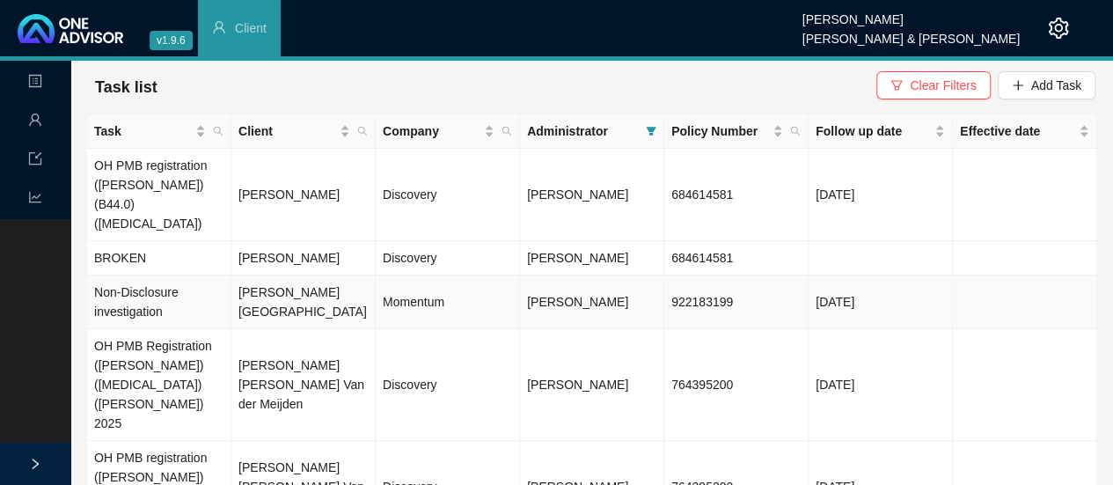
click at [356, 275] on td "[PERSON_NAME][GEOGRAPHIC_DATA]" at bounding box center [303, 302] width 144 height 54
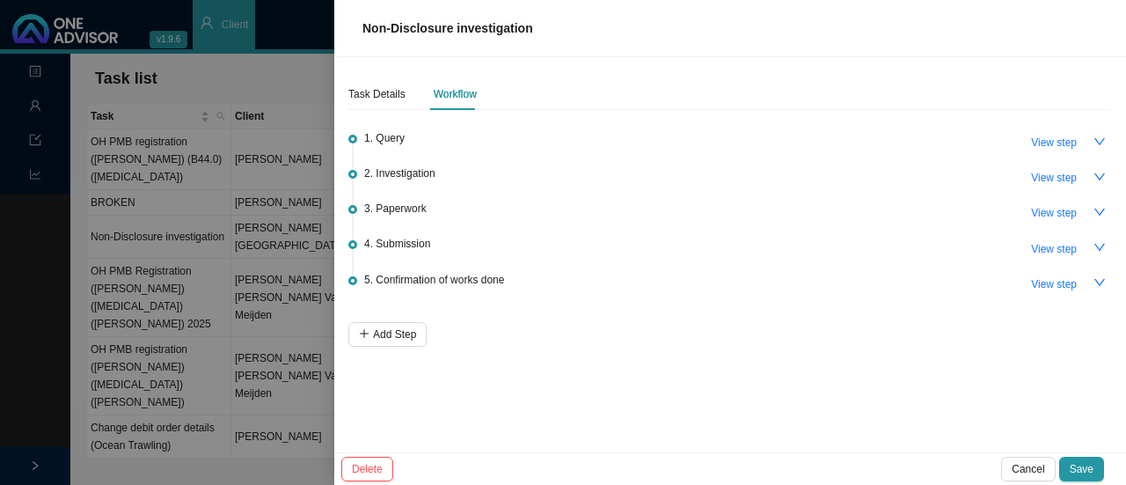
click at [399, 248] on span "4. Submission" at bounding box center [397, 244] width 66 height 18
click at [1047, 245] on span "View step" at bounding box center [1054, 249] width 46 height 18
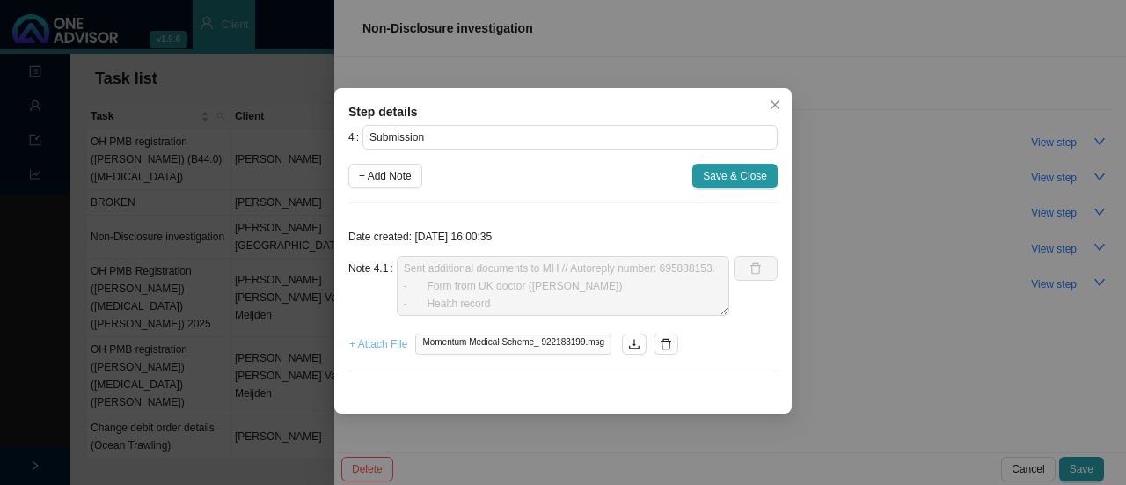
click at [378, 337] on span "+ Attach File" at bounding box center [378, 344] width 58 height 18
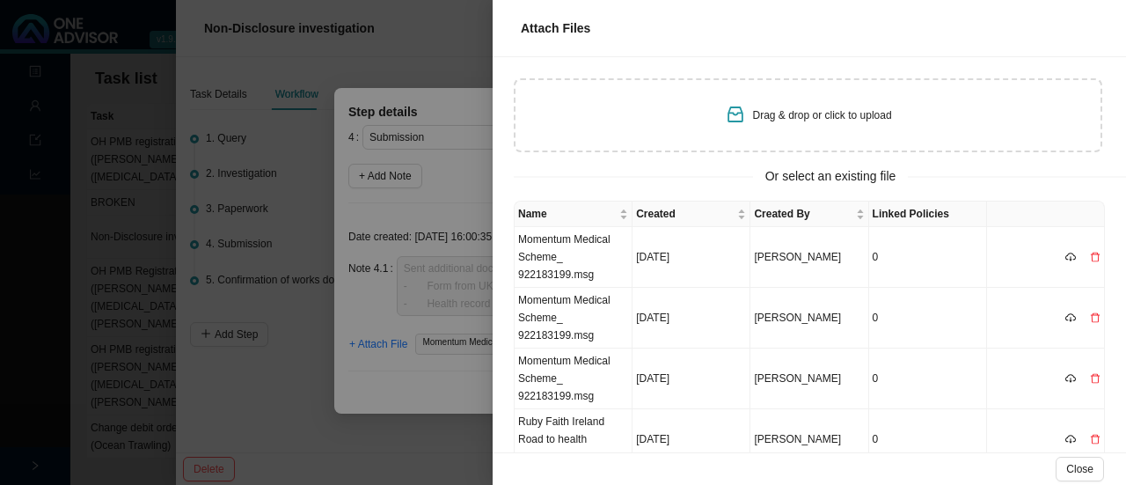
click at [448, 202] on div at bounding box center [563, 242] width 1126 height 485
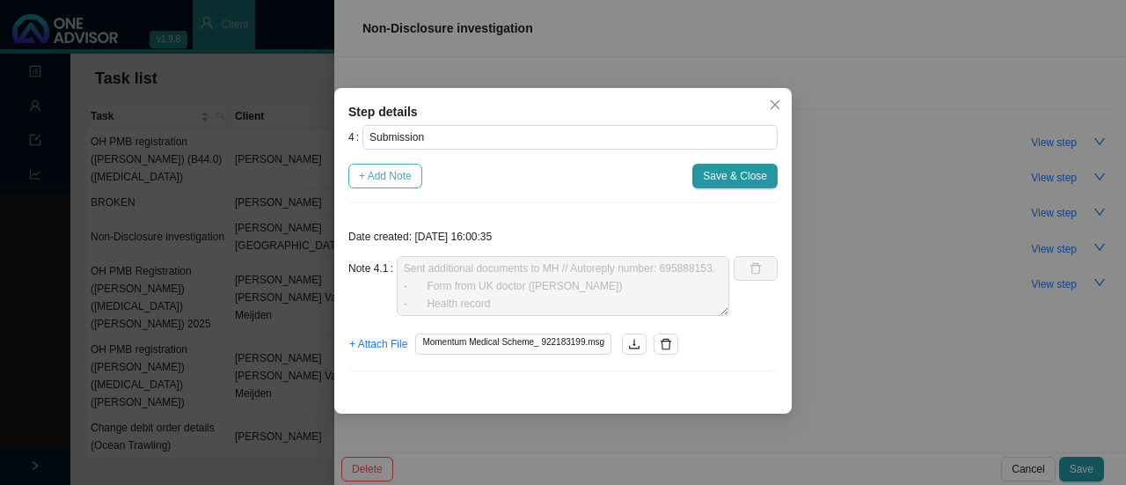
click at [384, 168] on span "+ Add Note" at bounding box center [385, 176] width 53 height 18
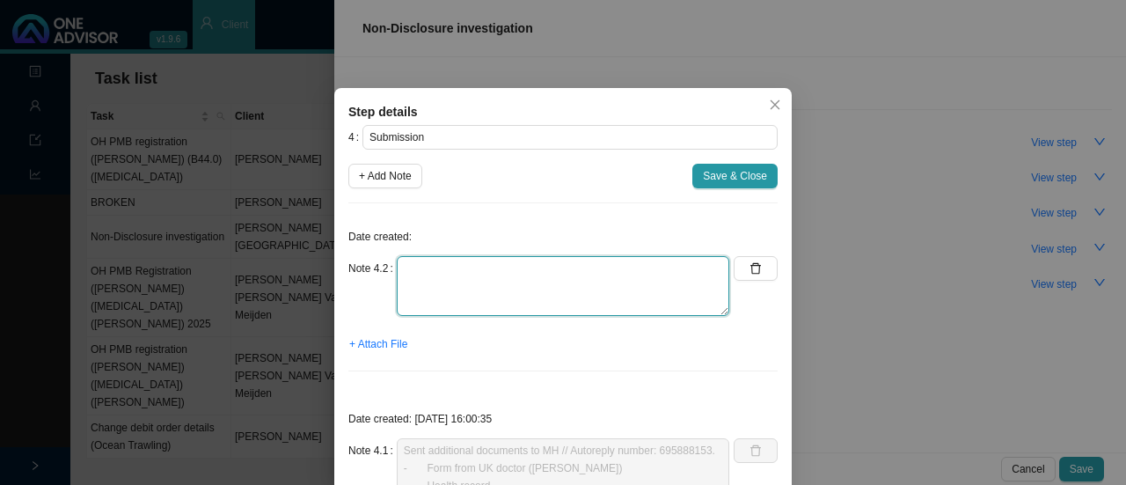
click at [426, 281] on textarea at bounding box center [563, 286] width 333 height 60
click at [429, 268] on textarea "Autoresponse from previous step - it did not load previously." at bounding box center [563, 286] width 333 height 60
click at [519, 293] on textarea "Autoresponse from previous step - it did not load previously." at bounding box center [563, 286] width 333 height 60
click at [692, 268] on textarea "Autoresponse from previous step - it did not load previously." at bounding box center [563, 286] width 333 height 60
type textarea "Autoresponse from previous step - it did not load previously."
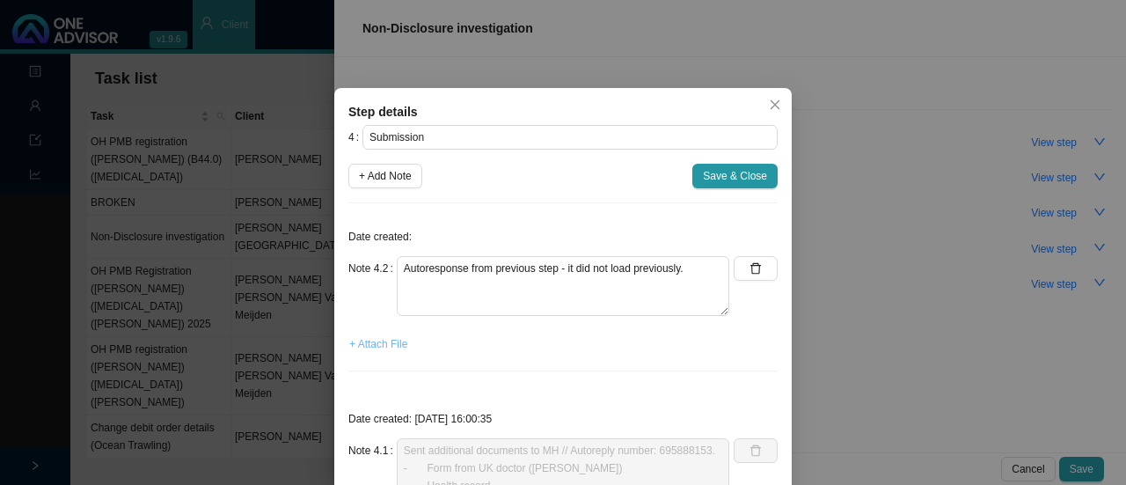
click at [378, 345] on span "+ Attach File" at bounding box center [378, 344] width 58 height 18
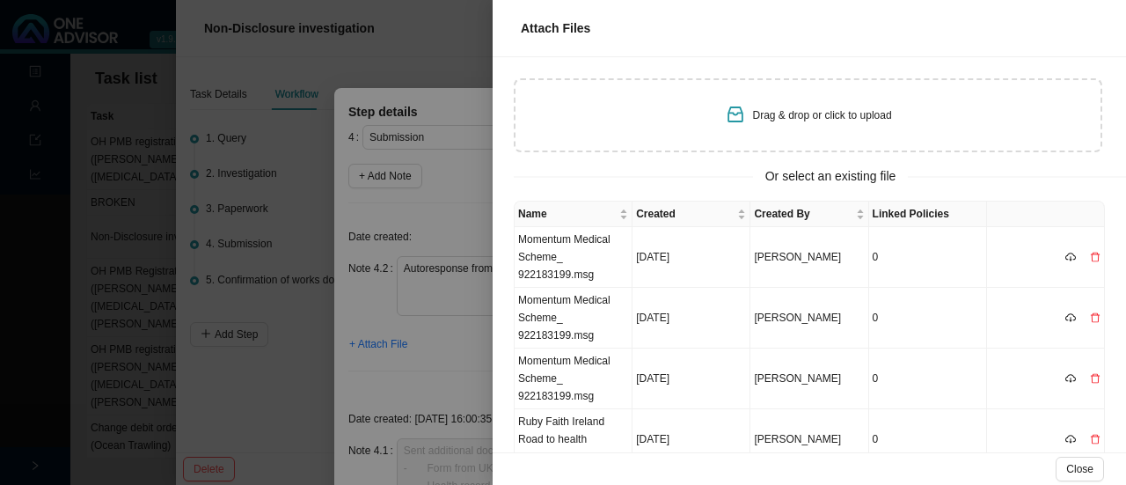
drag, startPoint x: 411, startPoint y: 47, endPoint x: 473, endPoint y: 75, distance: 68.5
click at [411, 42] on div at bounding box center [563, 242] width 1126 height 485
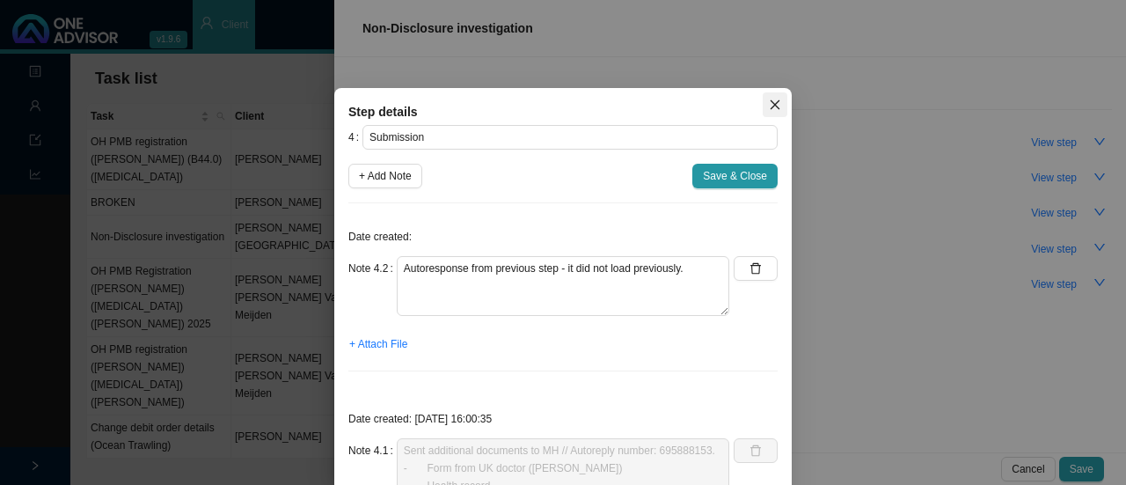
click at [769, 106] on icon "close" at bounding box center [775, 105] width 12 height 12
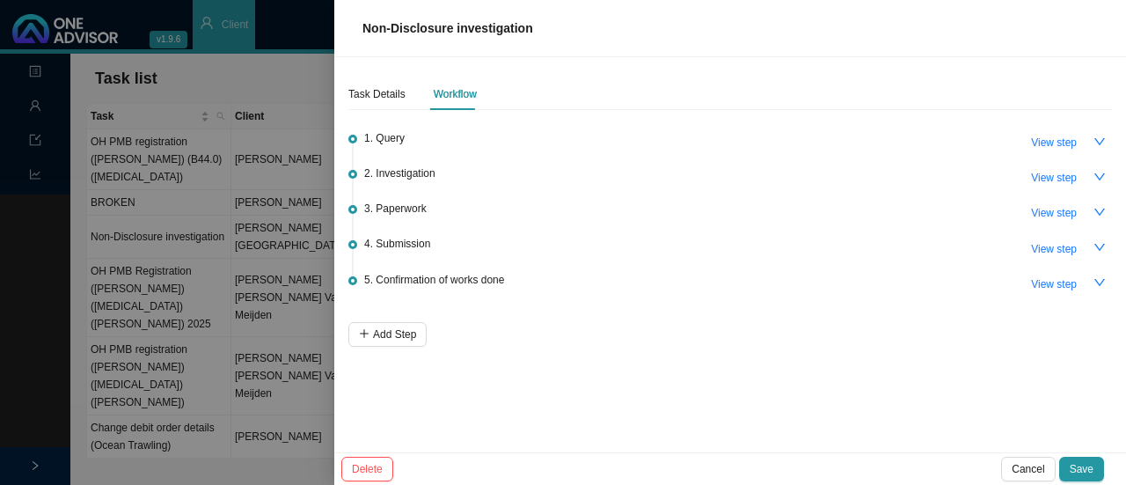
click at [1079, 471] on span "Save" at bounding box center [1082, 469] width 24 height 18
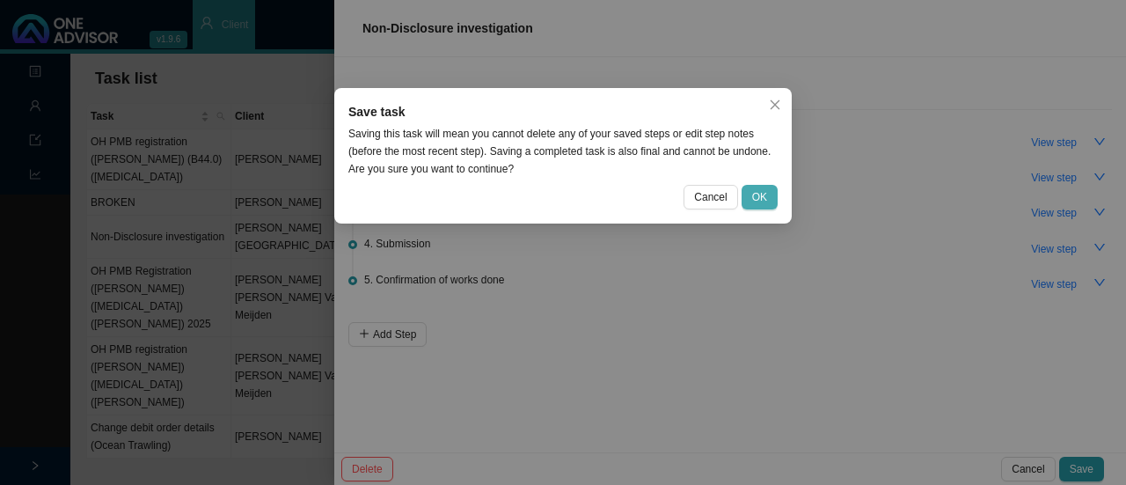
click at [756, 202] on span "OK" at bounding box center [759, 197] width 15 height 18
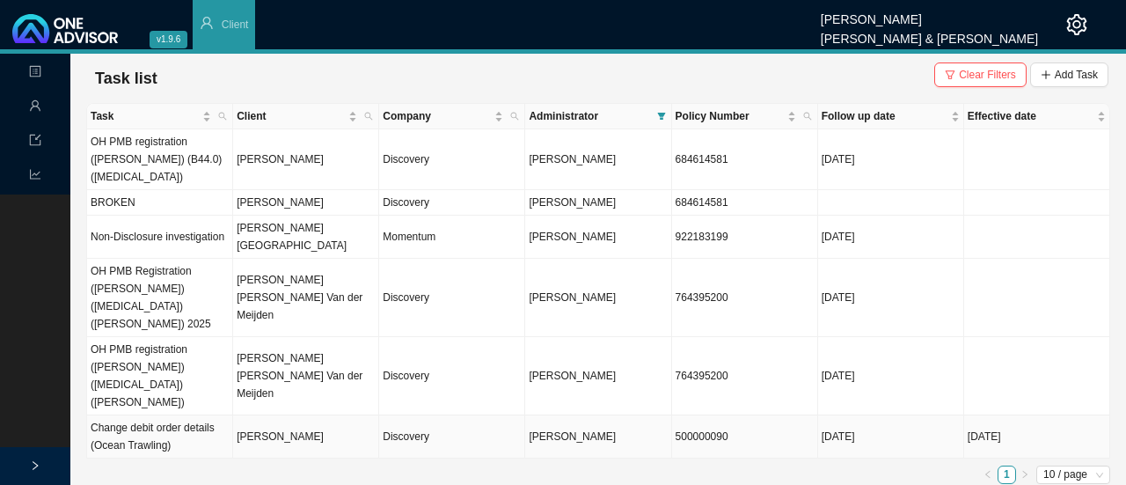
click at [179, 415] on td "Change debit order details (Ocean Trawling)" at bounding box center [160, 436] width 146 height 43
